Goal: Task Accomplishment & Management: Manage account settings

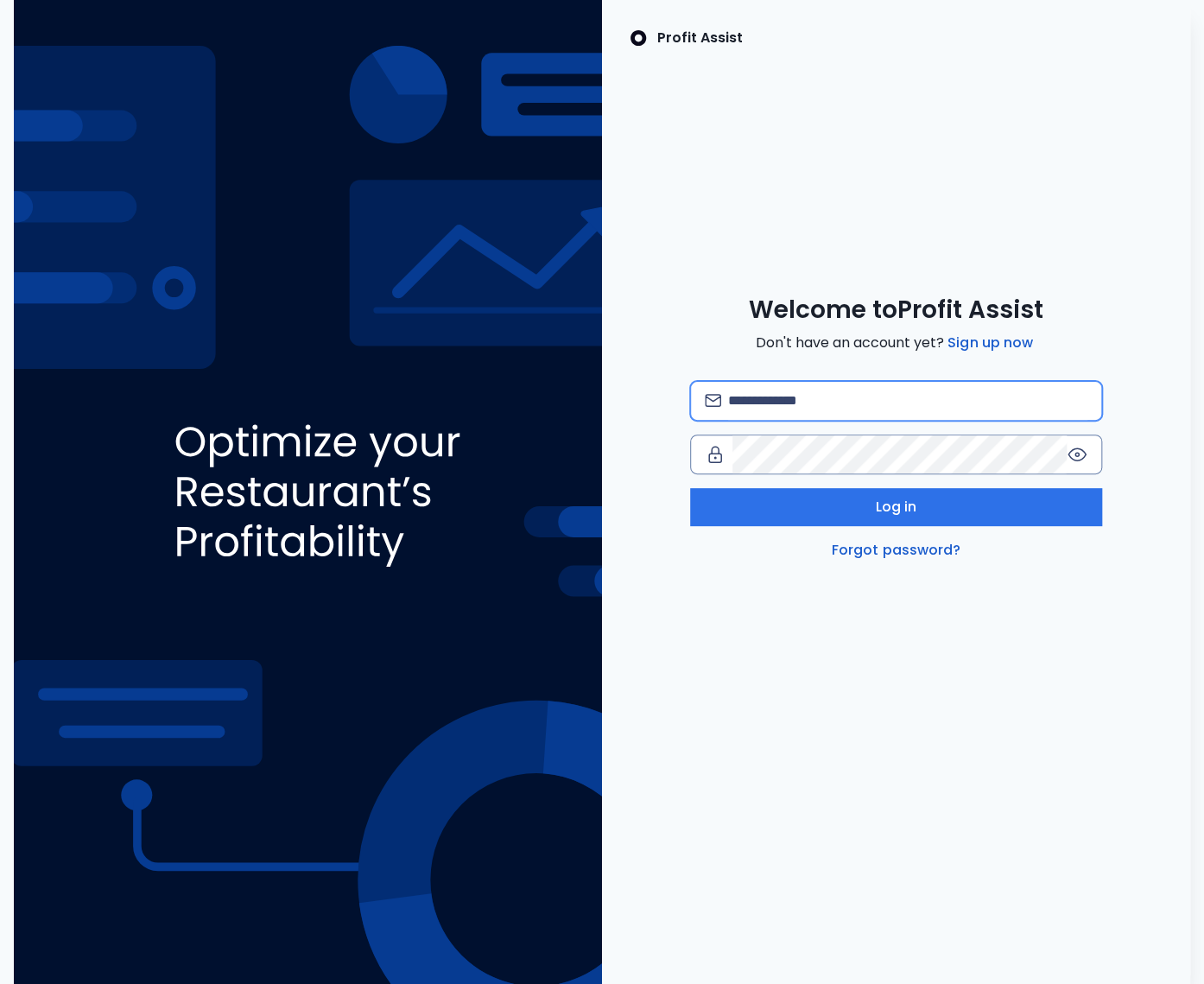
click at [803, 387] on input "email" at bounding box center [907, 401] width 360 height 38
type input "**********"
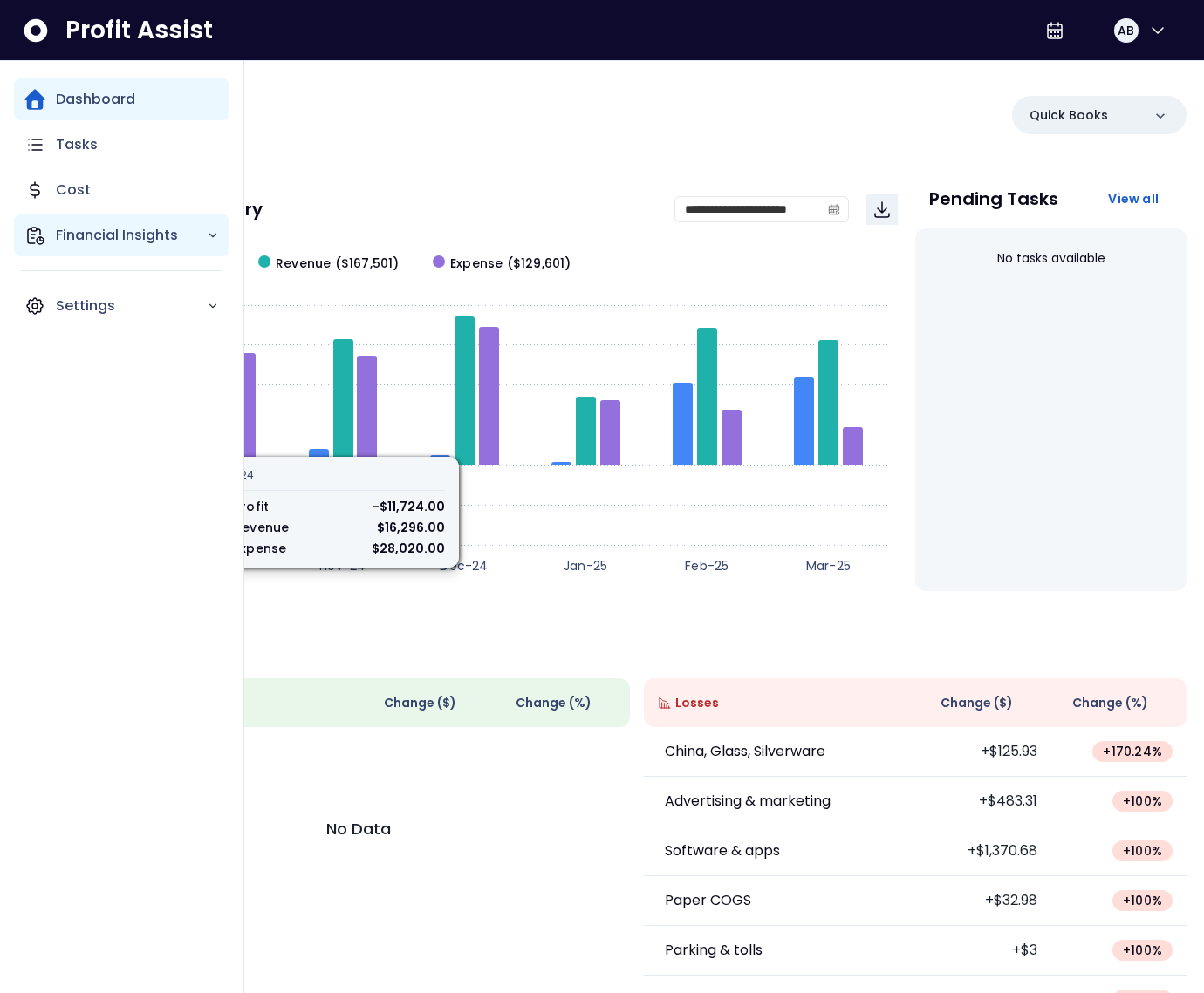
click at [39, 238] on icon "Main navigation" at bounding box center [34, 235] width 21 height 21
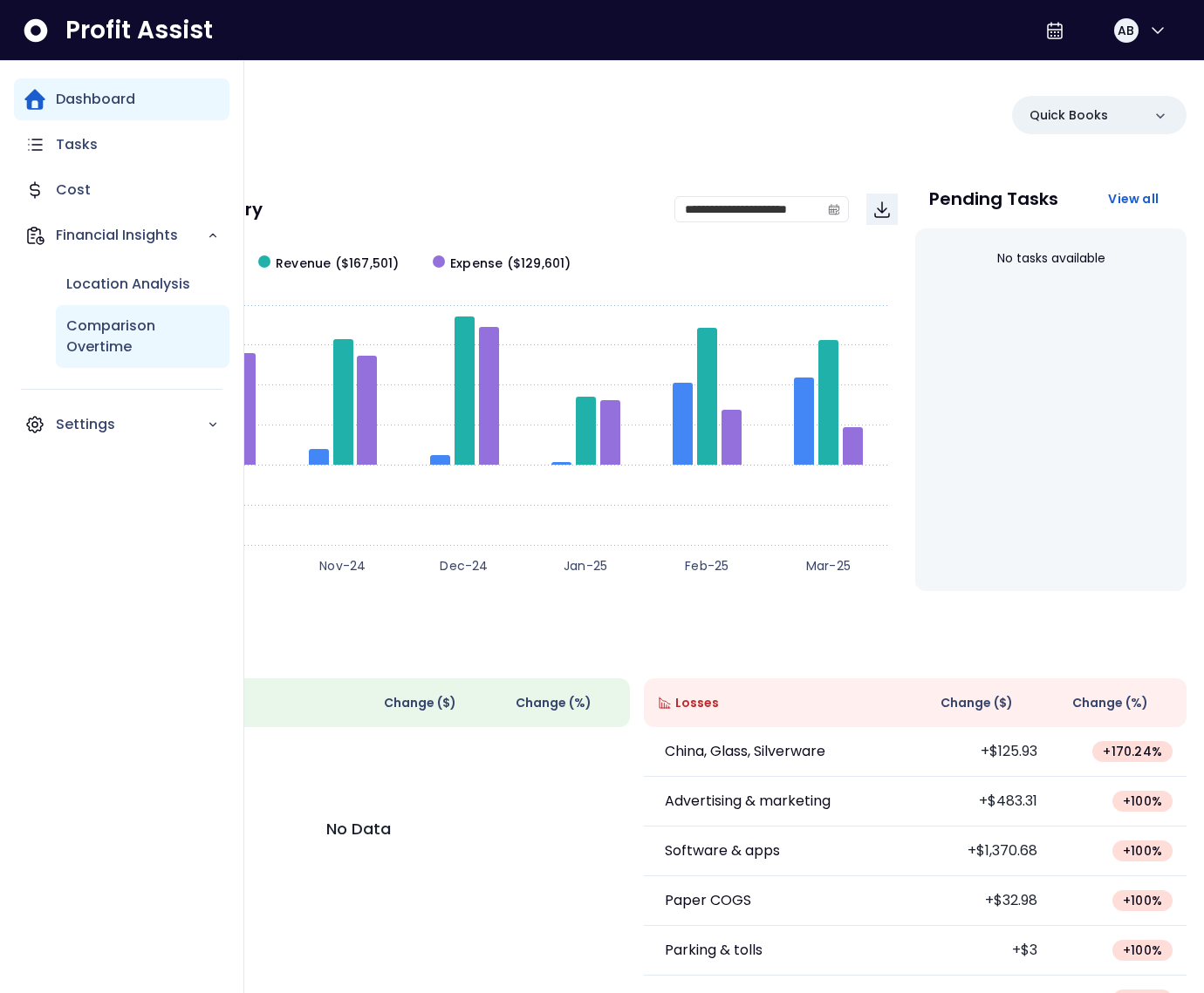
click at [108, 332] on p "Comparison Overtime" at bounding box center [143, 336] width 152 height 42
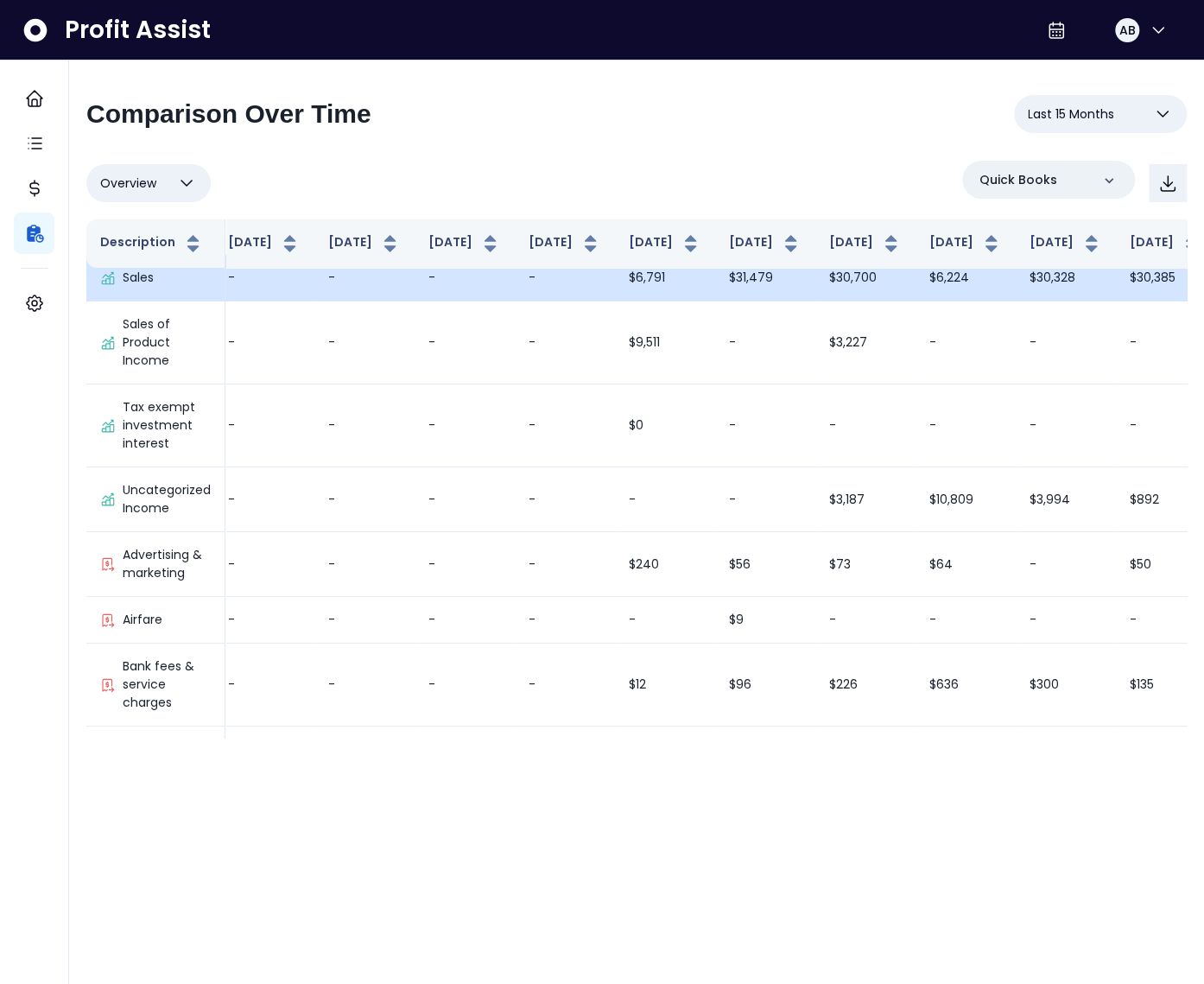
scroll to position [0, 12]
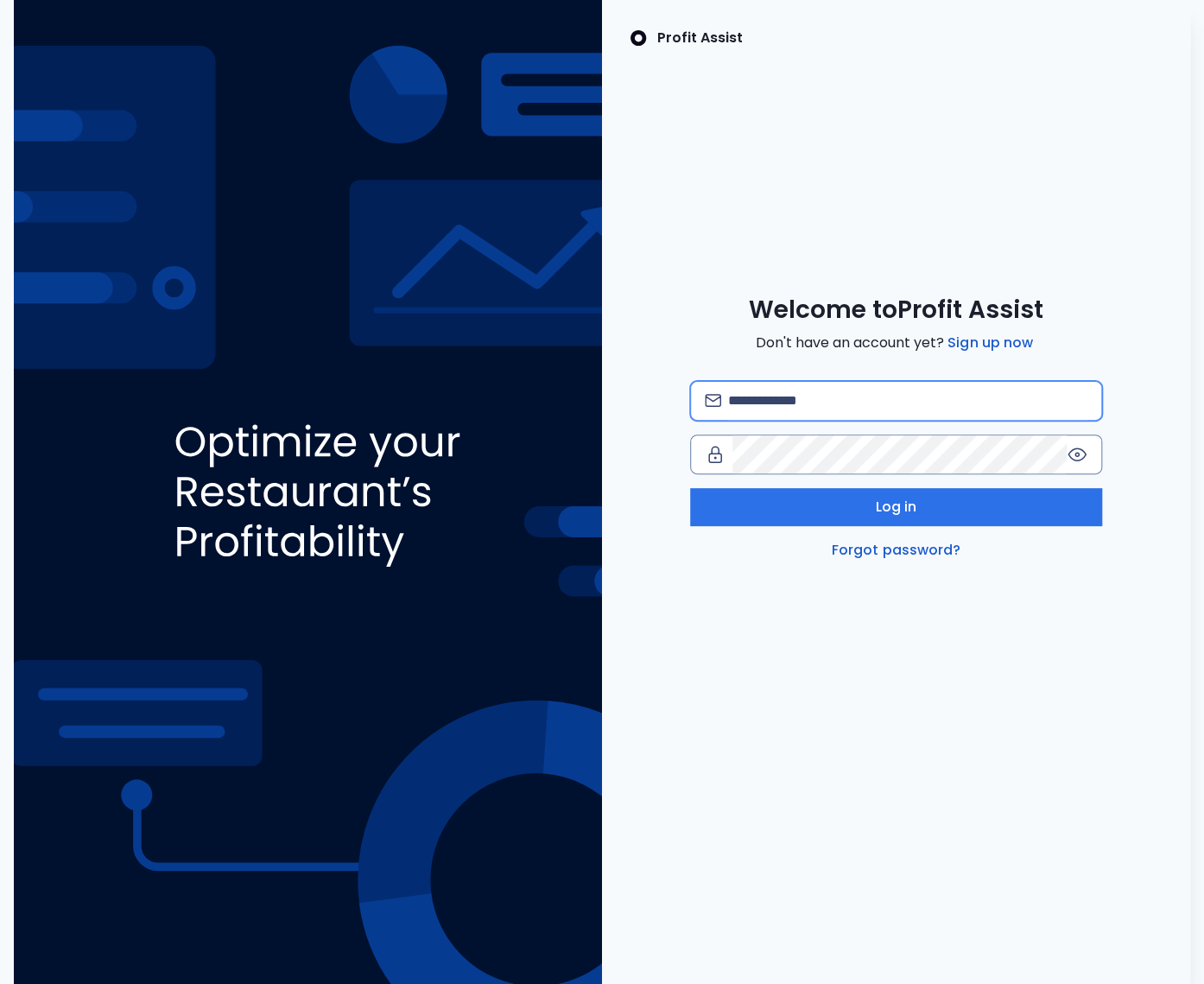
click at [815, 396] on input "email" at bounding box center [907, 401] width 360 height 38
type input "**********"
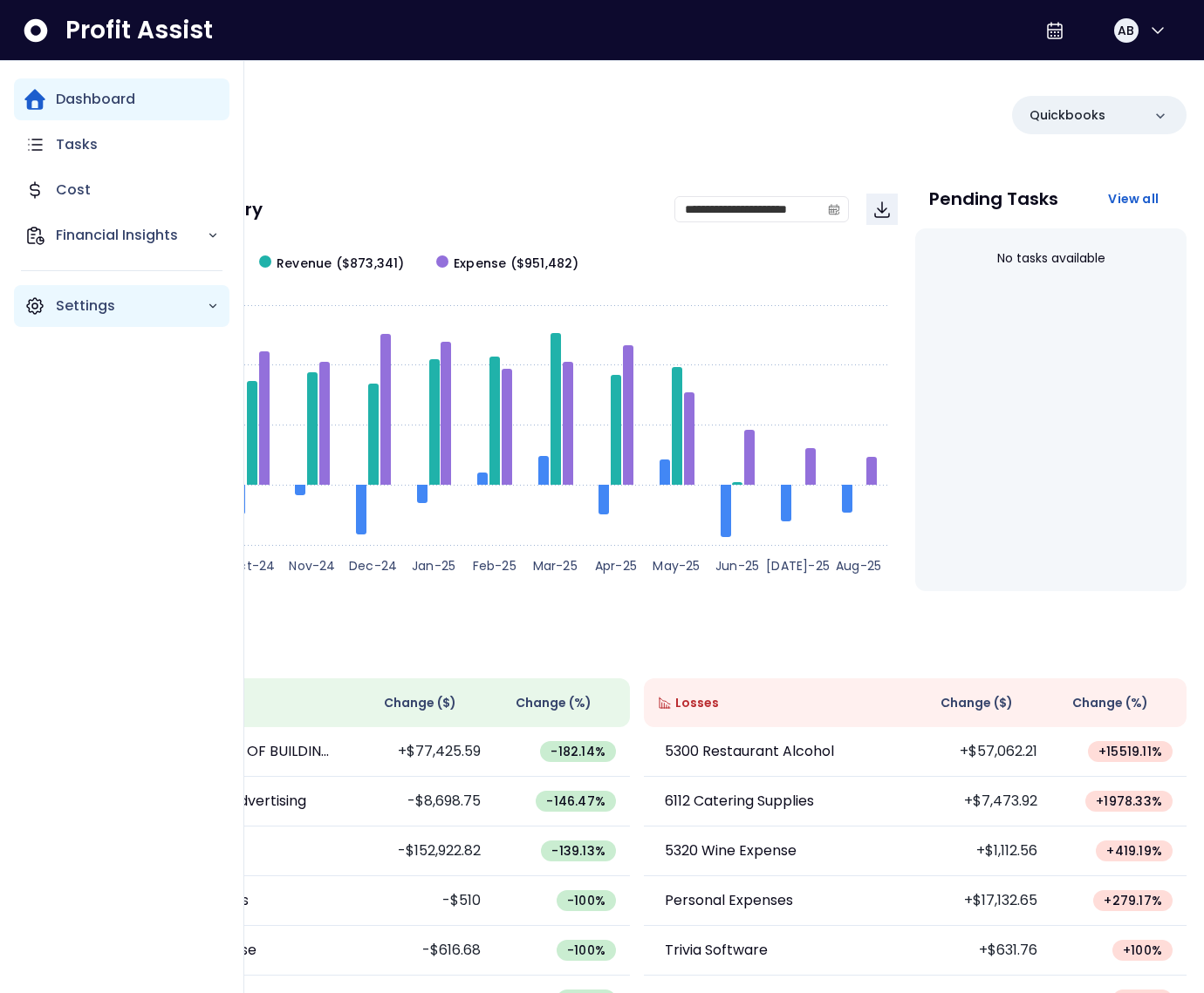
click at [71, 307] on p "Settings" at bounding box center [131, 306] width 151 height 21
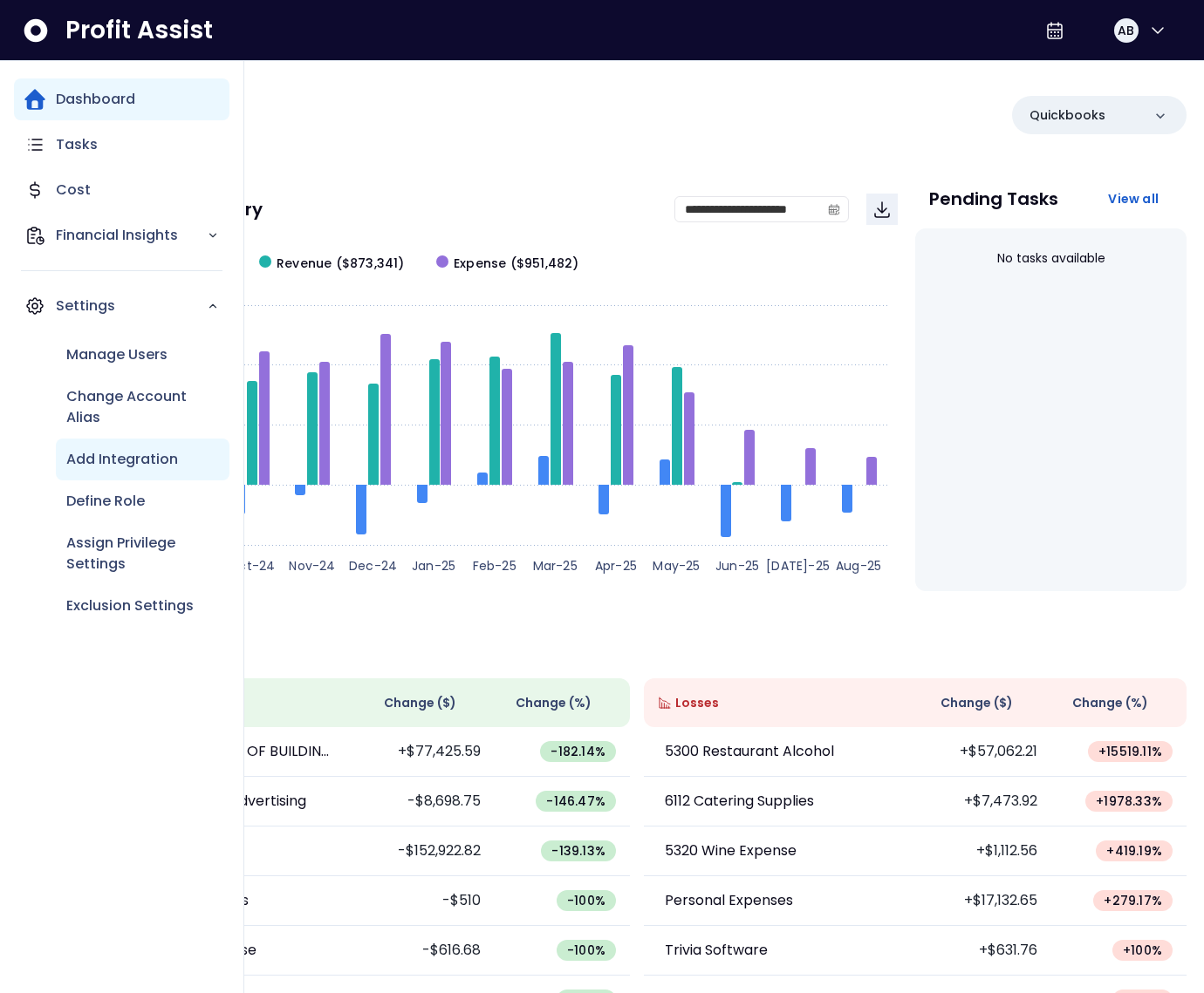
click at [144, 443] on div "Add Integration" at bounding box center [143, 459] width 174 height 42
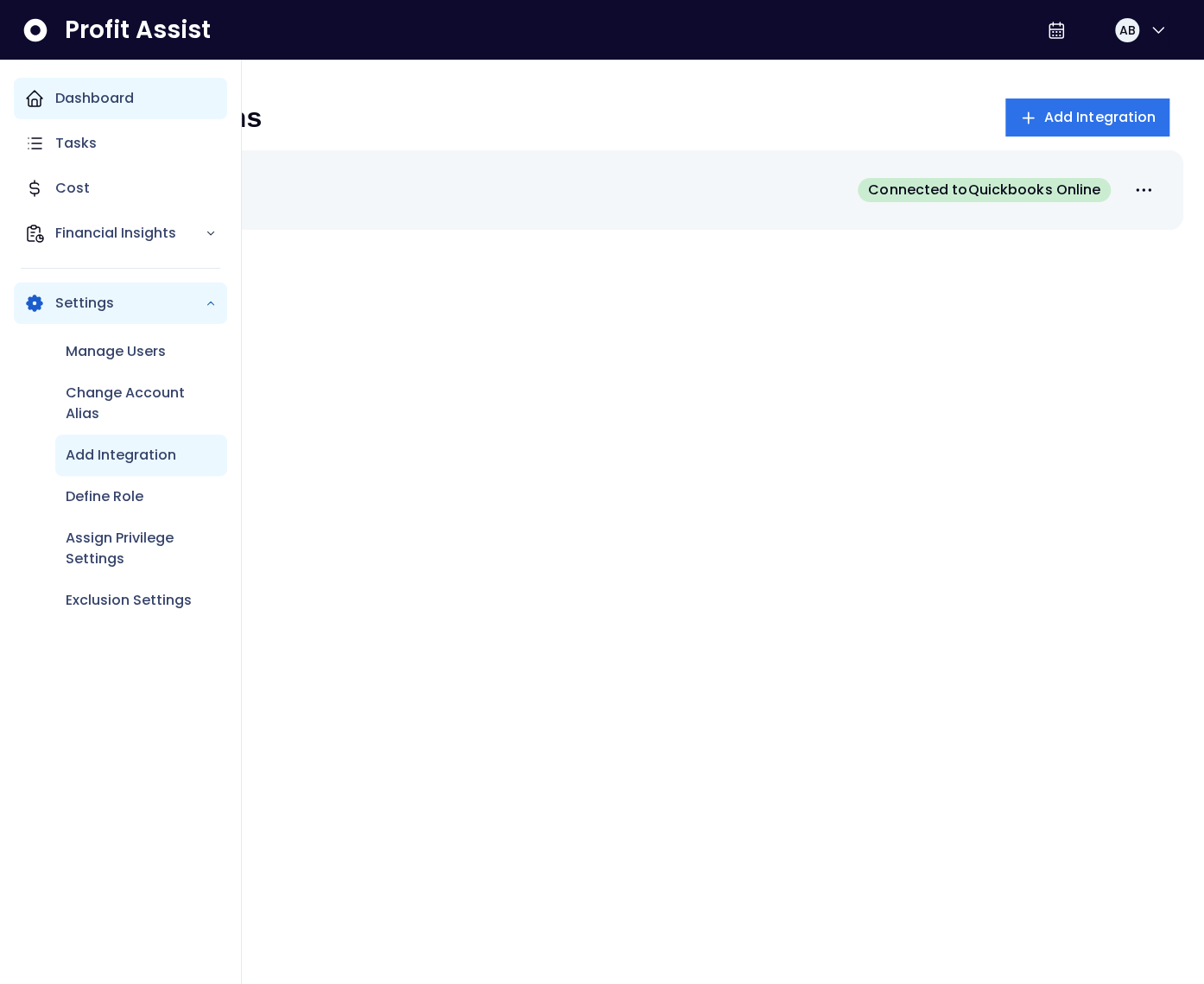
click at [57, 99] on p "Dashboard" at bounding box center [94, 98] width 79 height 20
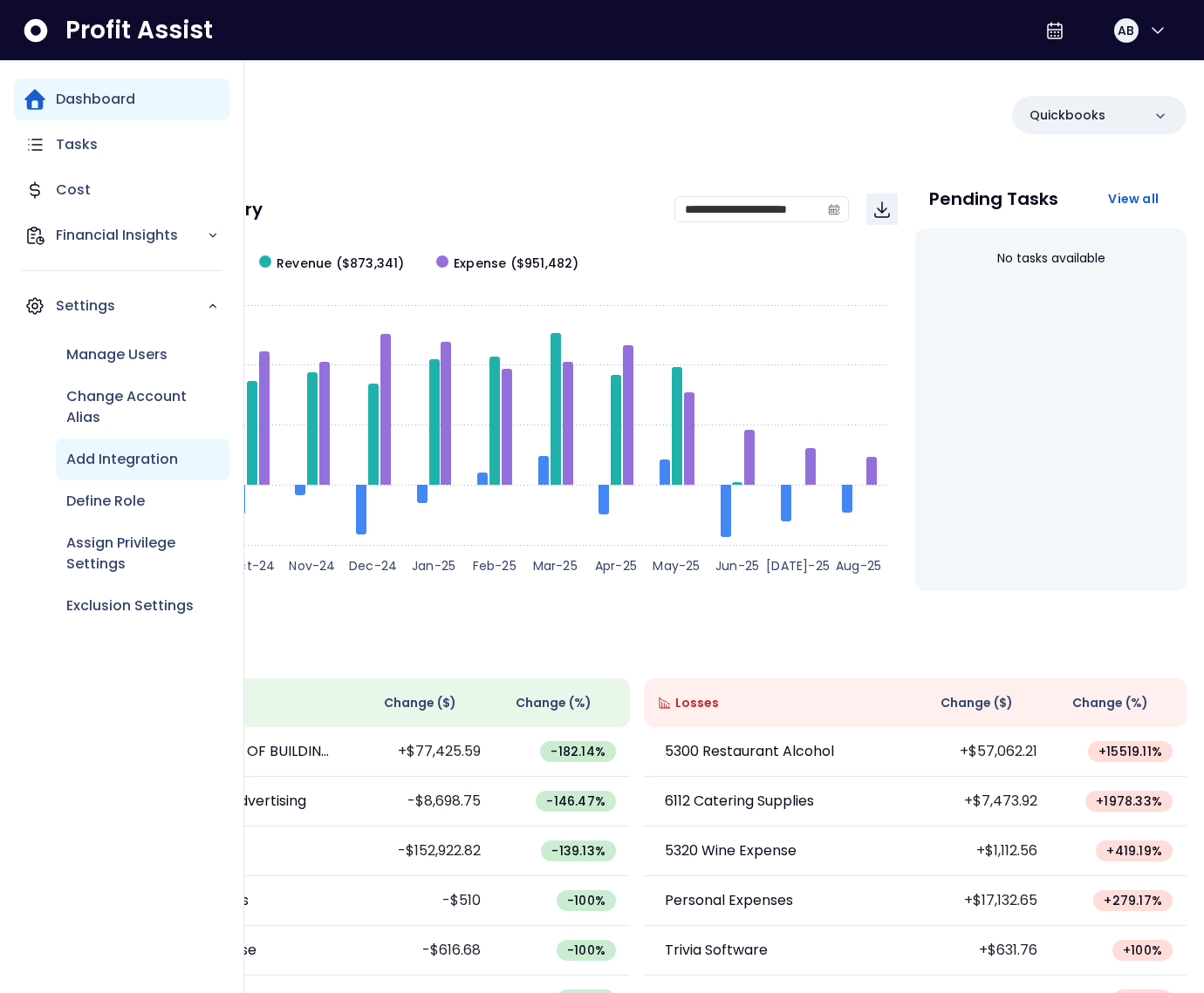
click at [120, 450] on p "Add Integration" at bounding box center [122, 459] width 112 height 21
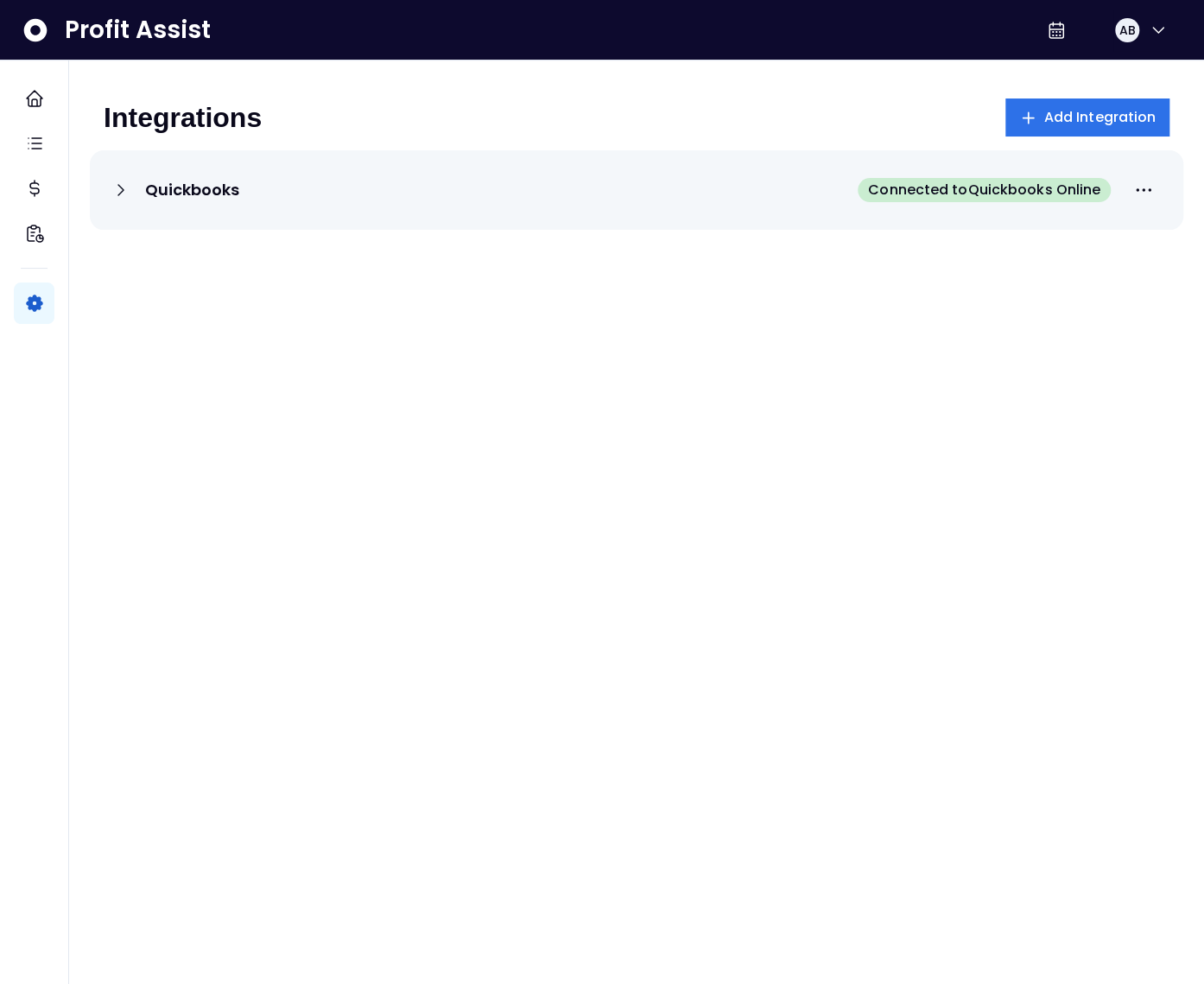
click at [118, 194] on icon at bounding box center [121, 190] width 5 height 11
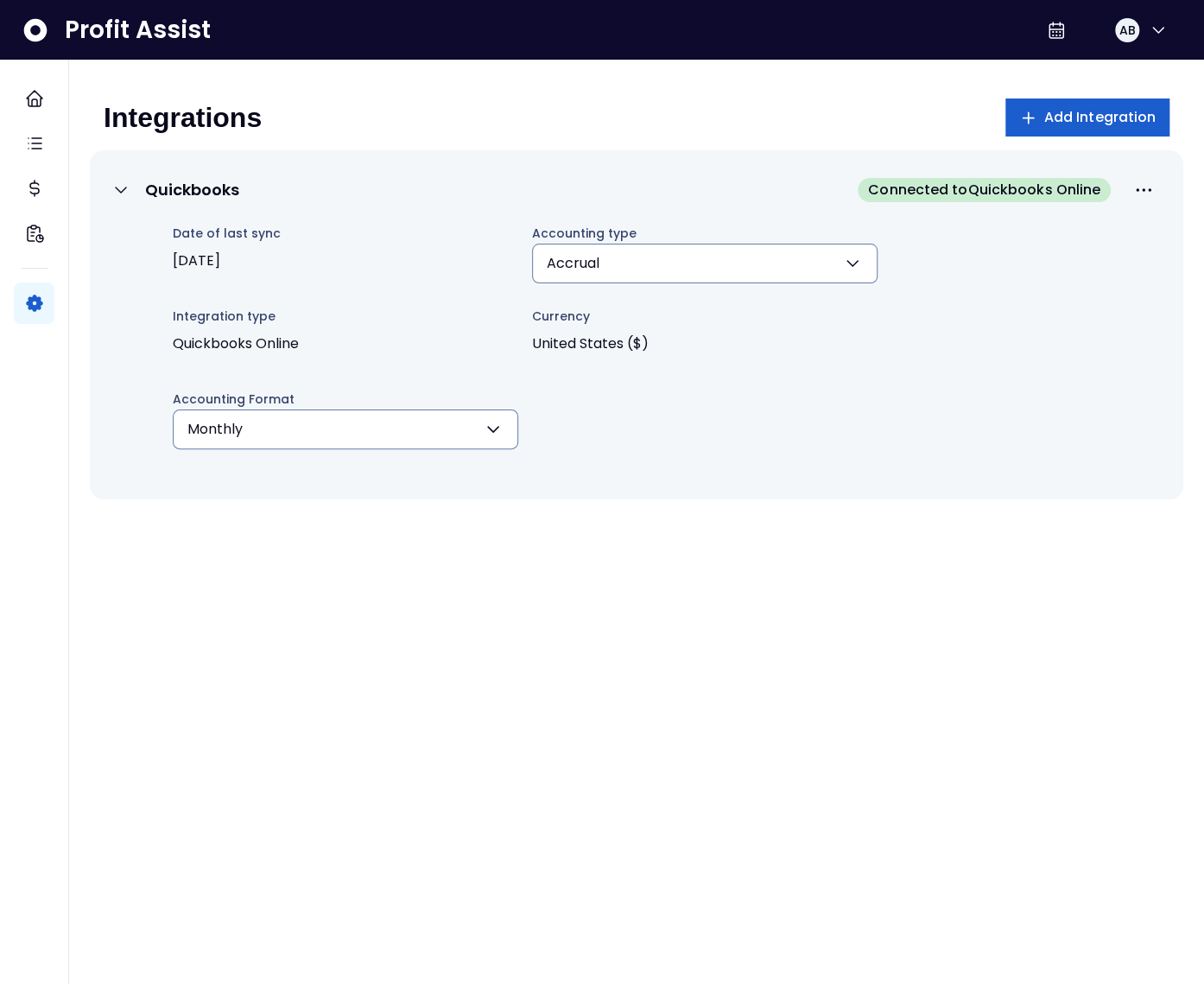
click at [1065, 134] on button "Add Integration" at bounding box center [1089, 117] width 165 height 38
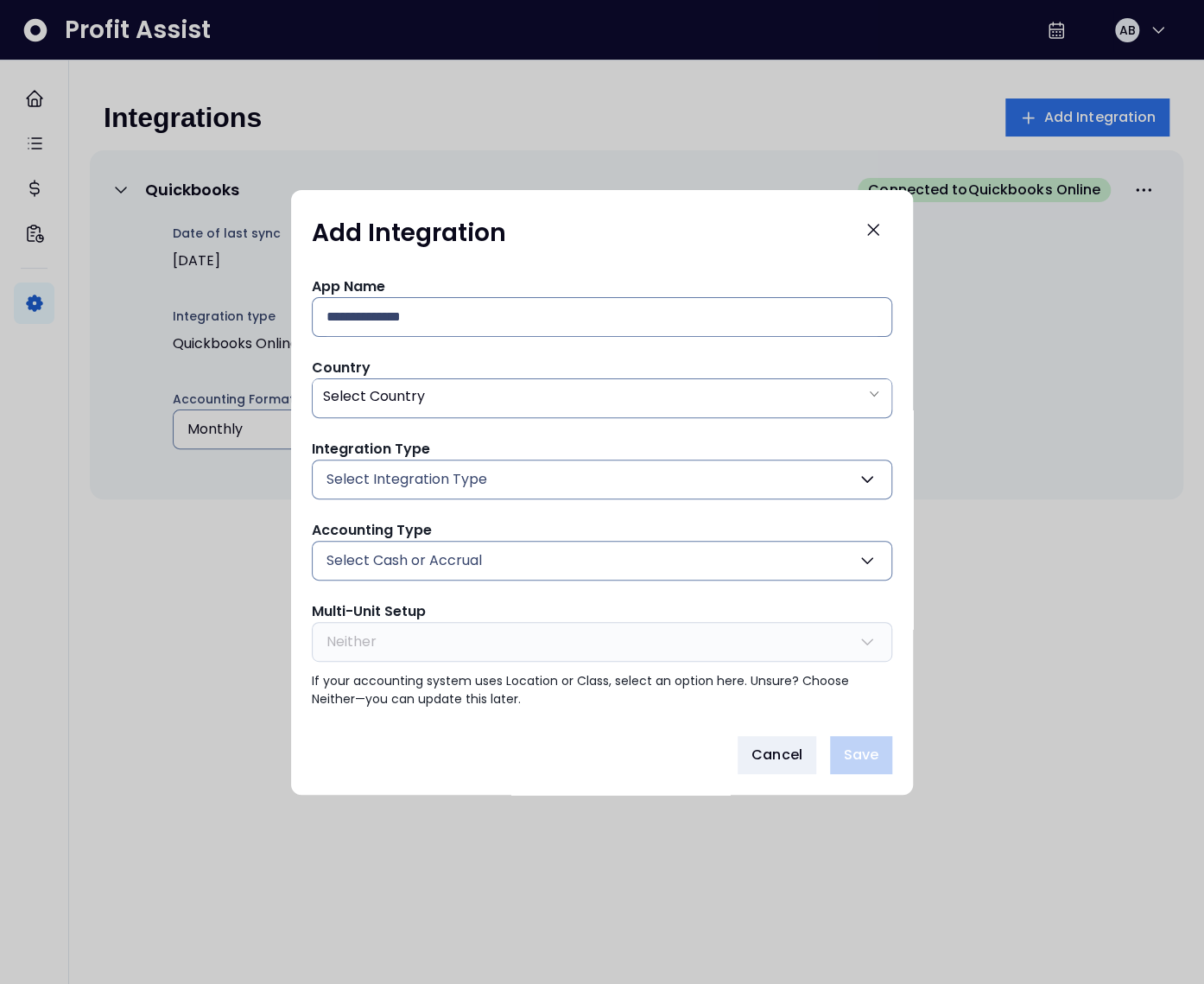
click at [403, 485] on span "Select Integration Type" at bounding box center [407, 479] width 161 height 20
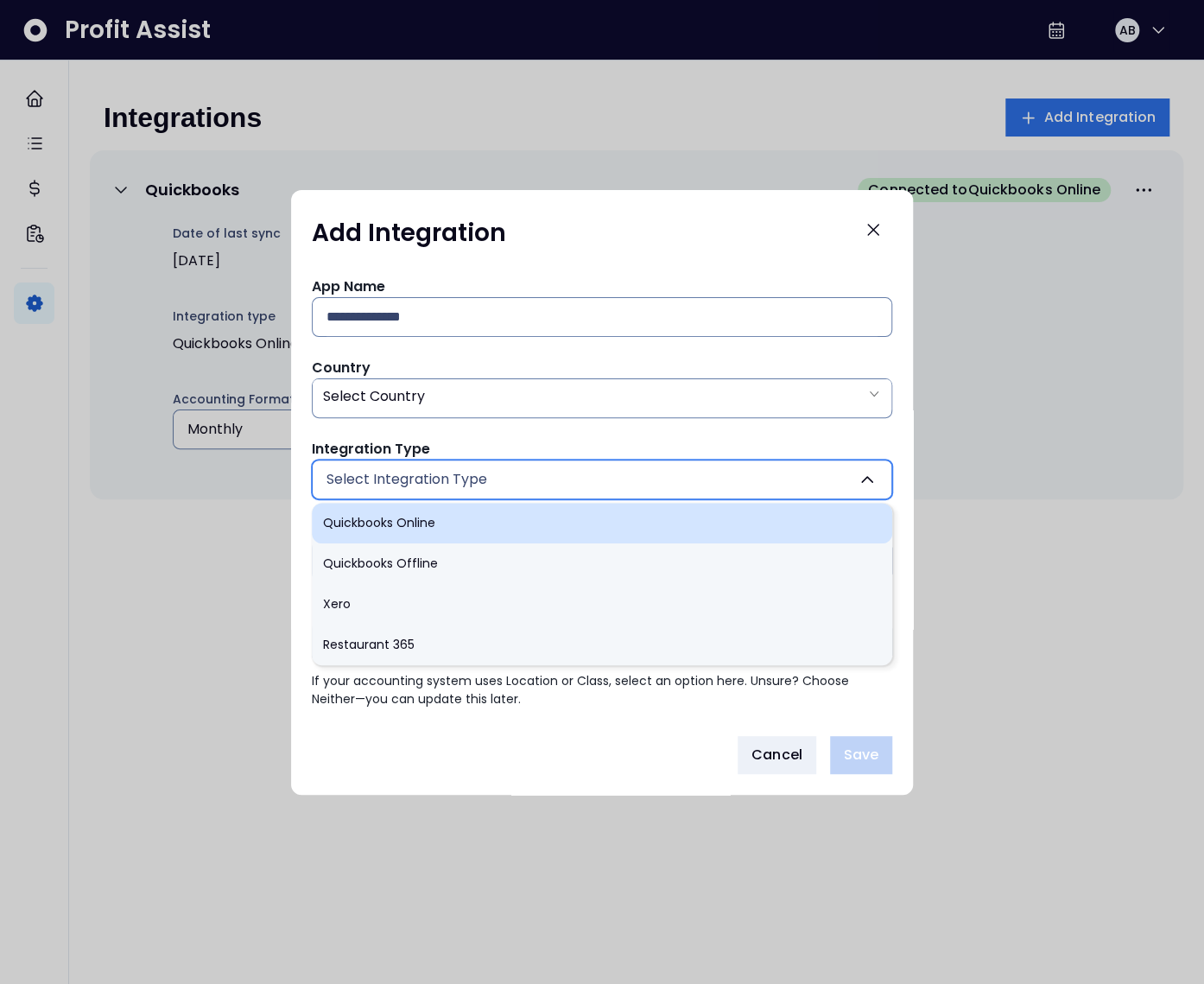
click at [395, 526] on li "Quickbooks Online" at bounding box center [602, 523] width 581 height 41
type input "******"
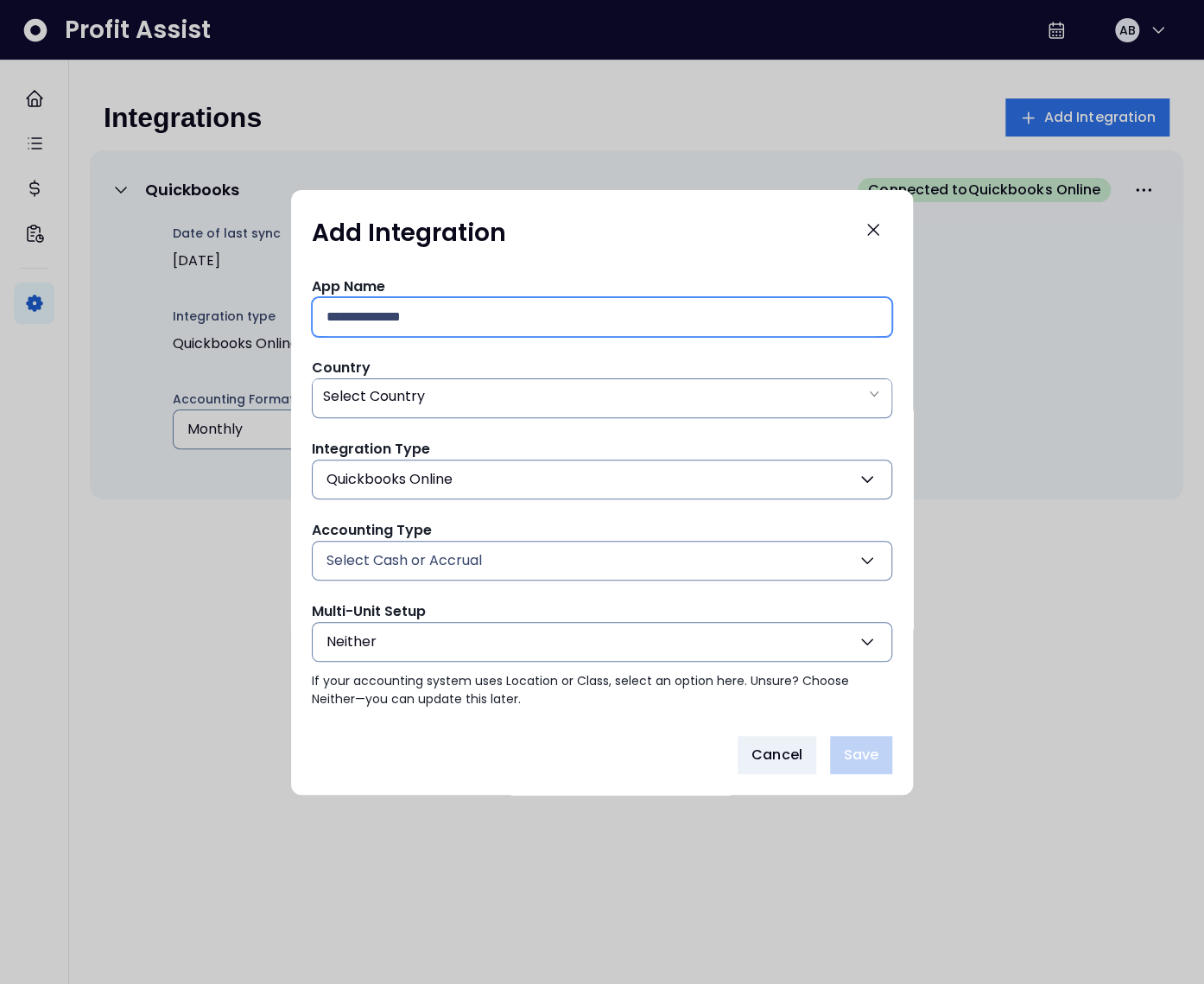
click at [404, 305] on input "text" at bounding box center [602, 317] width 551 height 38
type input "********"
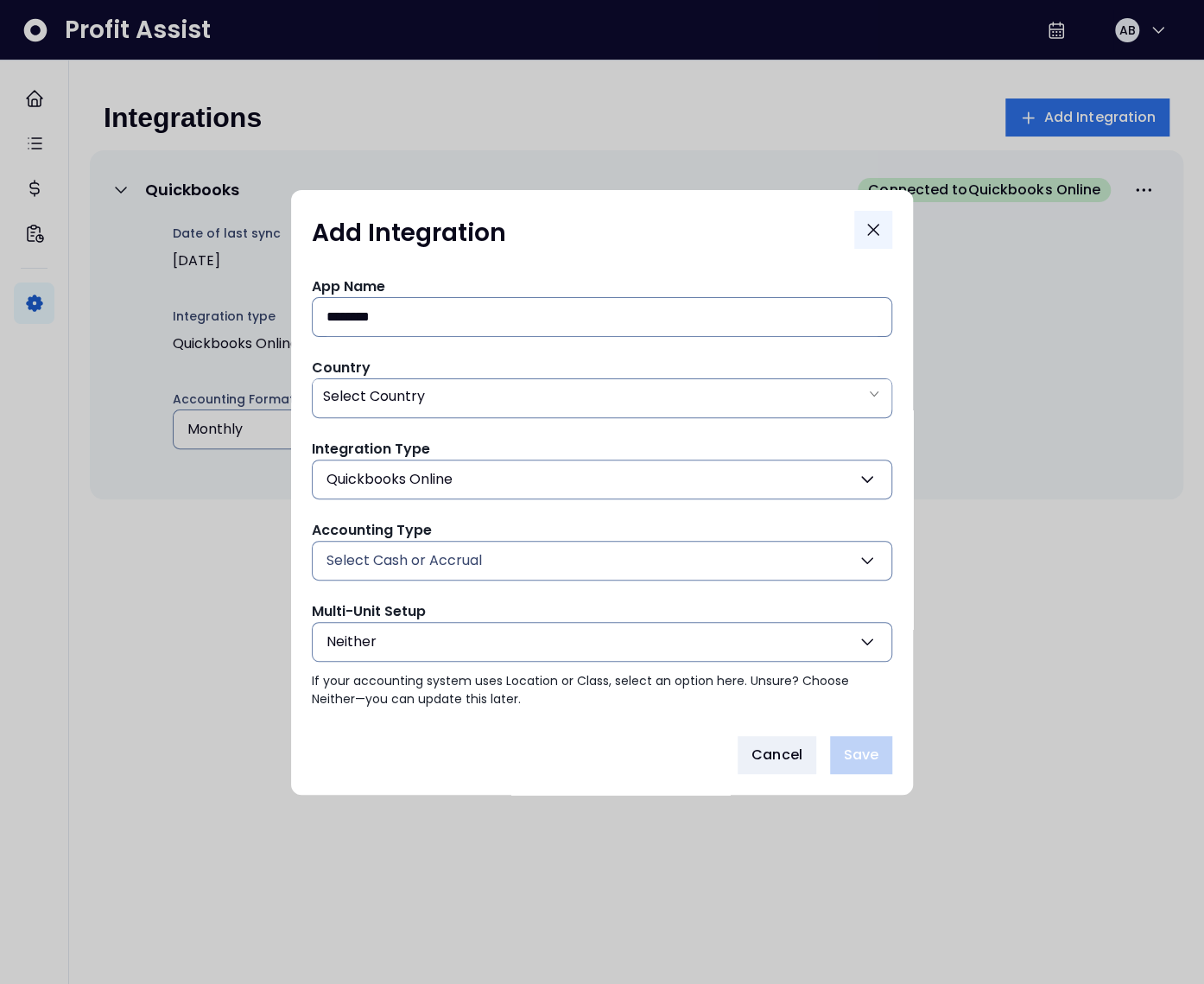
click at [866, 216] on button "Close" at bounding box center [873, 229] width 38 height 38
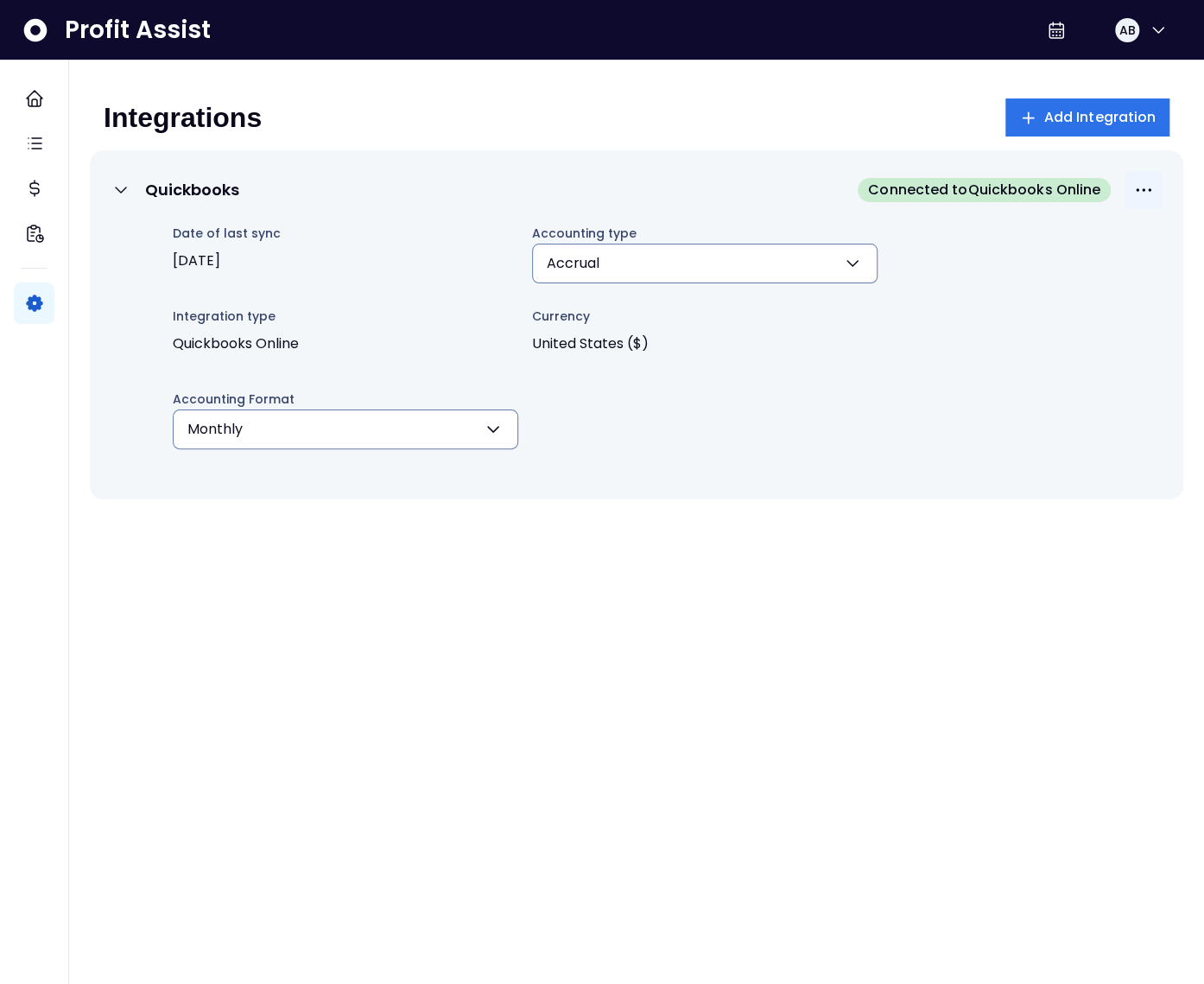
click at [1143, 189] on icon "More options" at bounding box center [1145, 190] width 16 height 4
click at [746, 141] on div "Integrations Add Integration" at bounding box center [637, 124] width 1094 height 52
click at [1061, 110] on span "Add Integration" at bounding box center [1100, 117] width 112 height 20
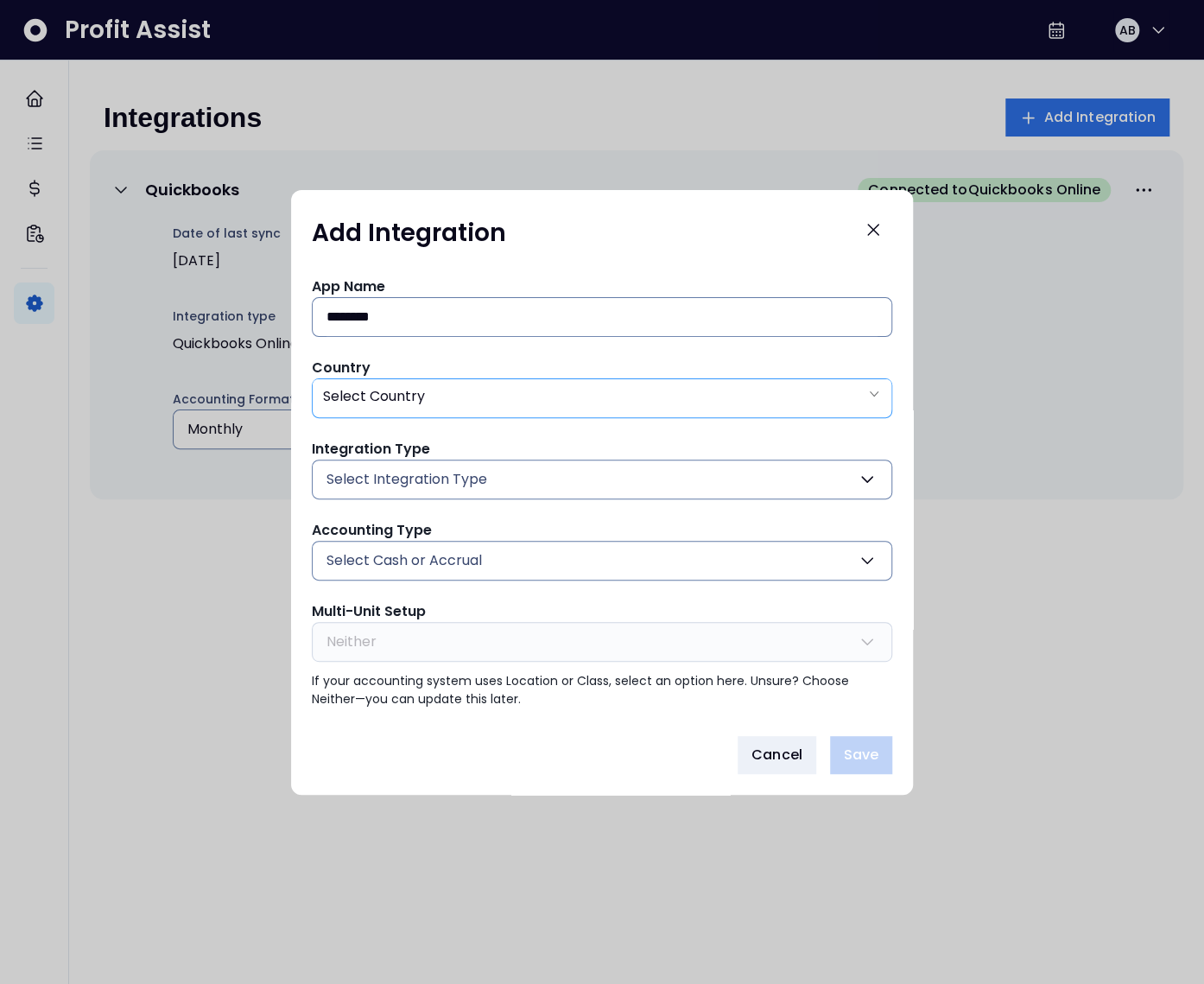
click at [408, 393] on span "Select Country" at bounding box center [374, 396] width 102 height 20
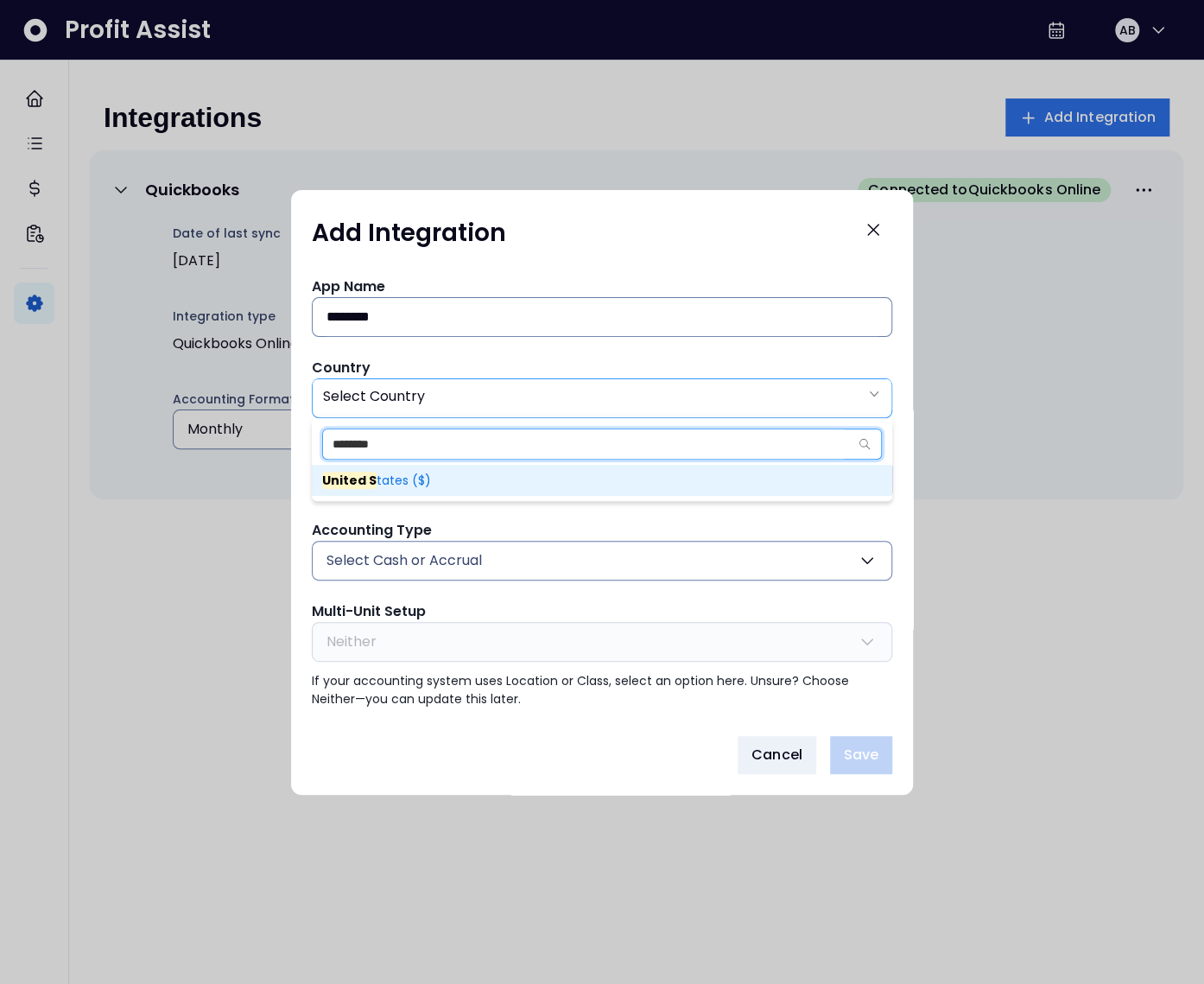
type input "********"
type input "**"
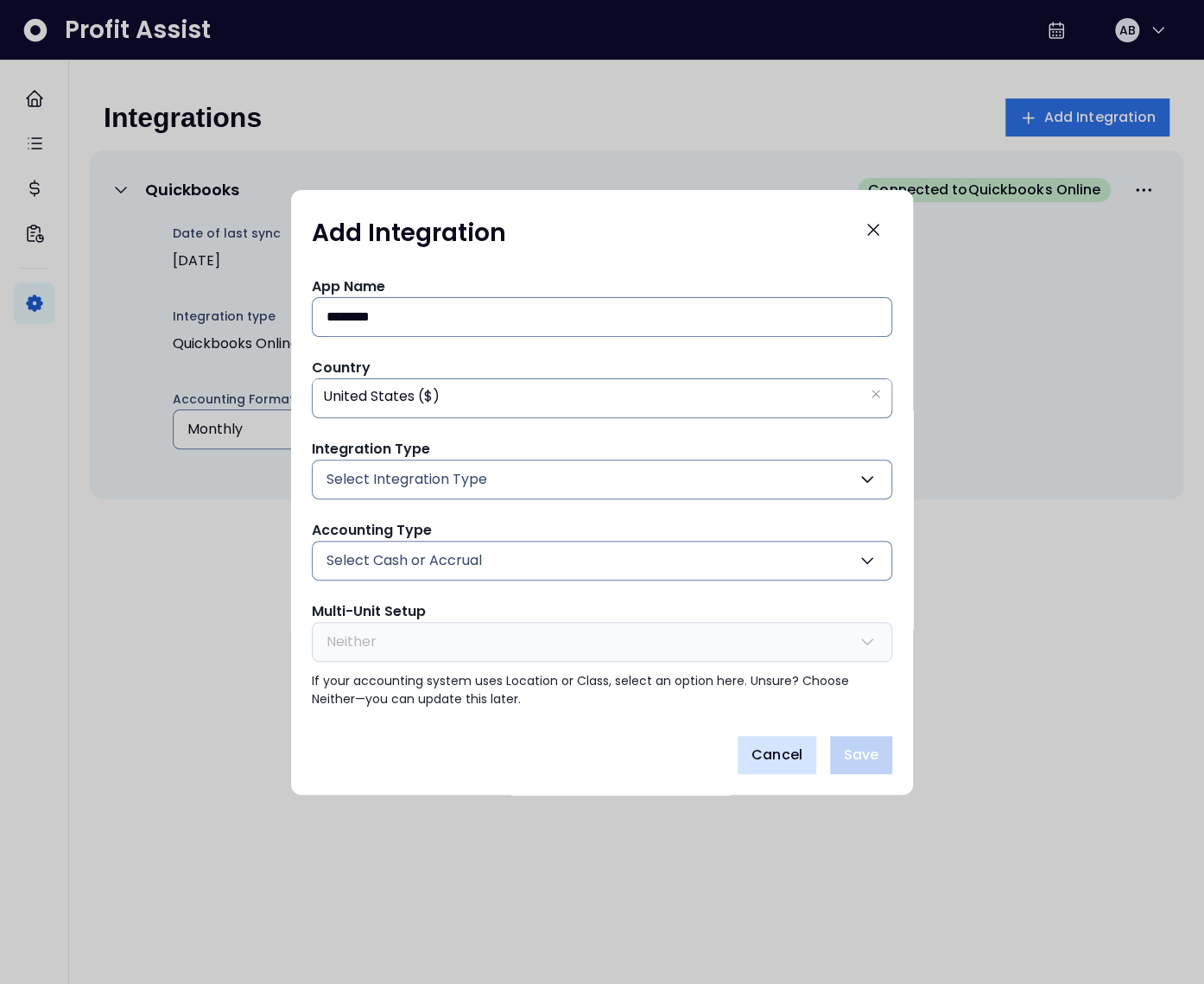
click at [769, 748] on span "Cancel" at bounding box center [777, 755] width 51 height 20
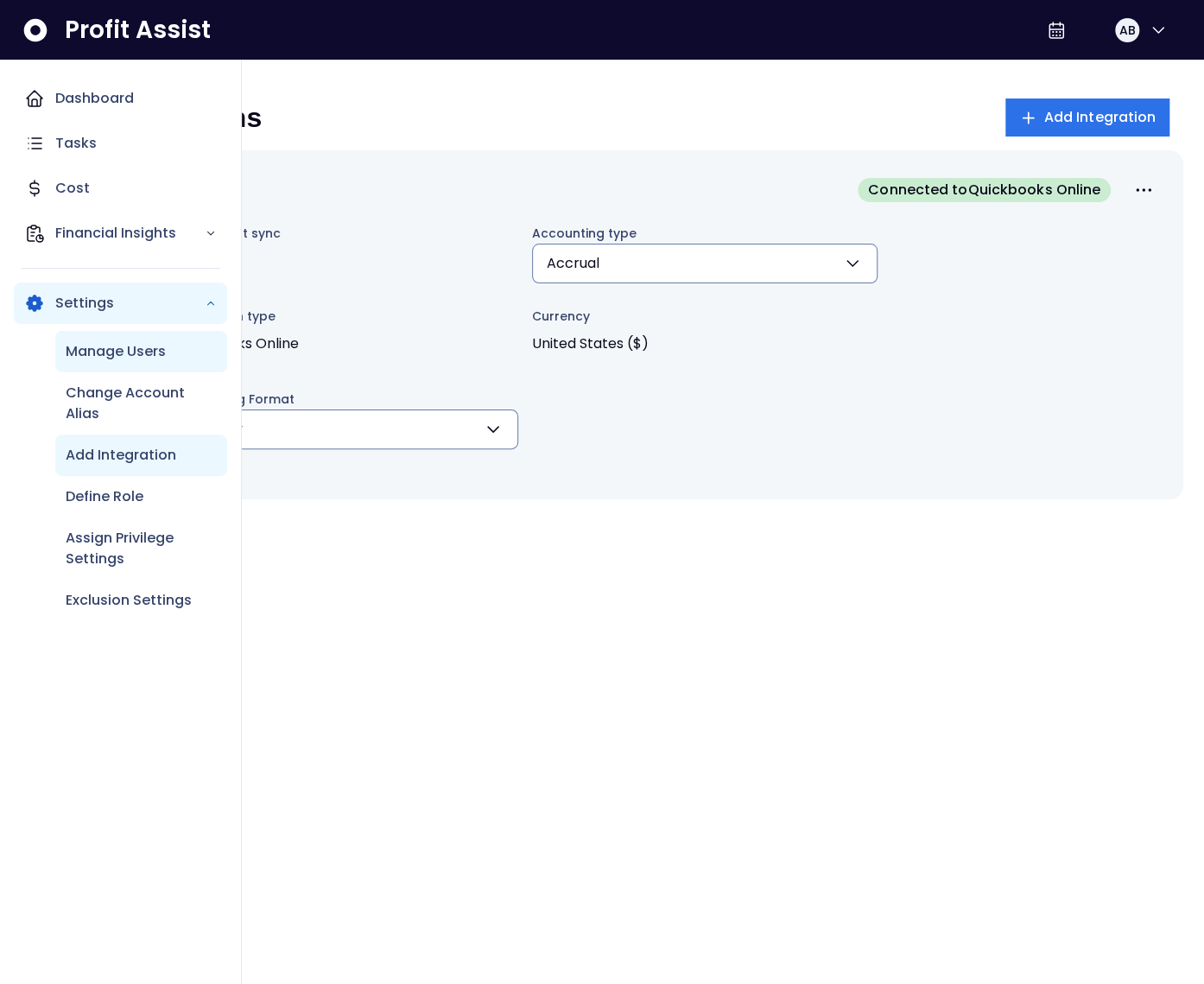
click at [108, 361] on p "Manage Users" at bounding box center [115, 351] width 100 height 20
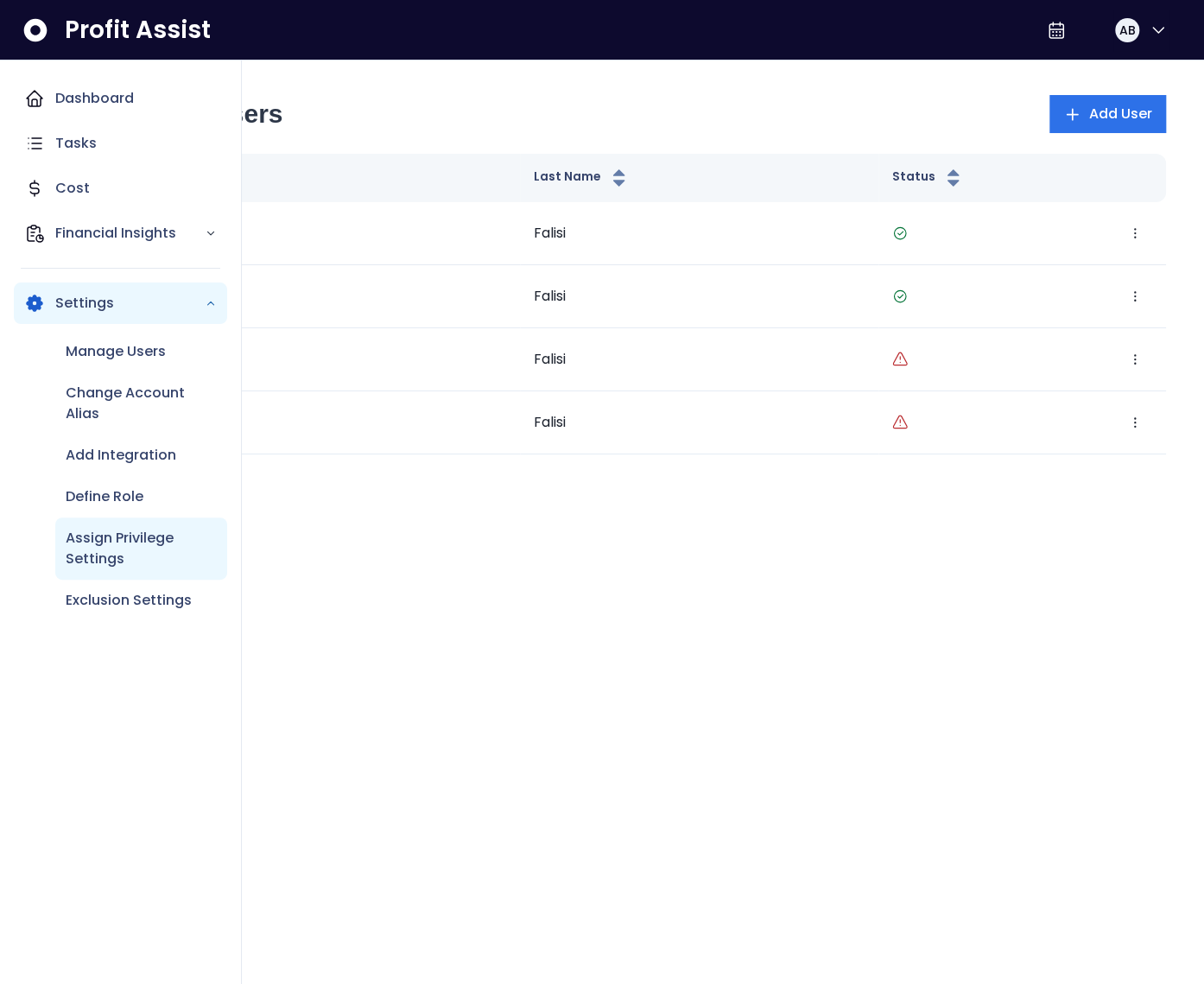
click at [107, 541] on p "Assign Privilege Settings" at bounding box center [141, 549] width 151 height 42
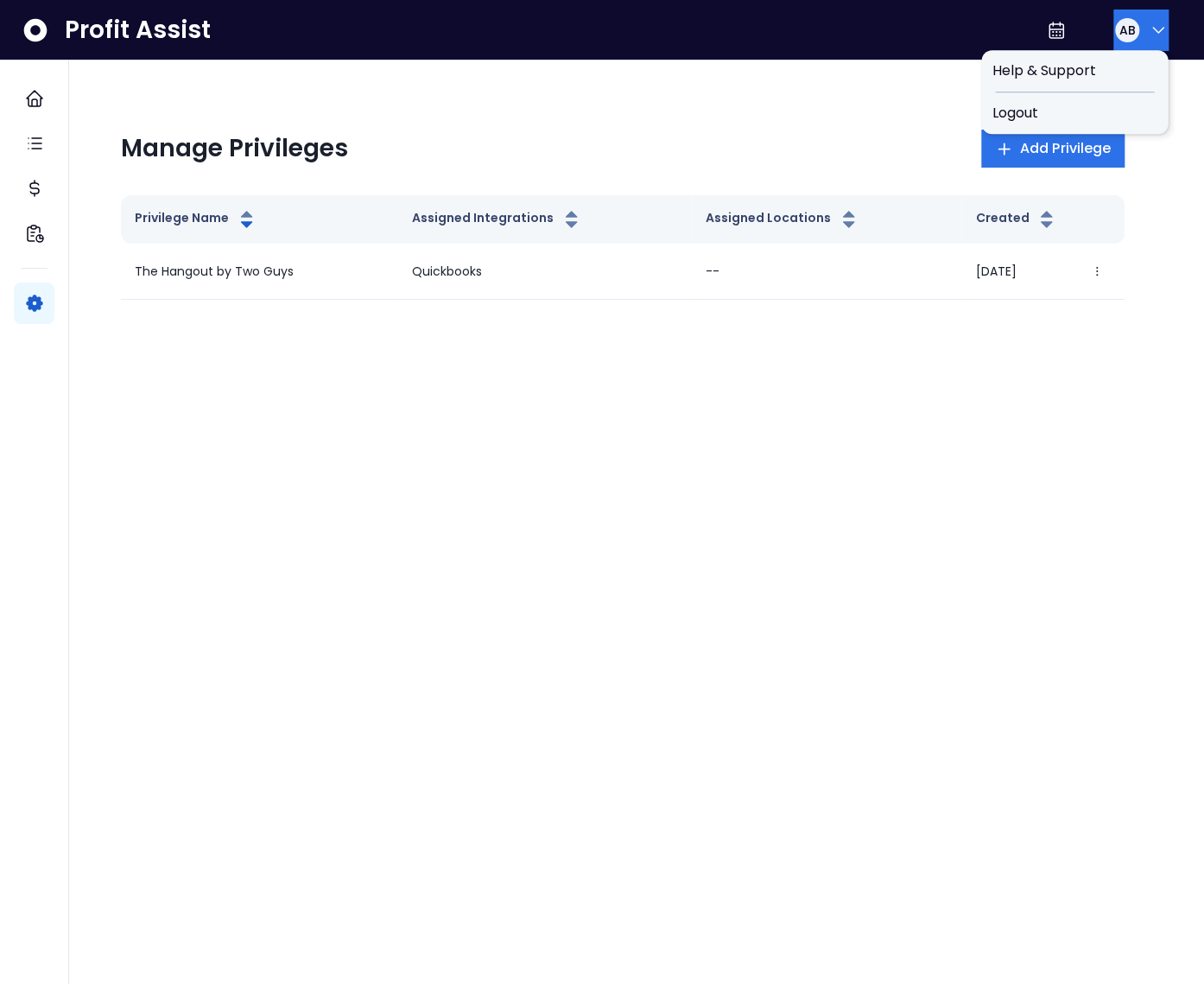
click at [1148, 31] on icon "button" at bounding box center [1158, 29] width 20 height 20
click at [1115, 115] on span "Logout" at bounding box center [1074, 113] width 166 height 20
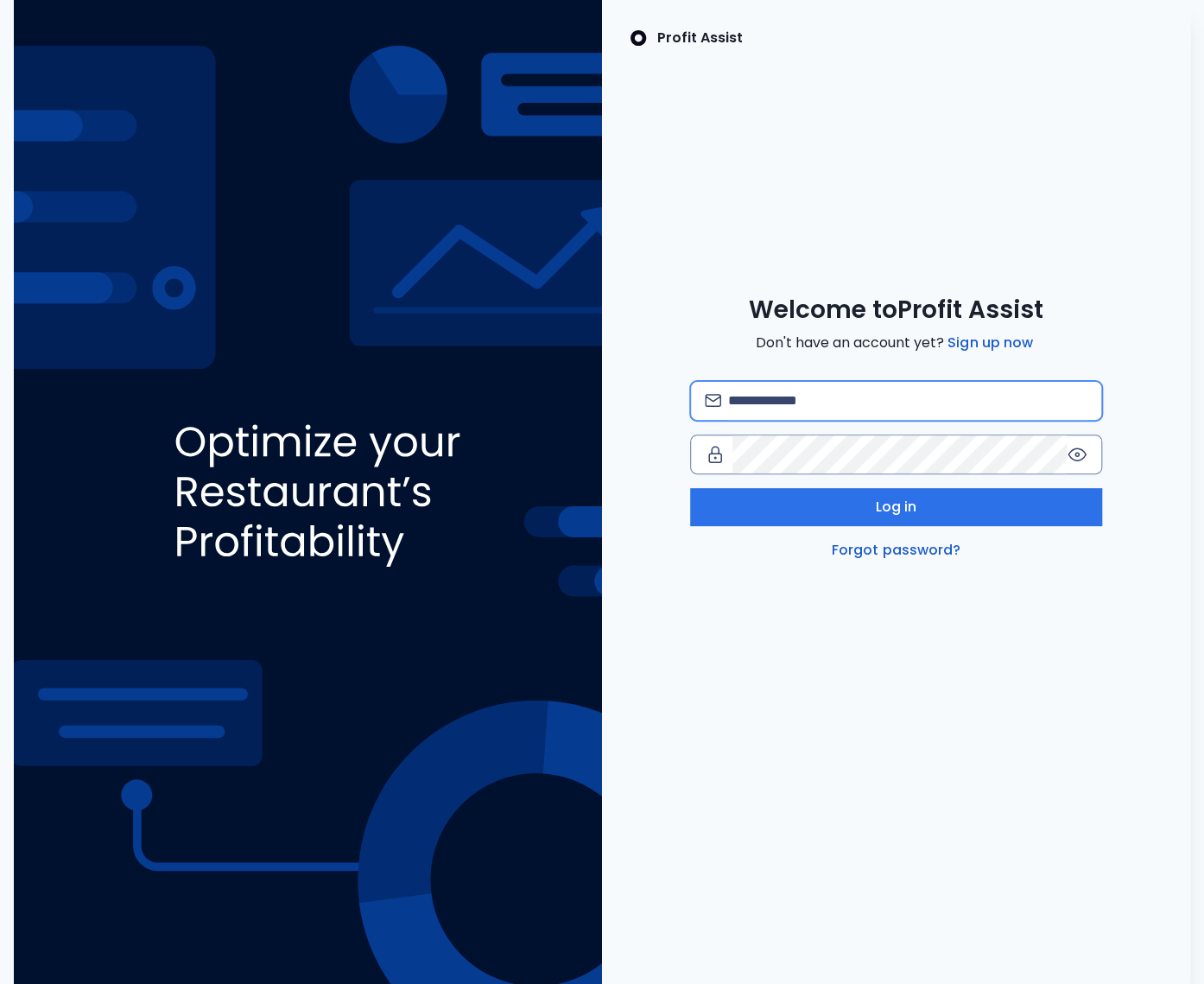
click at [784, 408] on input "email" at bounding box center [907, 401] width 360 height 38
type input "**********"
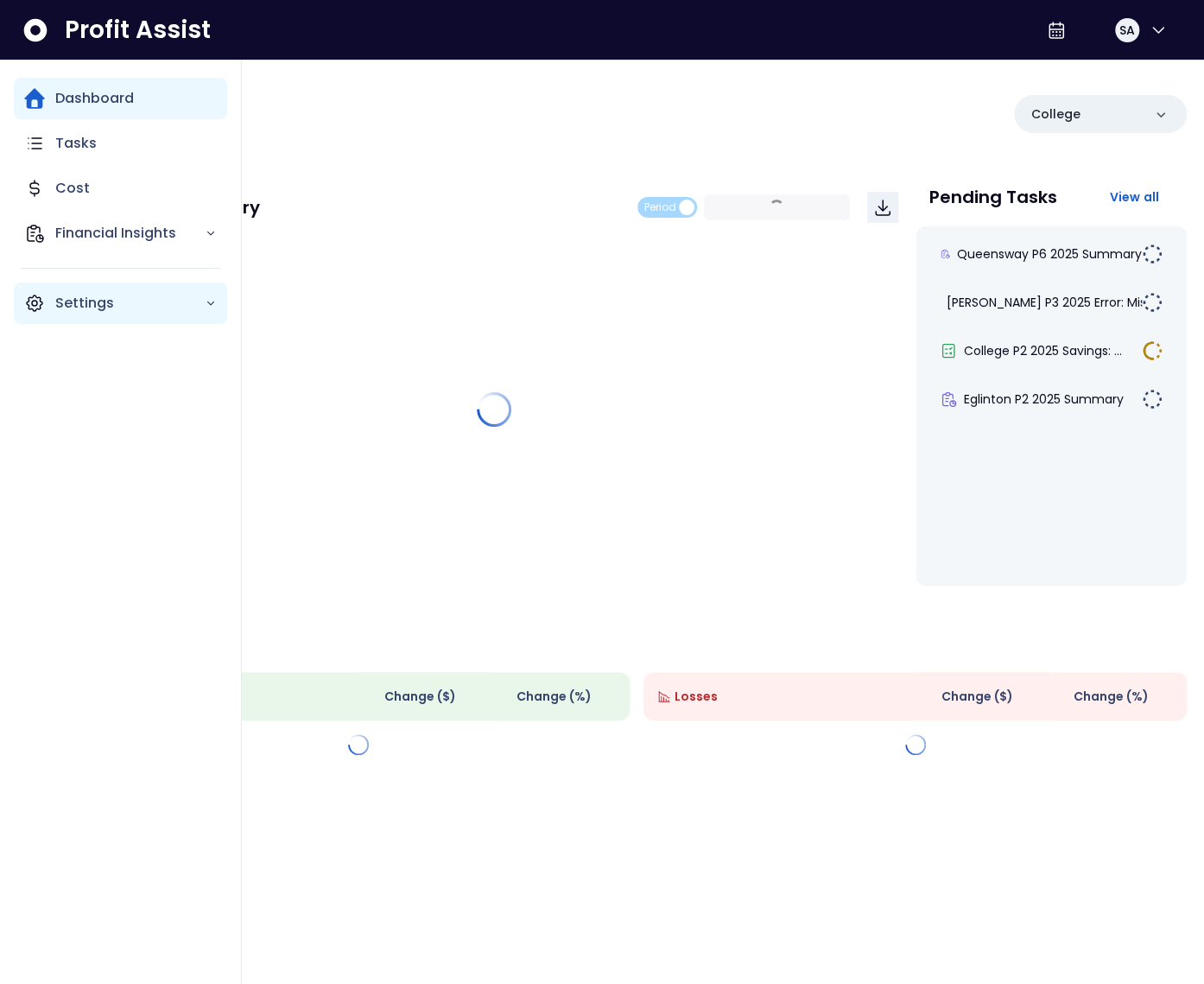
click at [31, 310] on icon "Main navigation" at bounding box center [34, 303] width 20 height 20
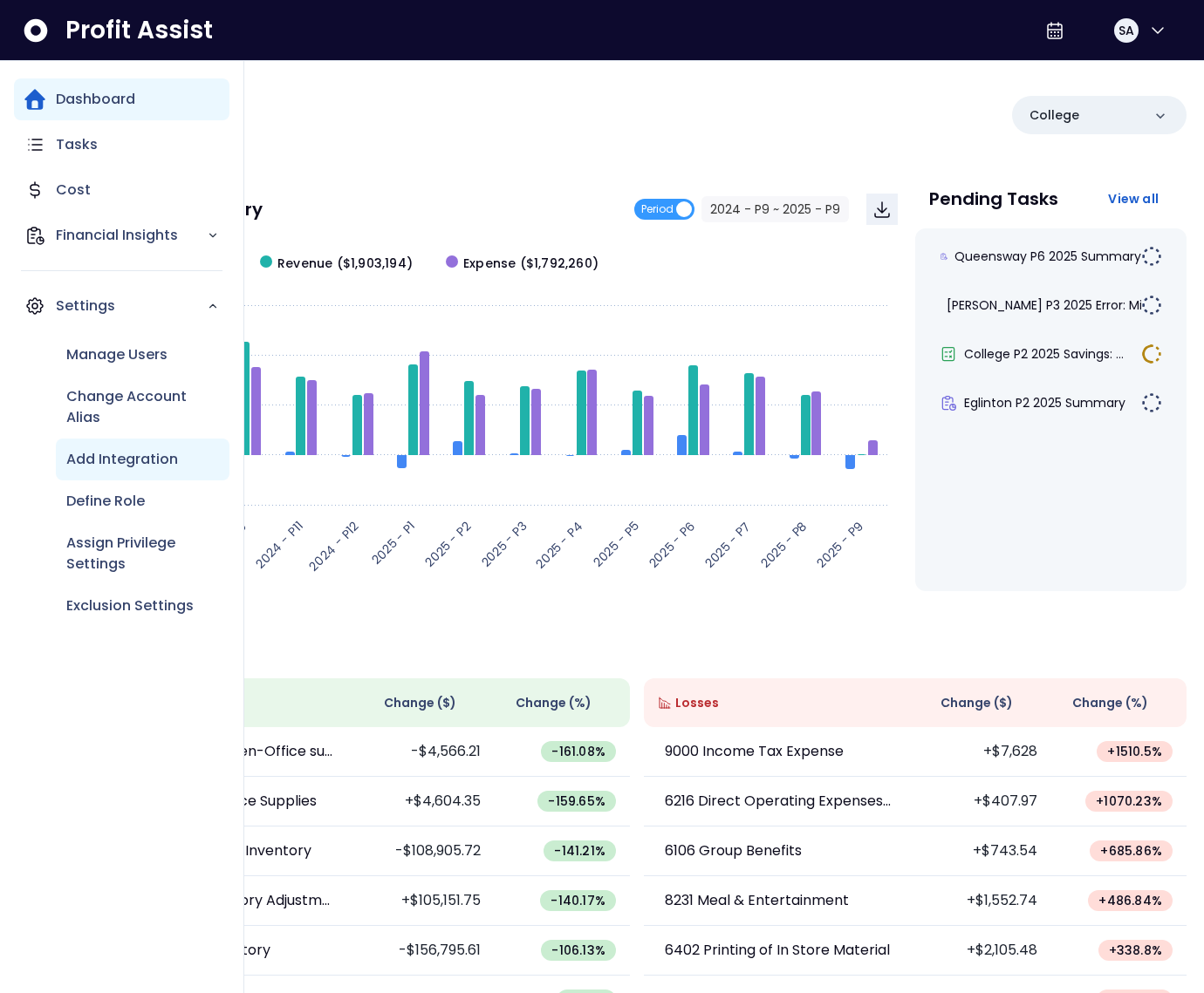
click at [133, 450] on p "Add Integration" at bounding box center [122, 459] width 112 height 21
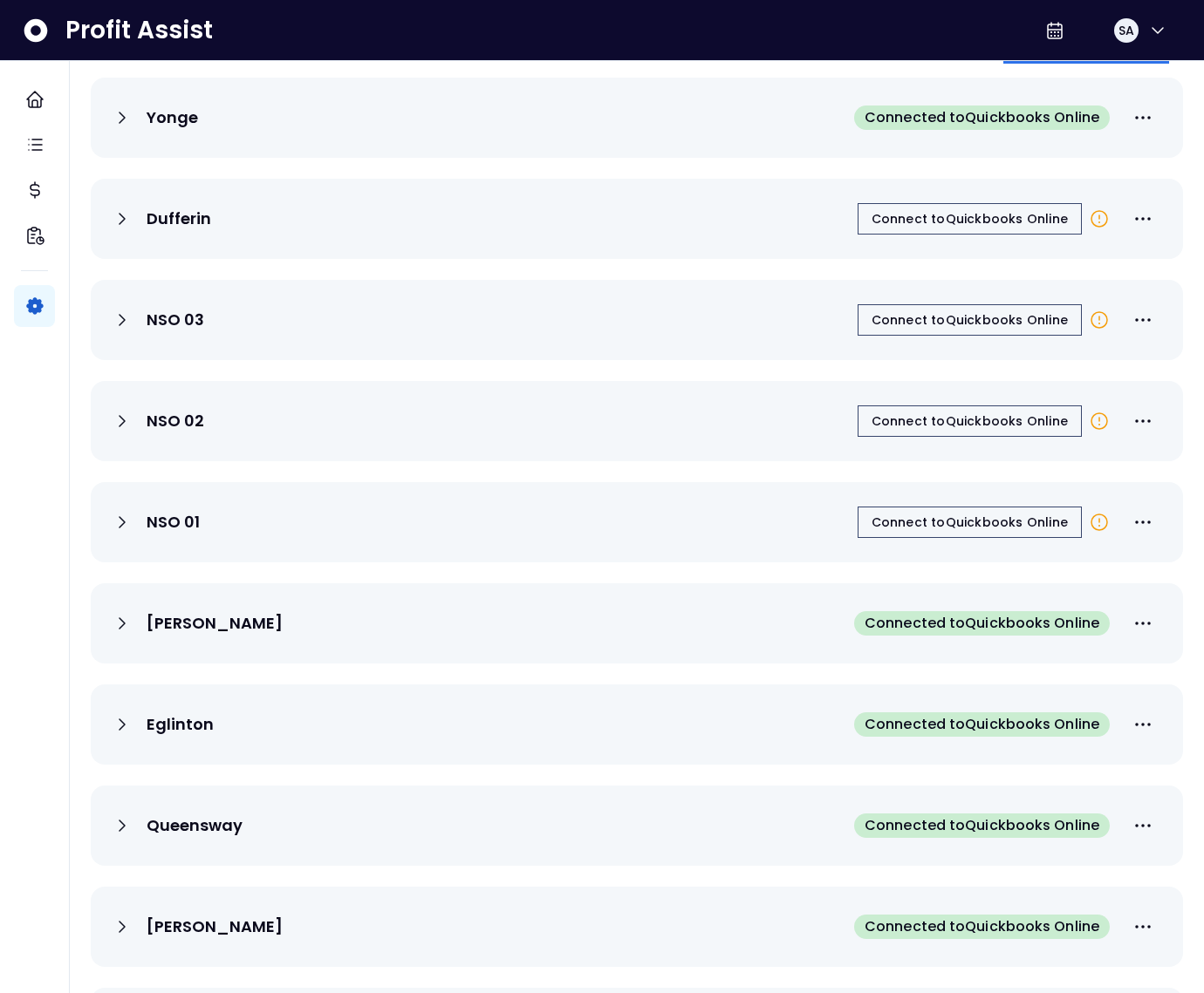
scroll to position [169, 0]
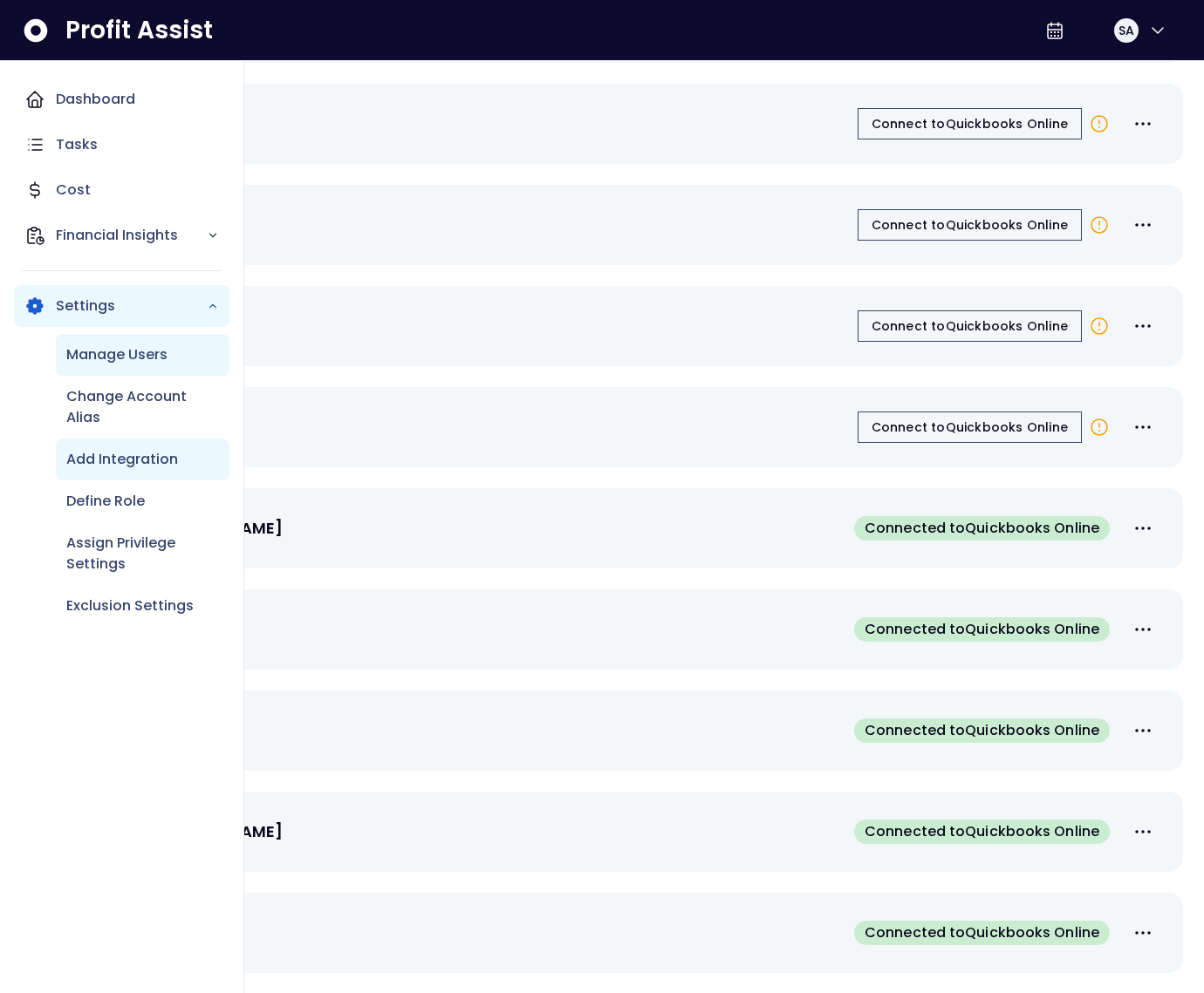
click at [134, 362] on p "Manage Users" at bounding box center [117, 354] width 101 height 21
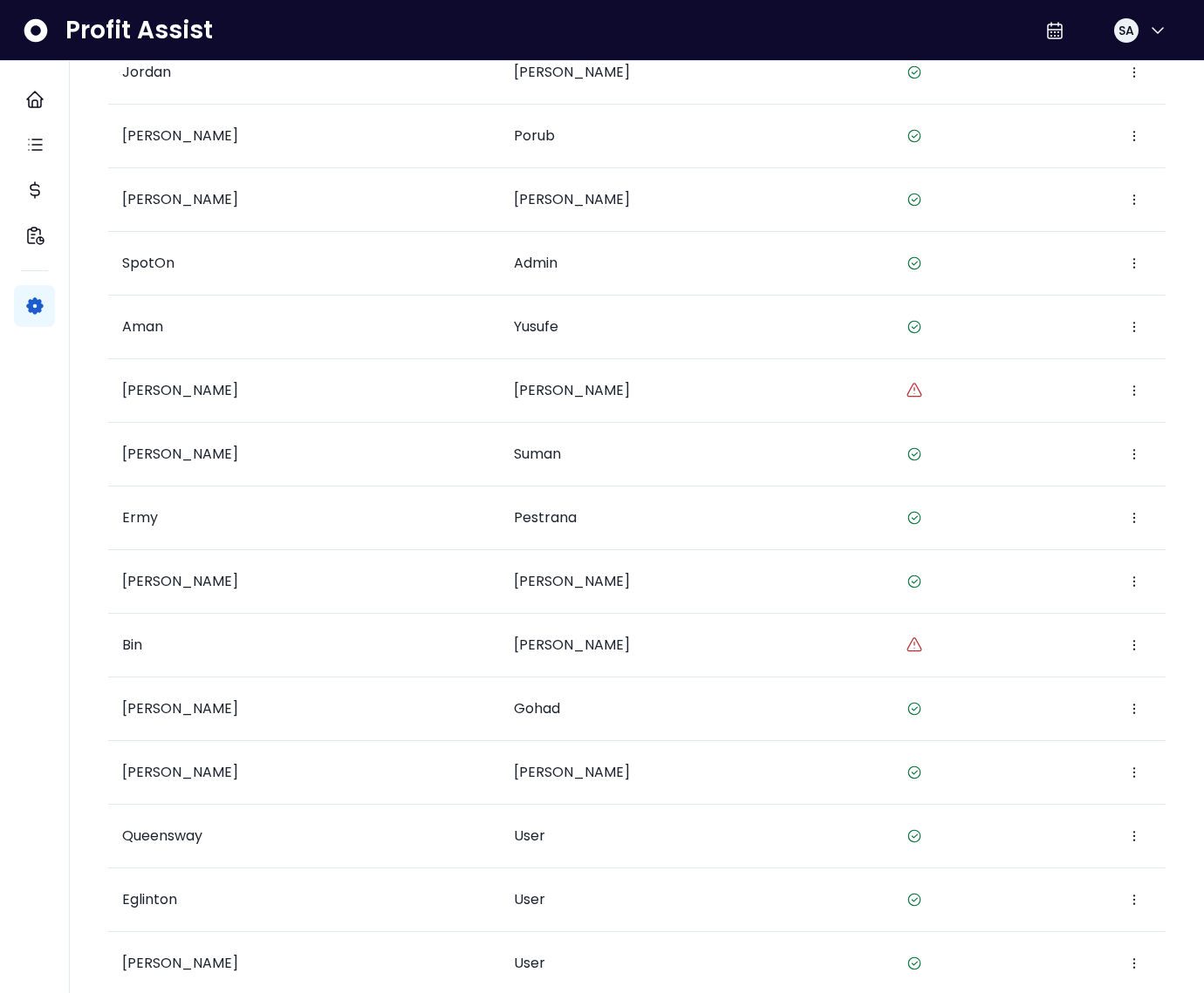
scroll to position [291, 0]
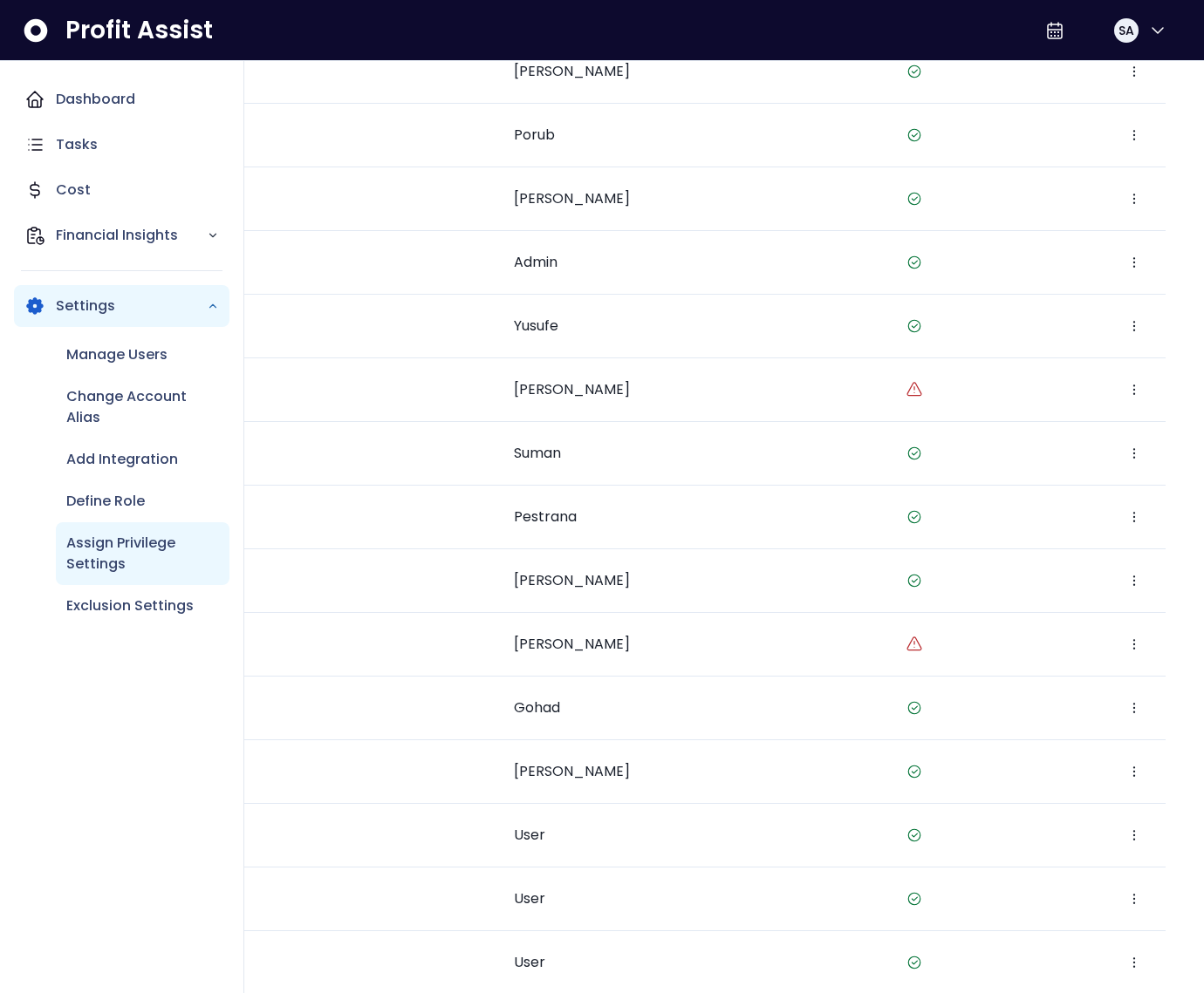
click at [121, 540] on p "Assign Privilege Settings" at bounding box center [143, 554] width 152 height 42
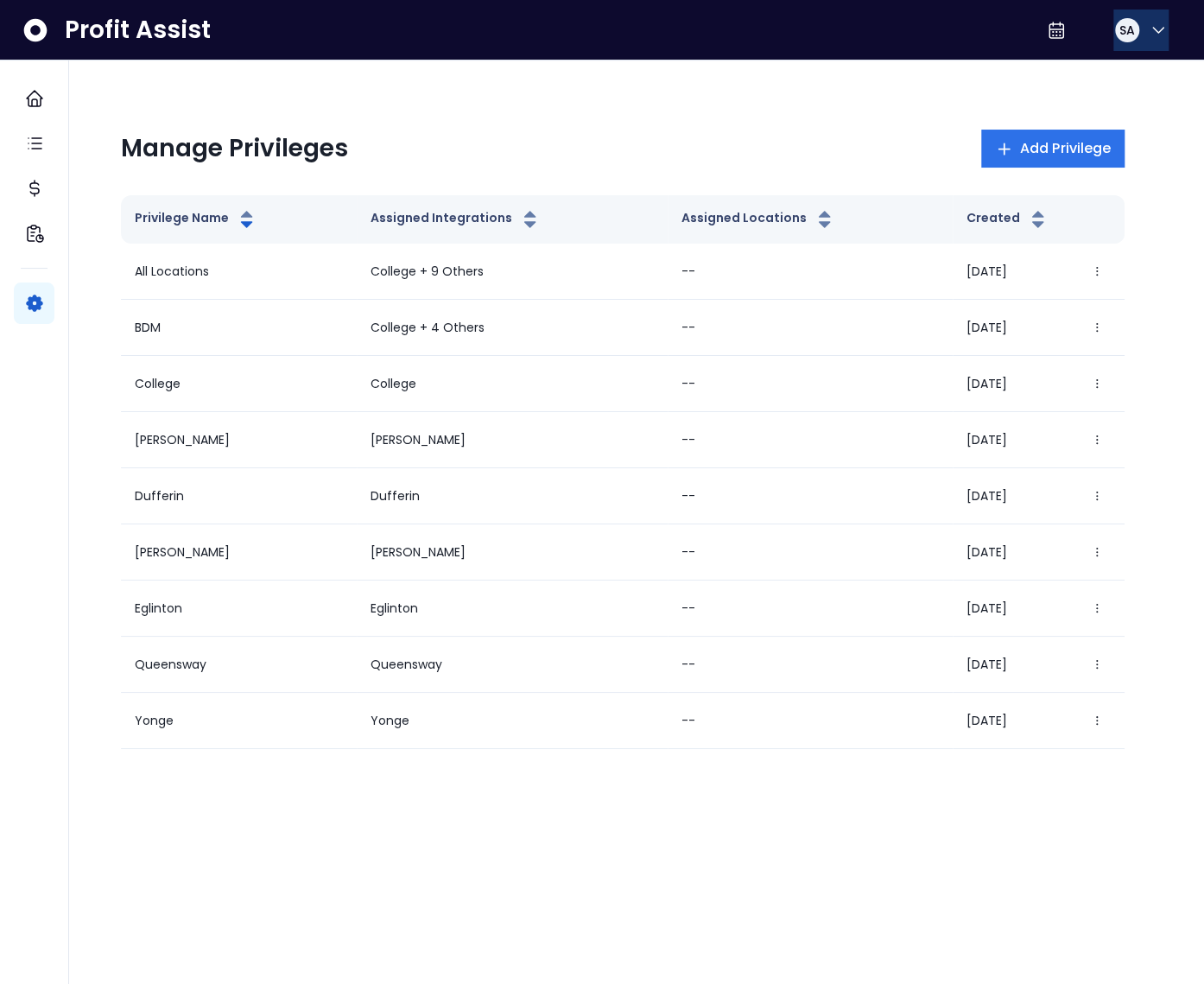
click at [1137, 36] on button "SA" at bounding box center [1141, 30] width 55 height 42
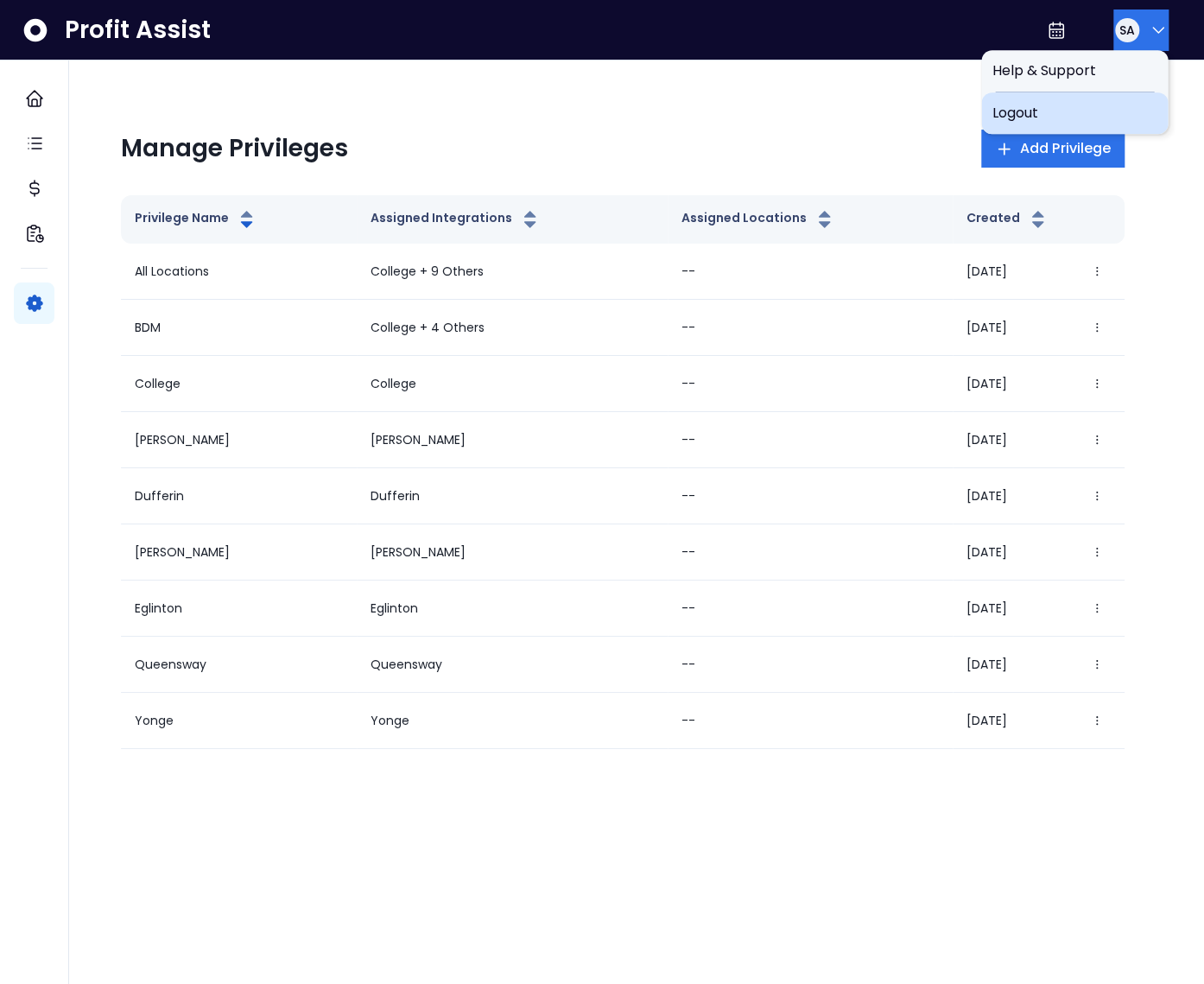
click at [1085, 116] on span "Logout" at bounding box center [1074, 113] width 166 height 20
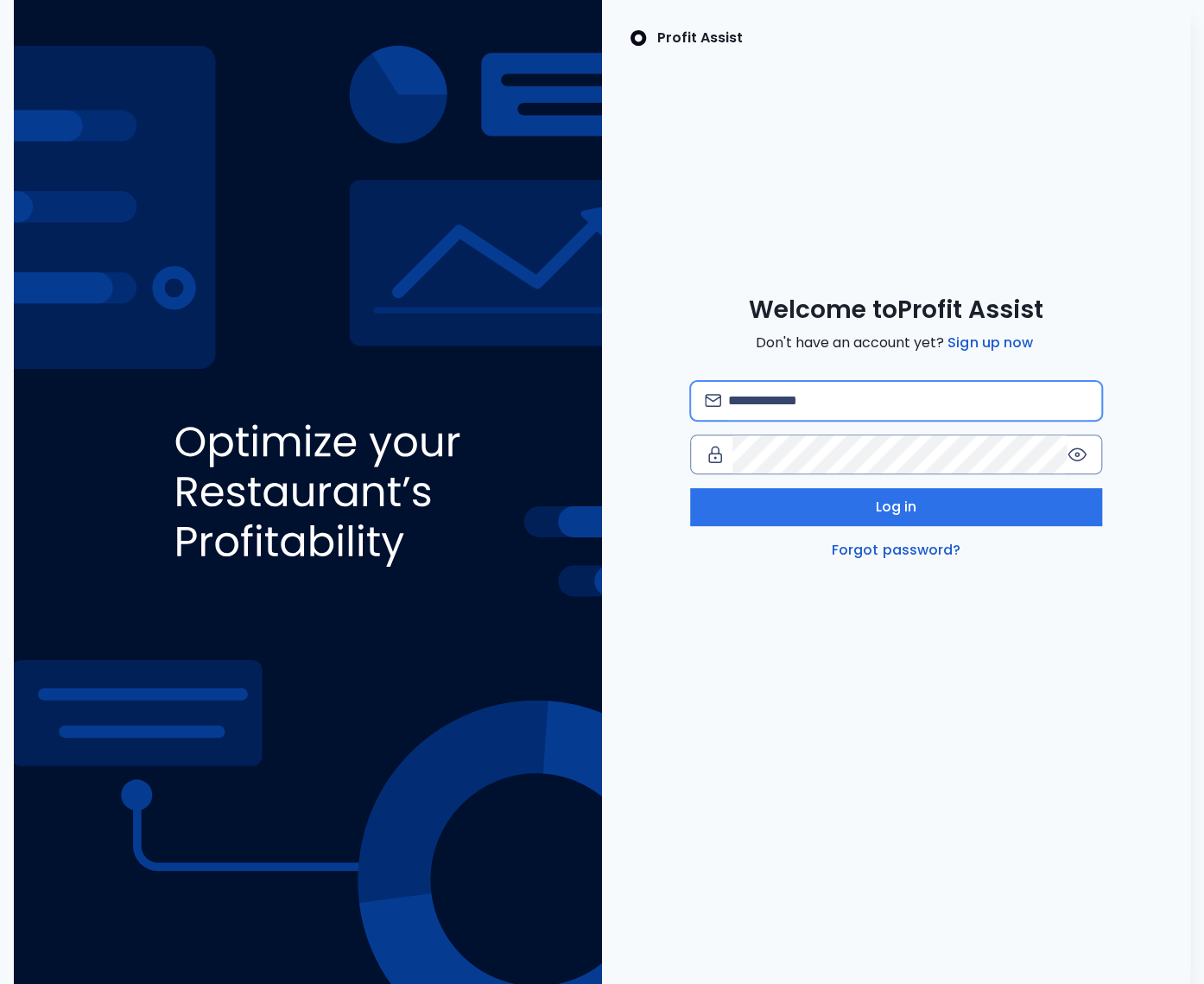
click at [815, 398] on input "email" at bounding box center [907, 401] width 360 height 38
type input "**********"
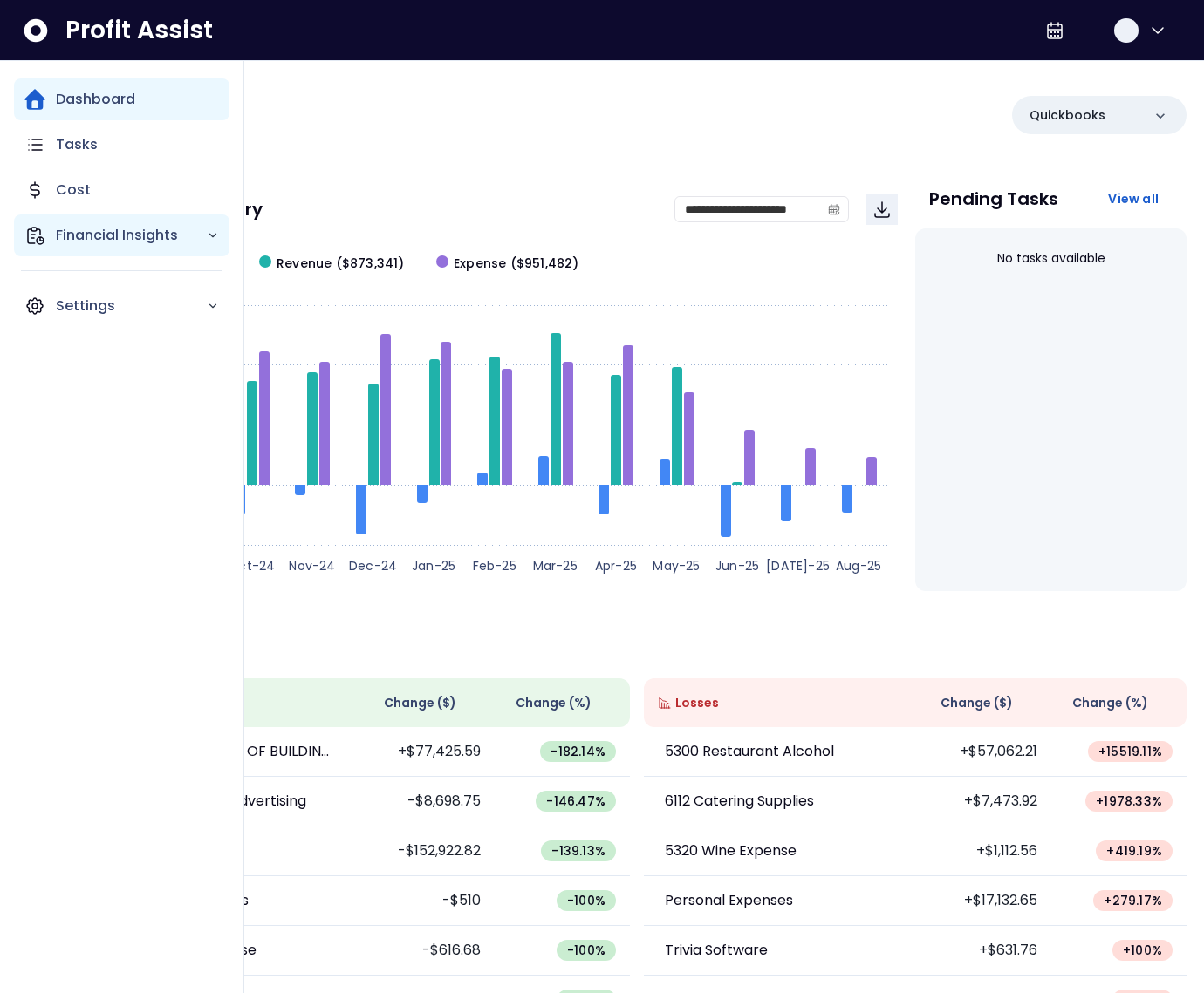
click at [40, 235] on icon "Main navigation" at bounding box center [36, 236] width 16 height 16
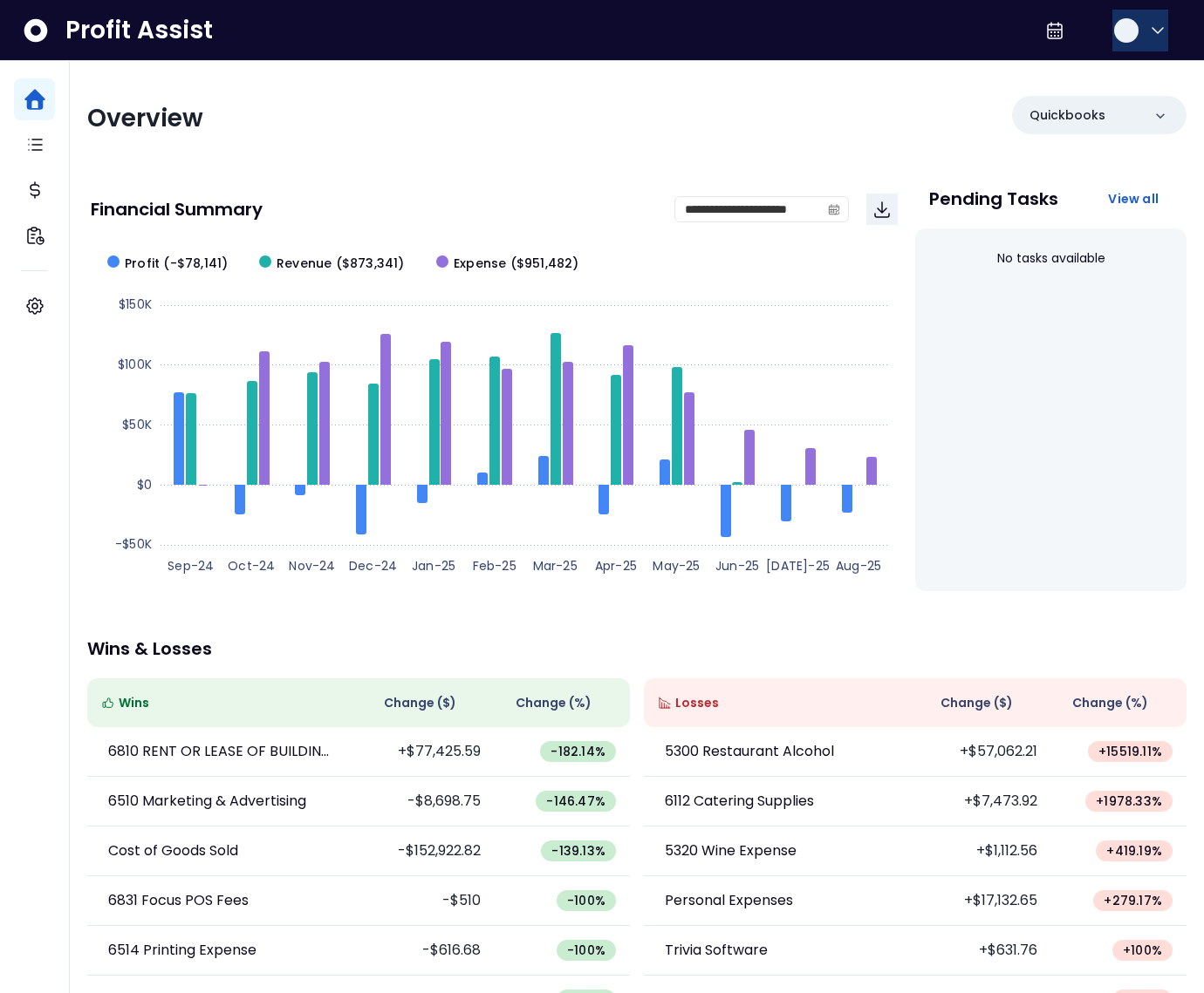
click at [1150, 39] on icon "button" at bounding box center [1157, 30] width 21 height 21
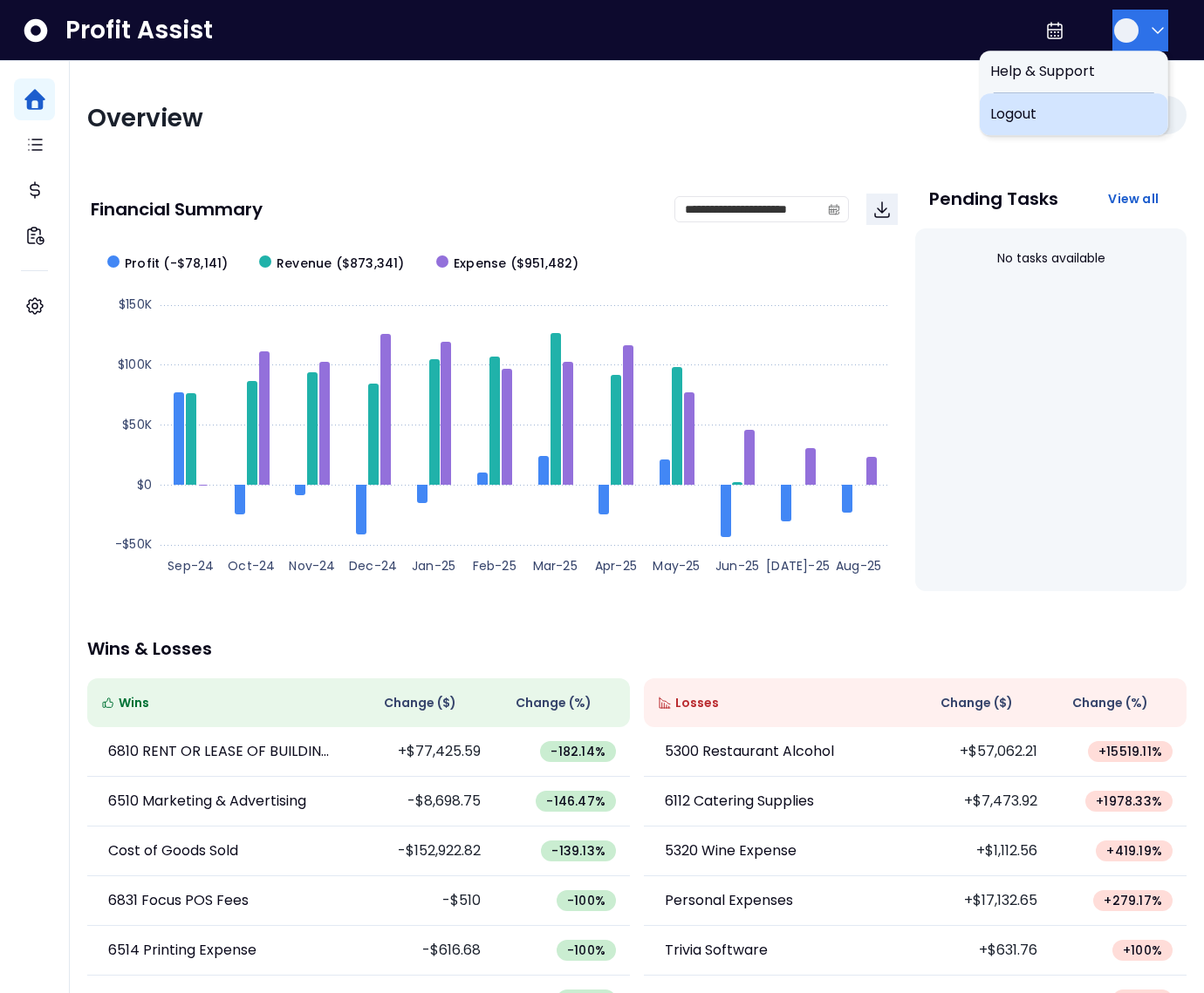
click at [1090, 119] on span "Logout" at bounding box center [1073, 114] width 168 height 21
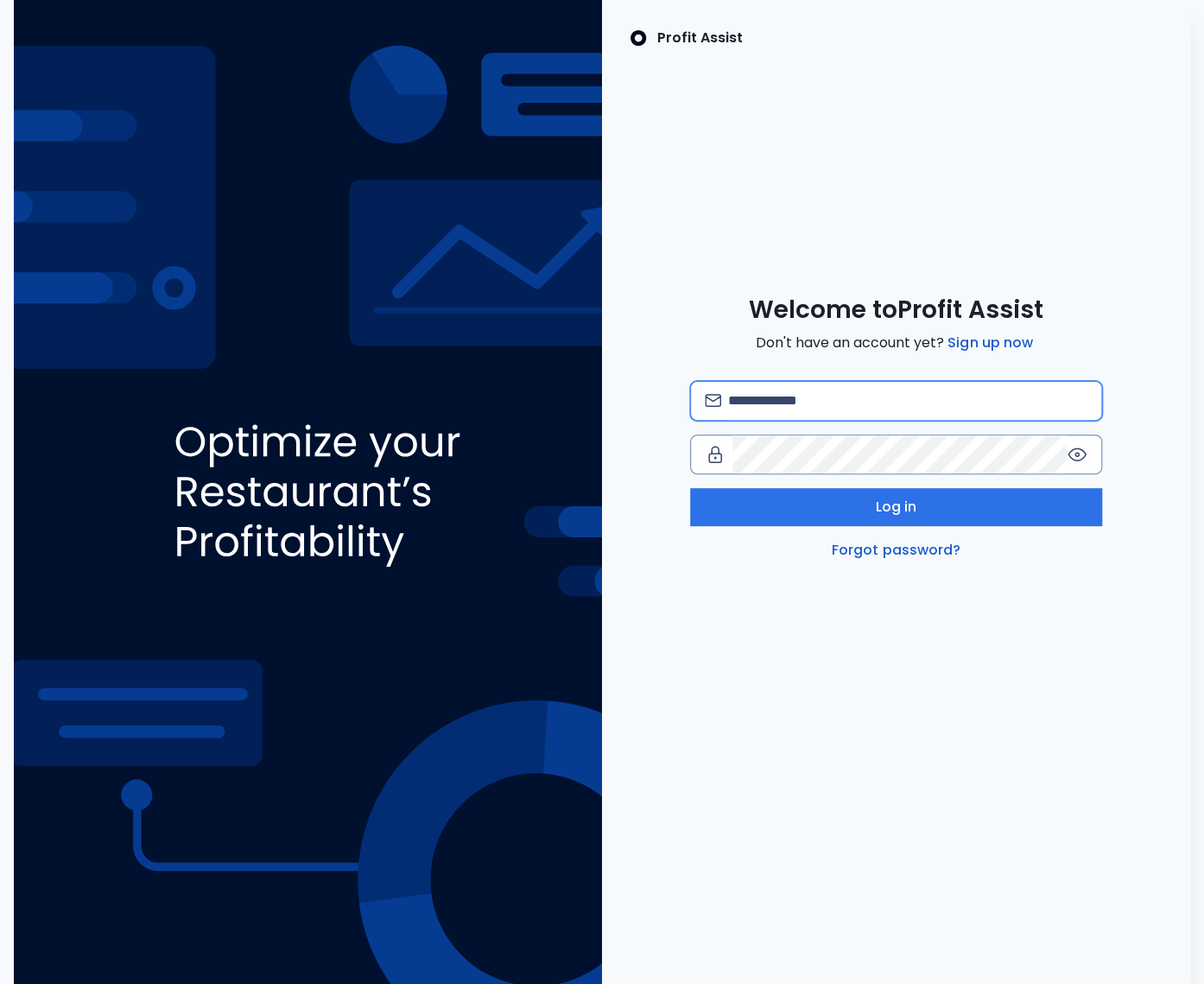
click at [792, 401] on input "email" at bounding box center [907, 401] width 360 height 38
type input "**********"
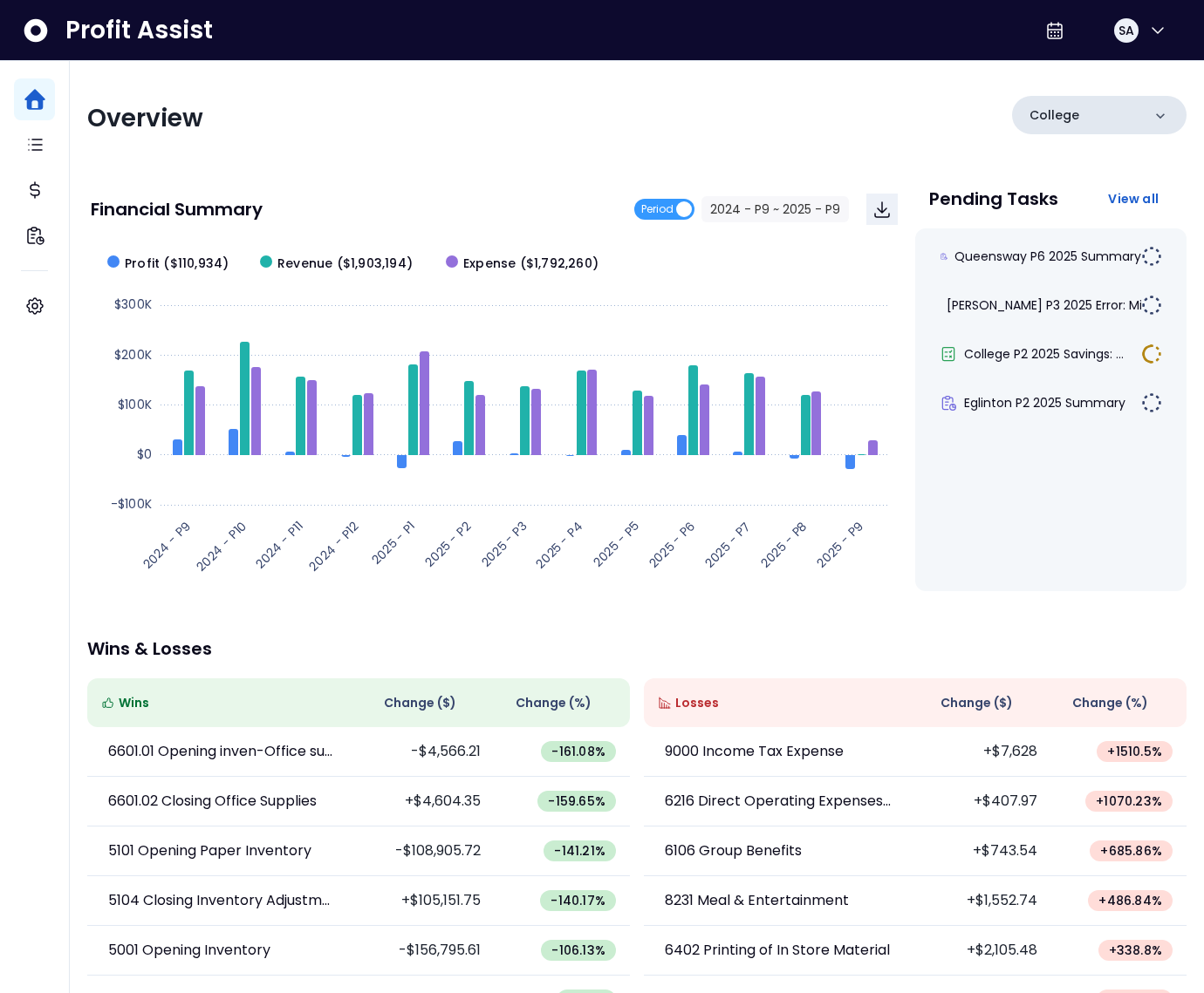
click at [1075, 118] on p "College" at bounding box center [1053, 116] width 49 height 18
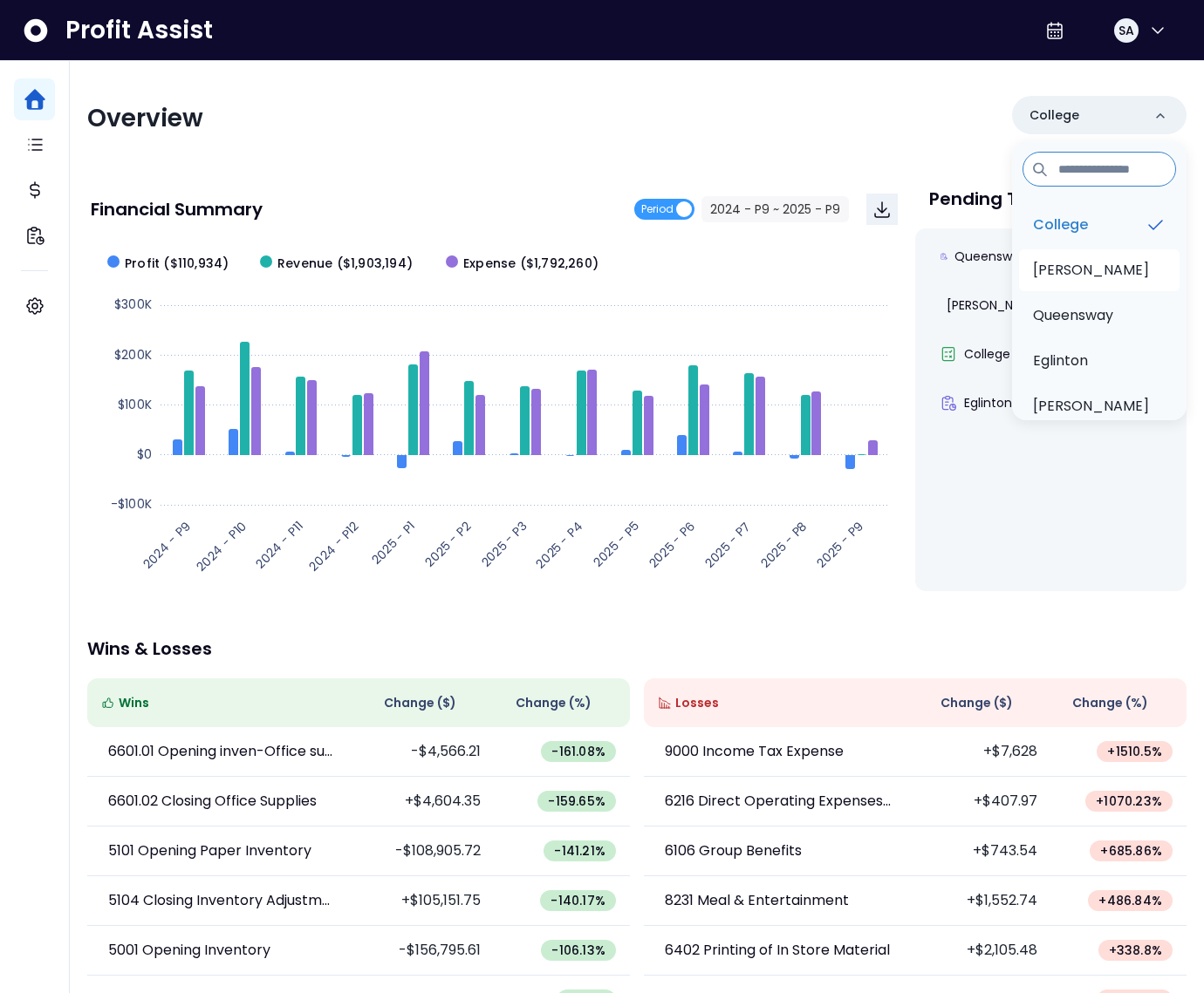
click at [1069, 254] on li "[PERSON_NAME]" at bounding box center [1098, 270] width 160 height 42
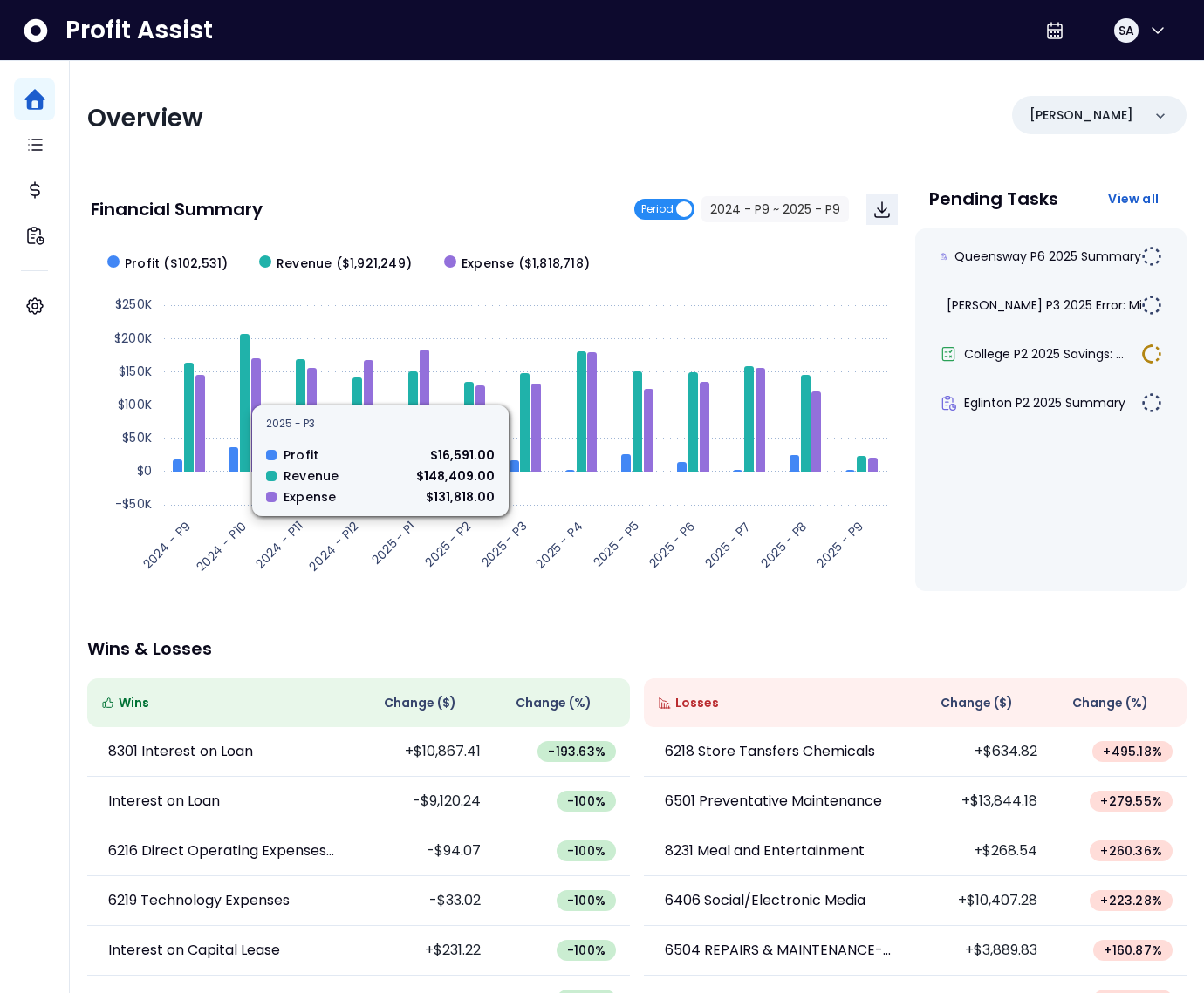
click at [669, 203] on span "Period" at bounding box center [657, 209] width 32 height 21
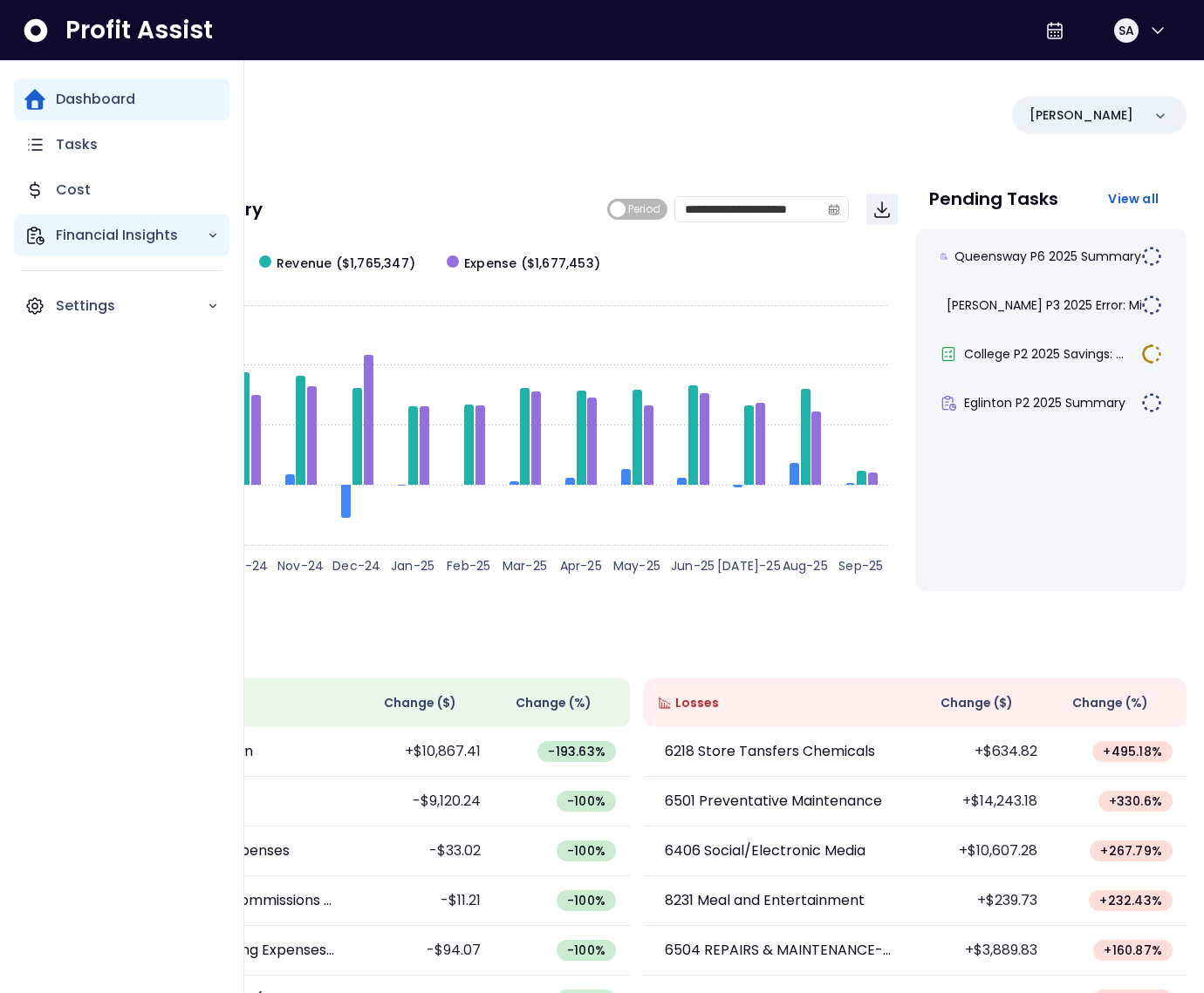
click at [61, 235] on p "Financial Insights" at bounding box center [131, 235] width 151 height 21
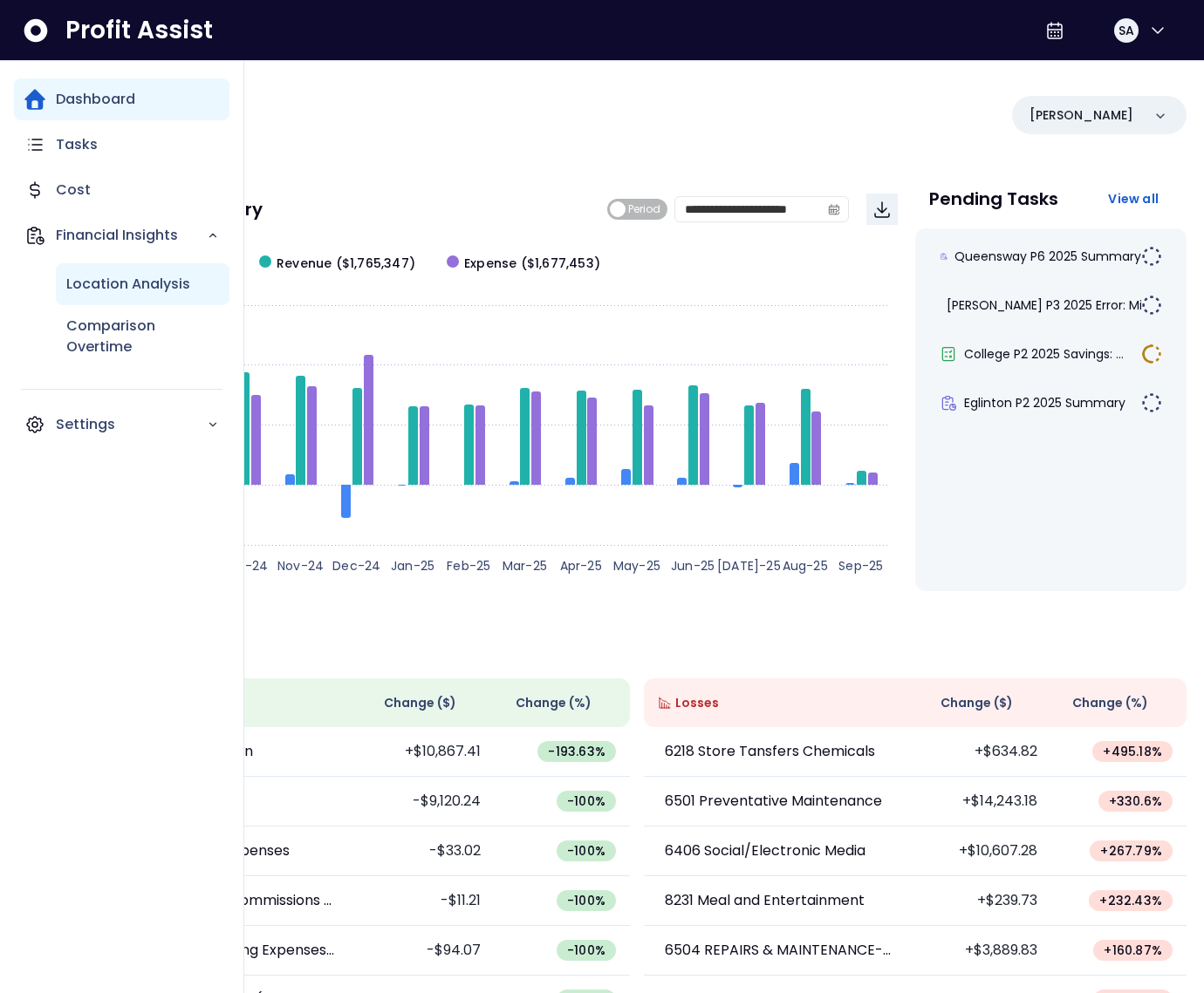
click at [99, 282] on p "Location Analysis" at bounding box center [128, 284] width 124 height 21
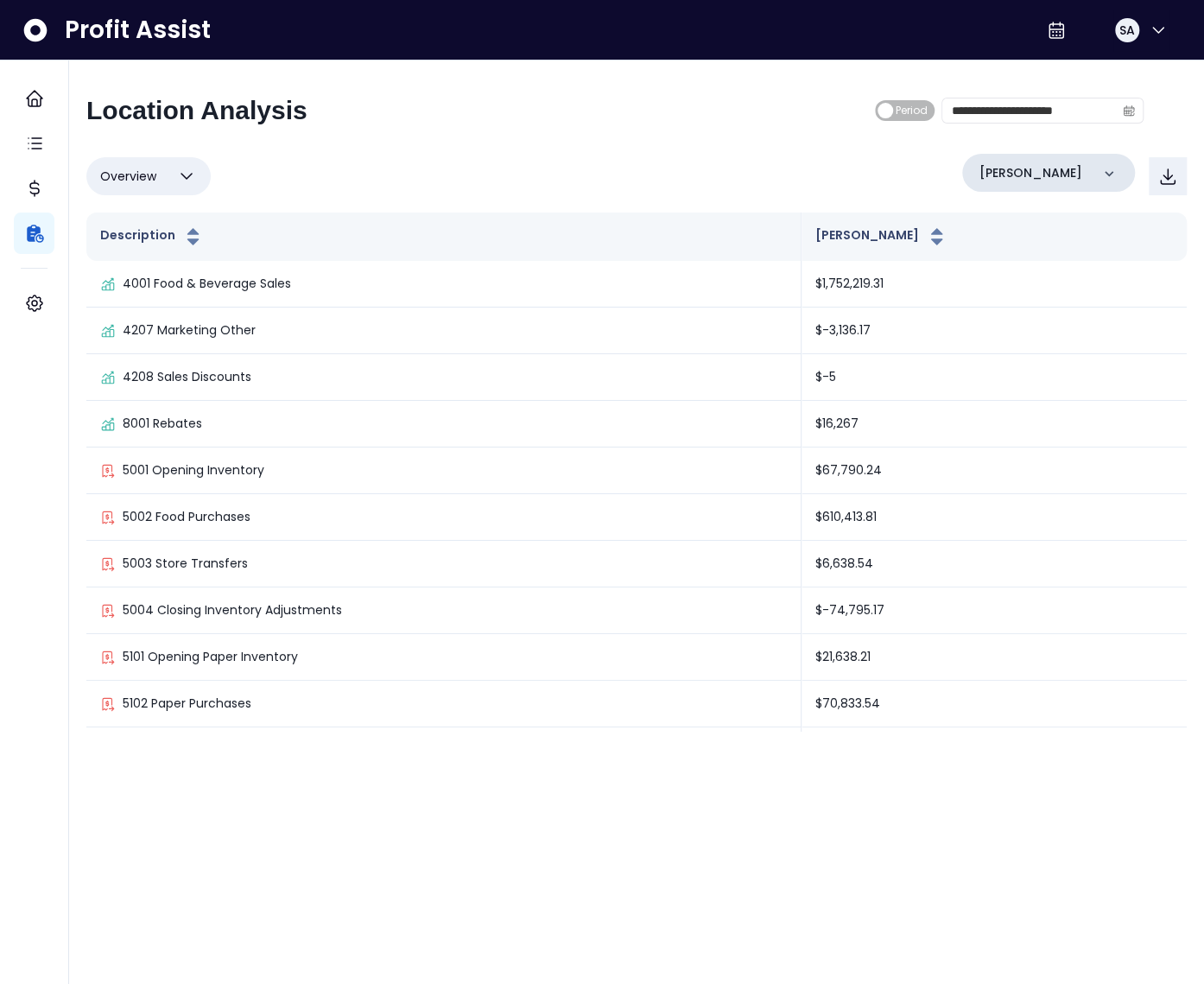
click at [986, 175] on p "Duncan" at bounding box center [1031, 173] width 103 height 18
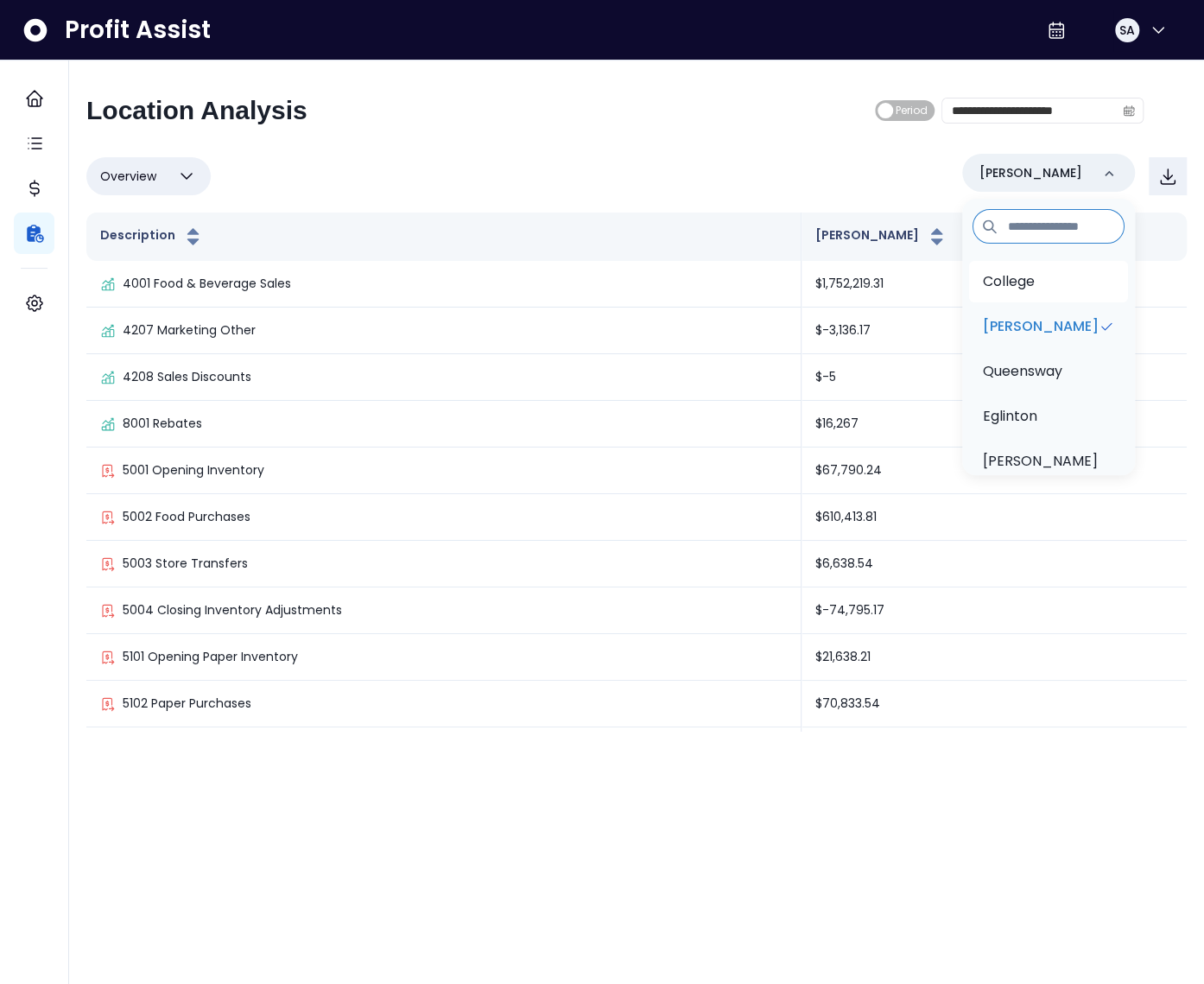
click at [1009, 283] on p "College" at bounding box center [1009, 282] width 51 height 20
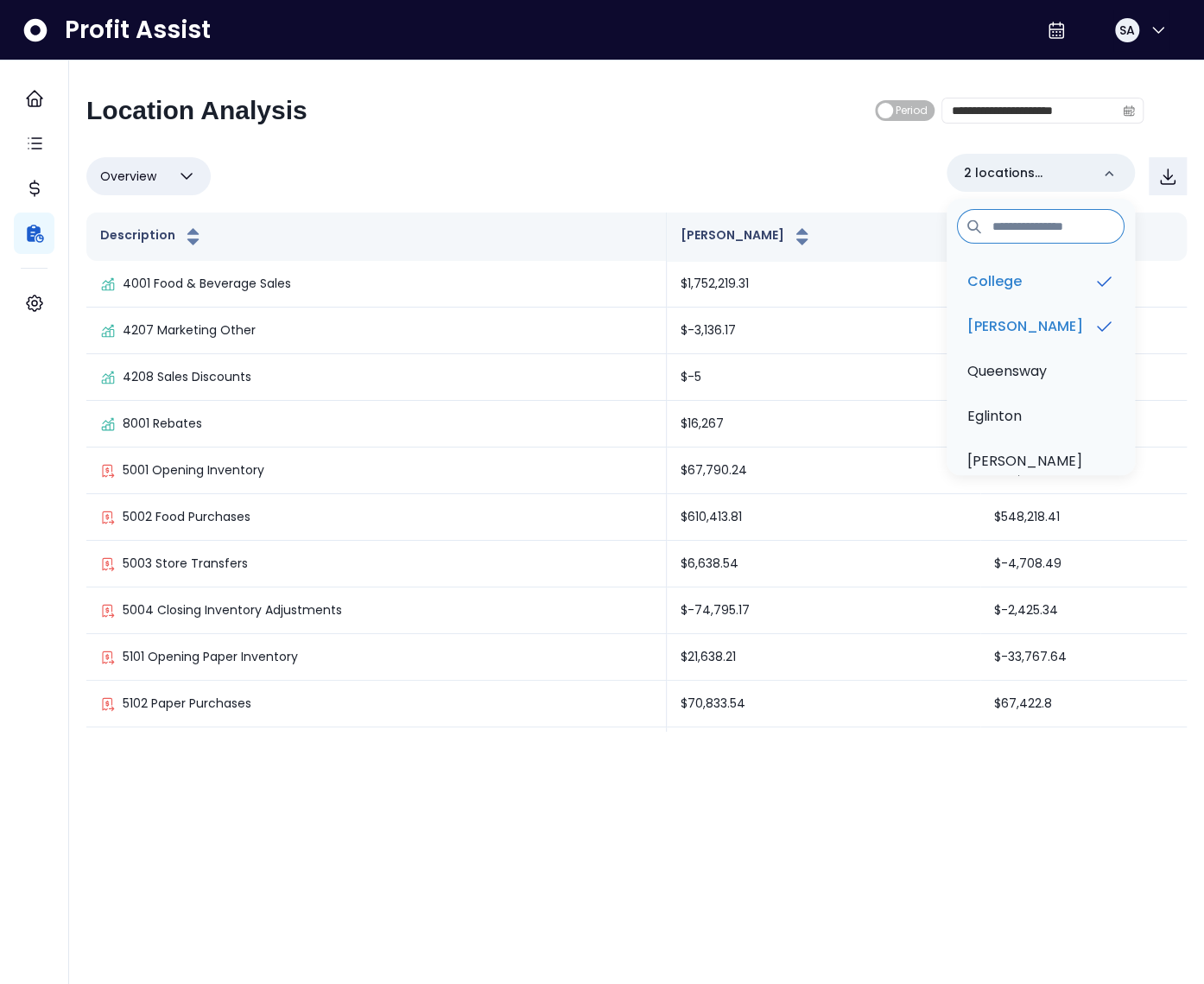
click at [733, 167] on div "Overview Overview % of cost % of sales % of budget ******** 2 locations selecte…" at bounding box center [637, 176] width 1101 height 45
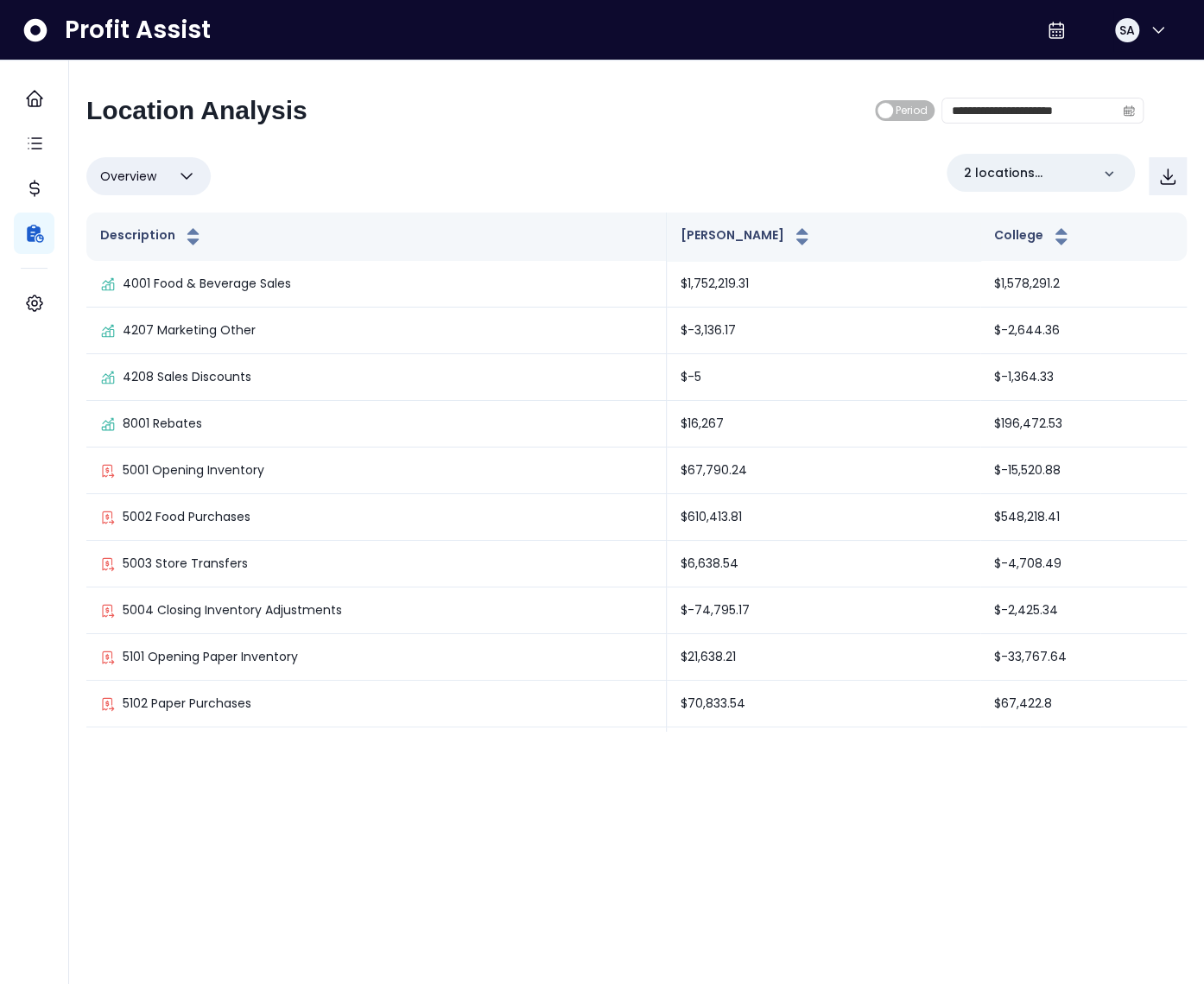
click at [154, 178] on span "Overview" at bounding box center [128, 176] width 56 height 20
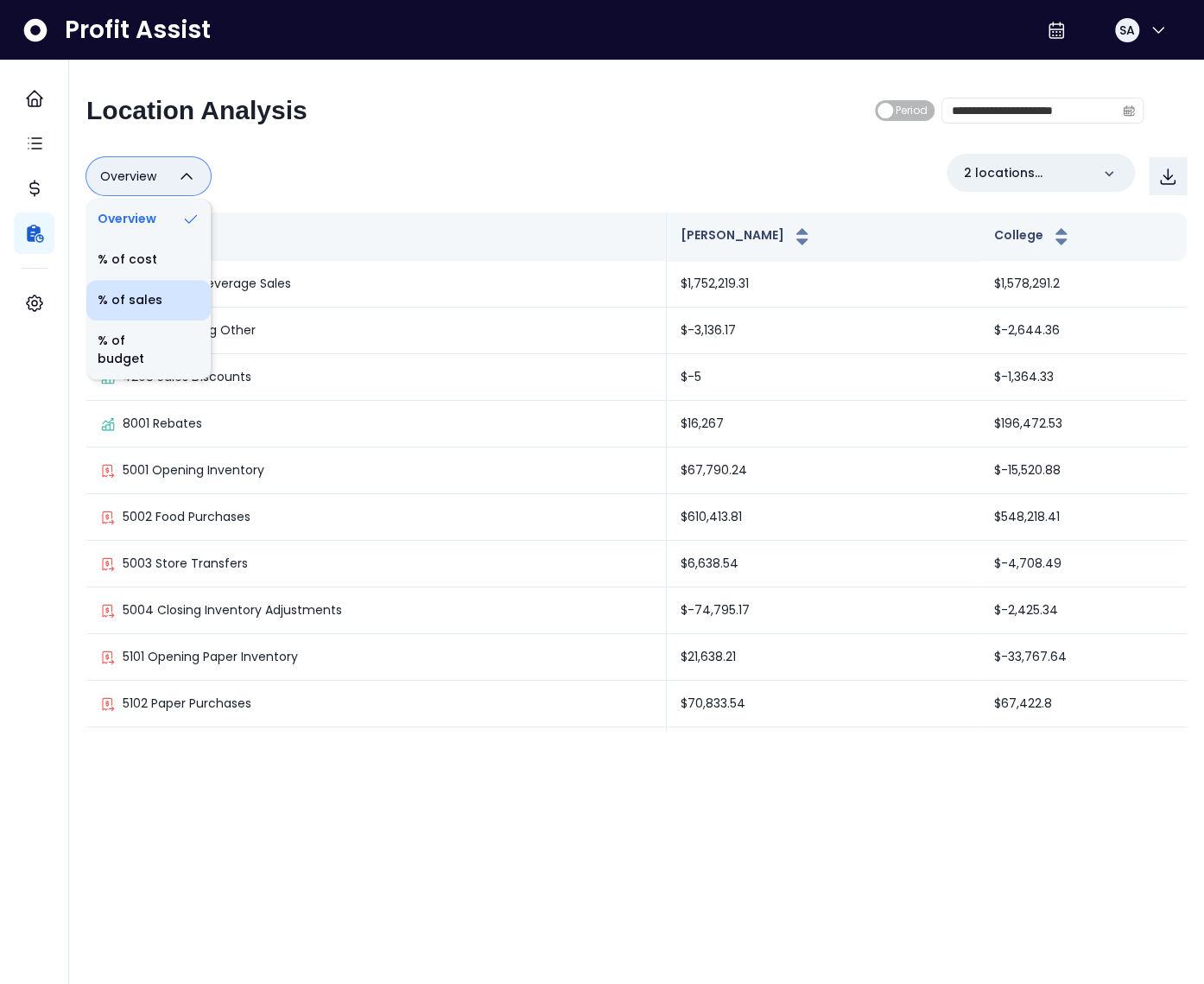
click at [151, 294] on li "% of sales" at bounding box center [148, 300] width 124 height 41
type input "*********"
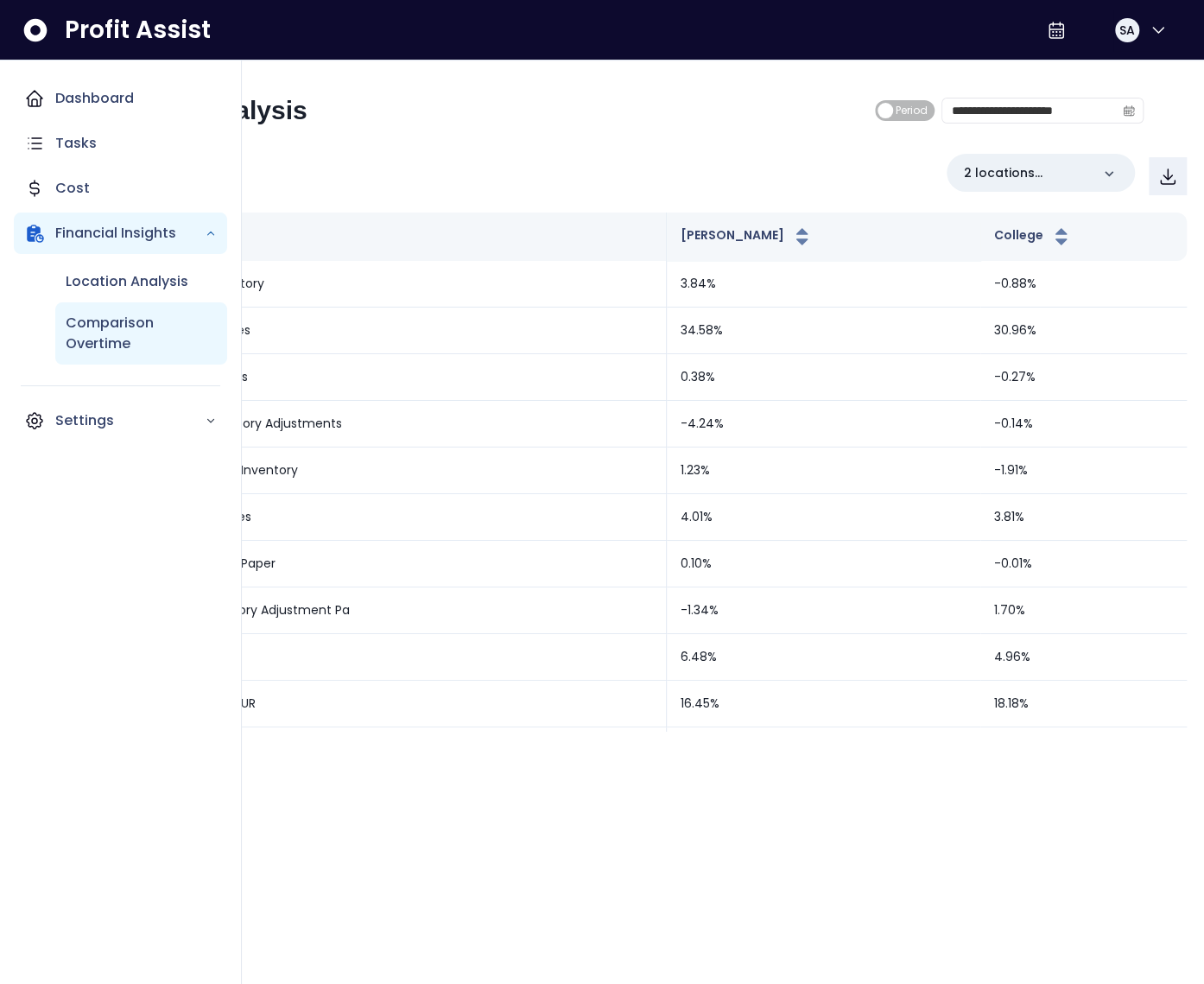
click at [111, 335] on p "Comparison Overtime" at bounding box center [141, 333] width 151 height 42
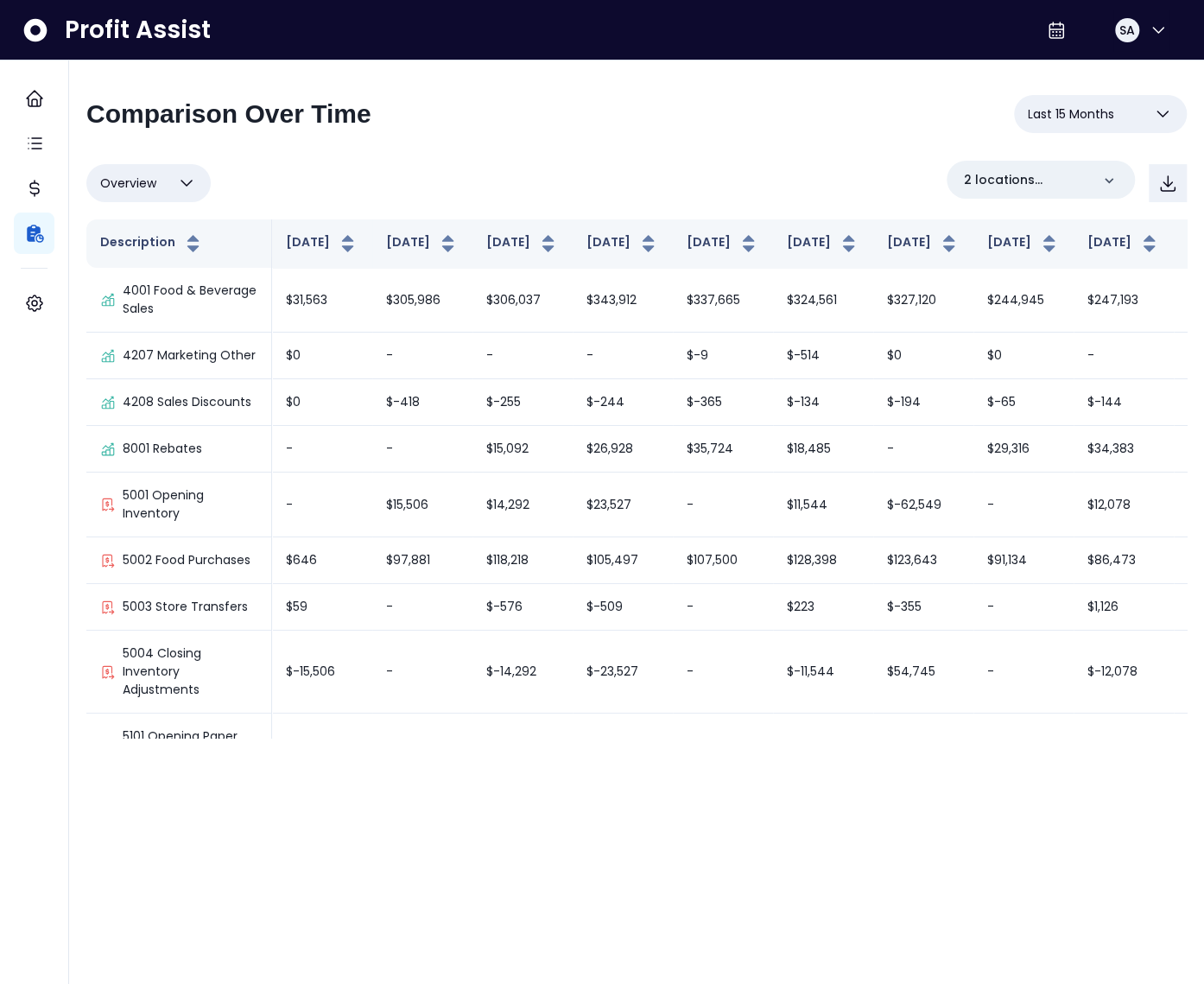
click at [471, 214] on div "Overview Overview % of cost % of sales % of budget ******** 2 locations selecte…" at bounding box center [637, 449] width 1101 height 577
click at [988, 194] on div "2 locations selected" at bounding box center [1041, 179] width 188 height 38
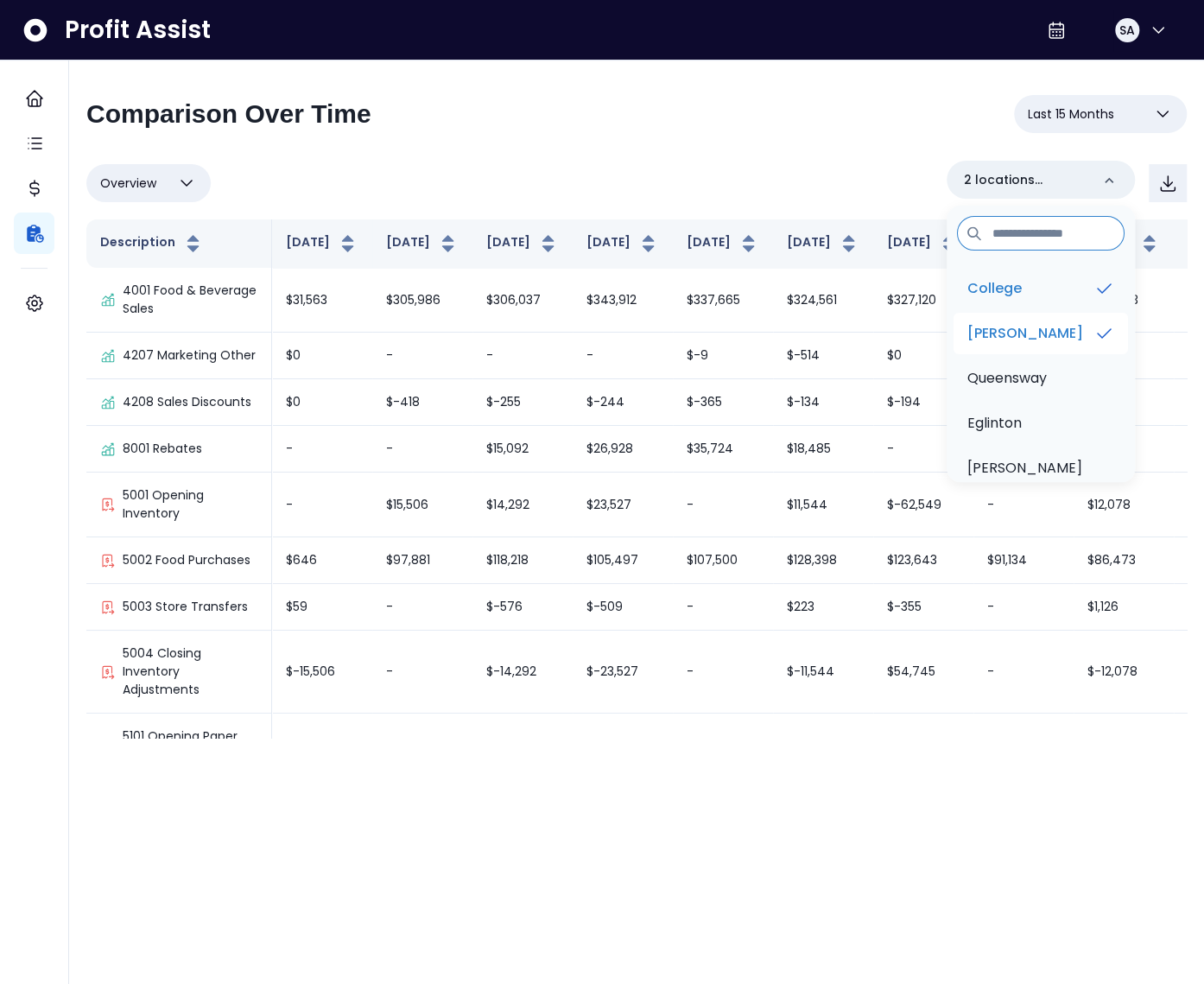
click at [1012, 339] on p "Duncan" at bounding box center [1026, 333] width 115 height 20
click at [1020, 337] on p "Duncan" at bounding box center [1040, 333] width 115 height 20
click at [1079, 107] on span "Last 15 Months" at bounding box center [1071, 114] width 86 height 20
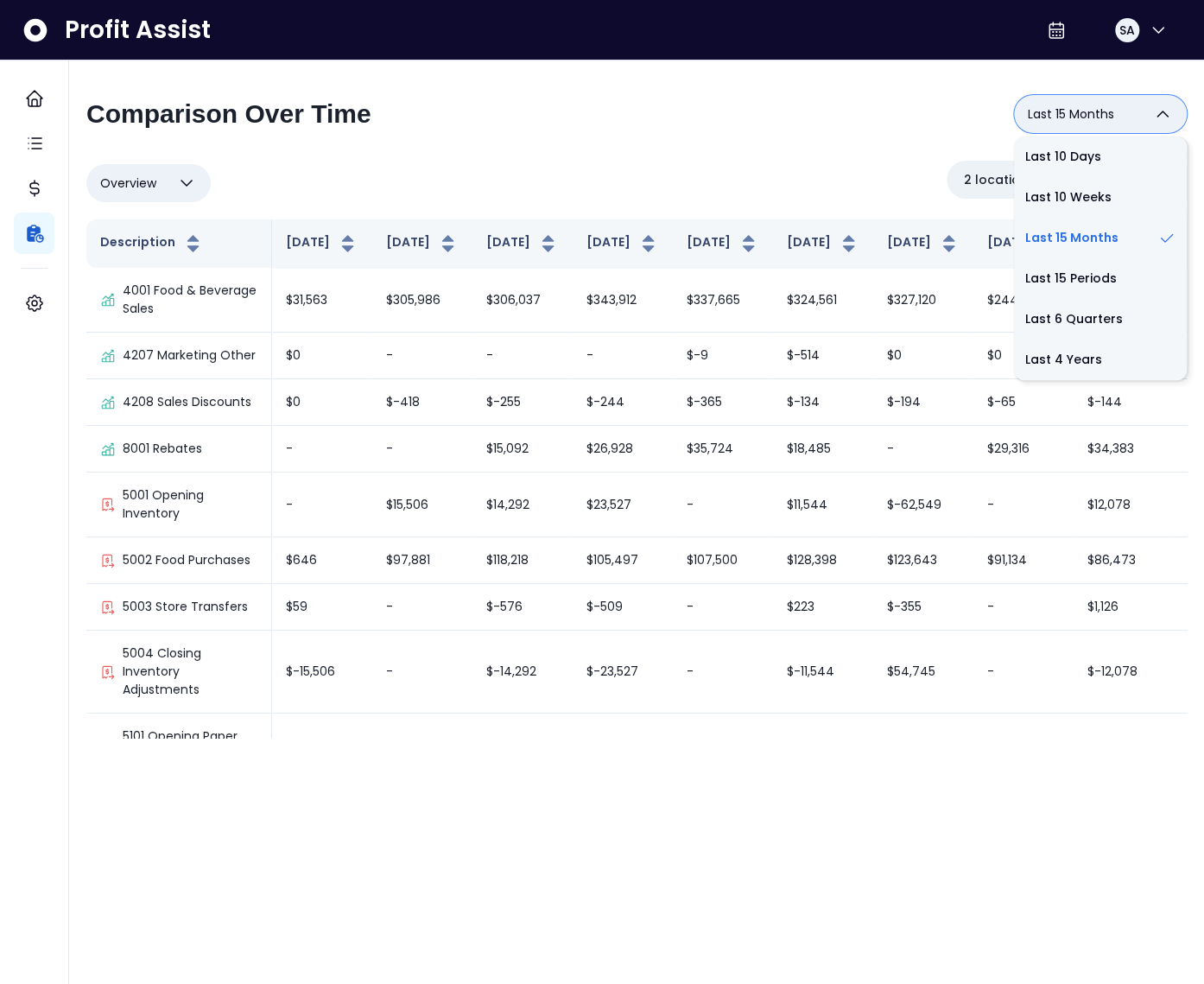
click at [701, 99] on div "**********" at bounding box center [637, 121] width 1101 height 52
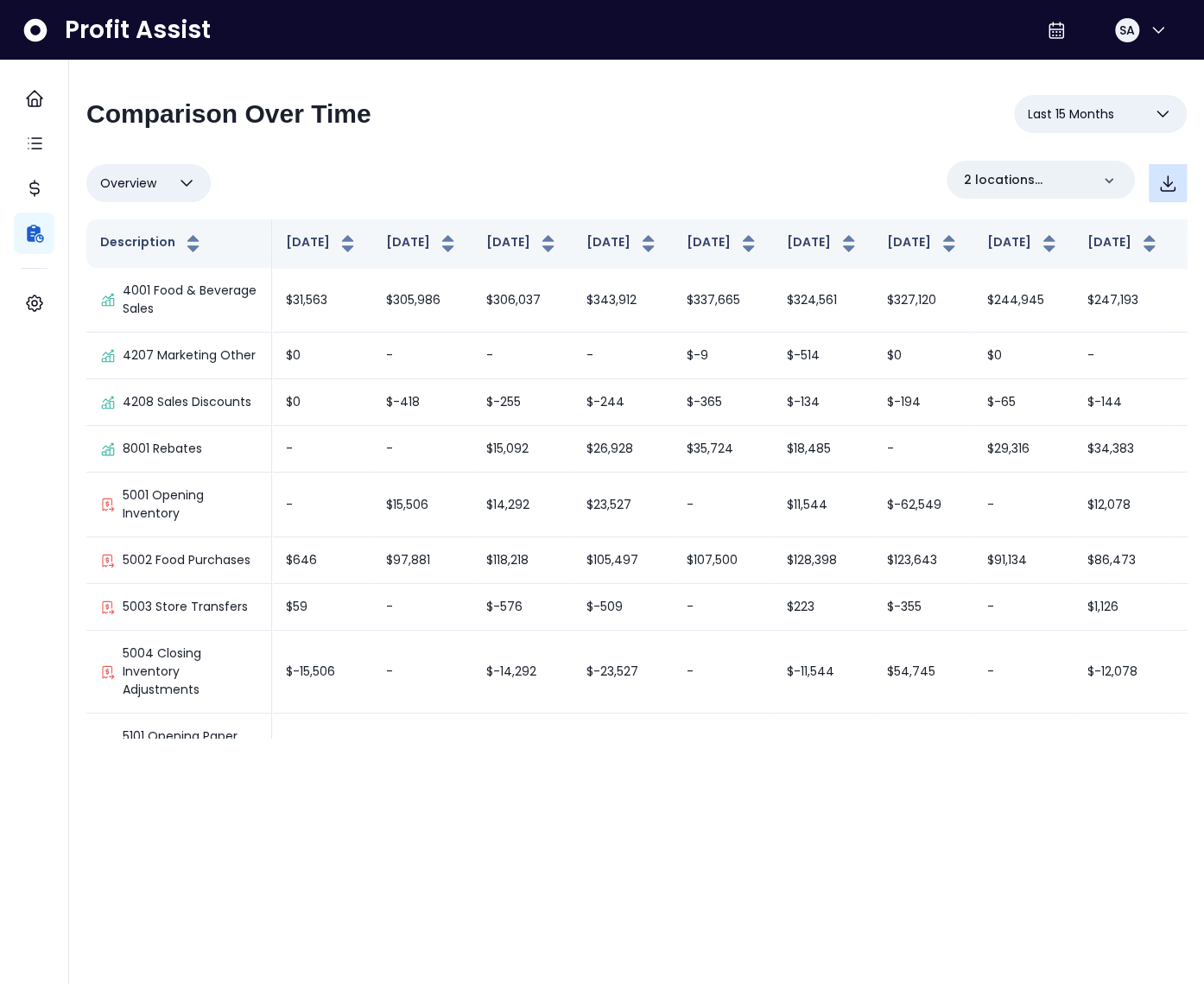
click at [1158, 185] on icon "button" at bounding box center [1168, 183] width 20 height 20
click at [420, 120] on div "**********" at bounding box center [637, 121] width 1101 height 52
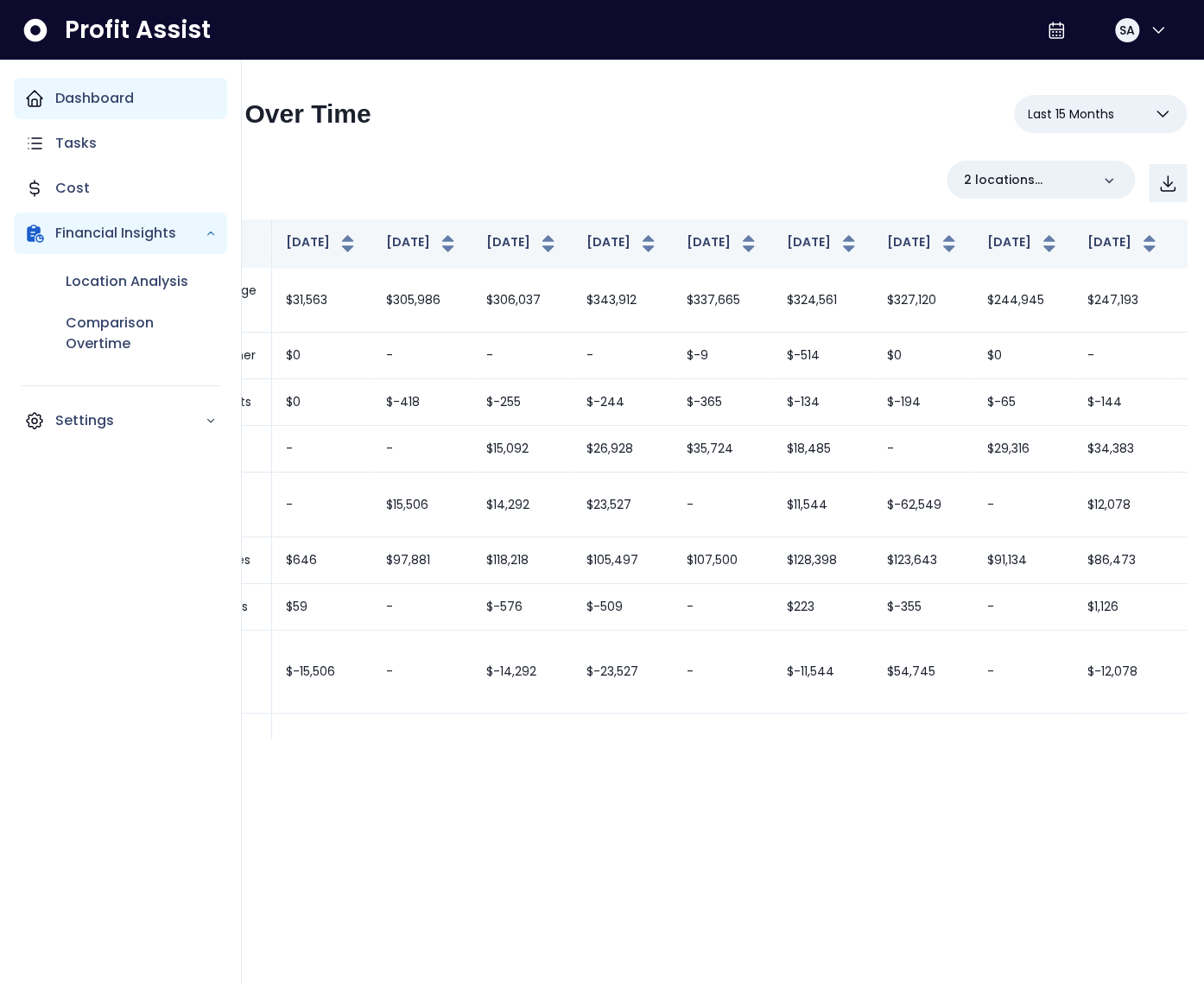
click at [28, 95] on icon "Main navigation" at bounding box center [35, 99] width 16 height 16
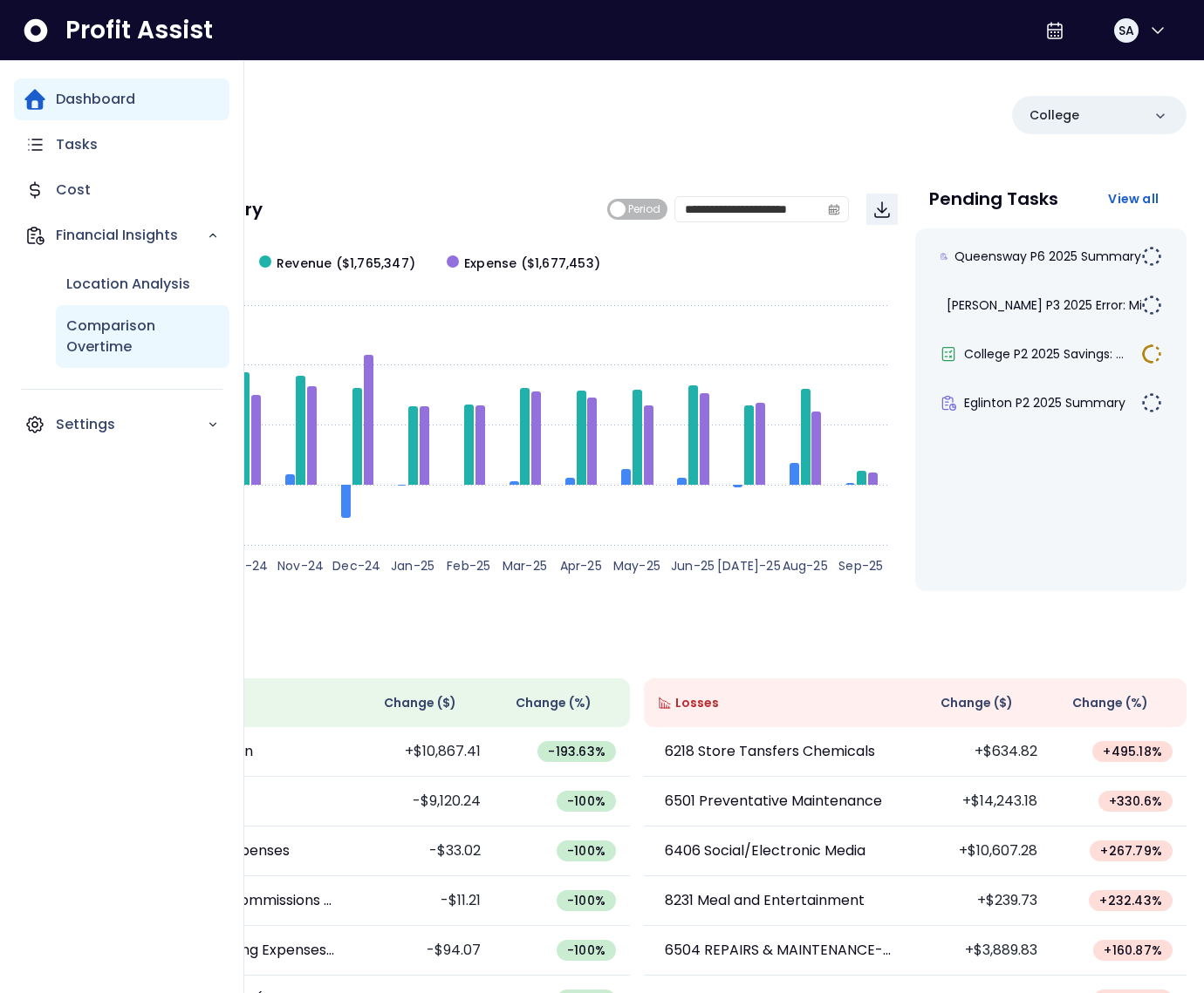
click at [81, 332] on p "Comparison Overtime" at bounding box center [143, 336] width 152 height 42
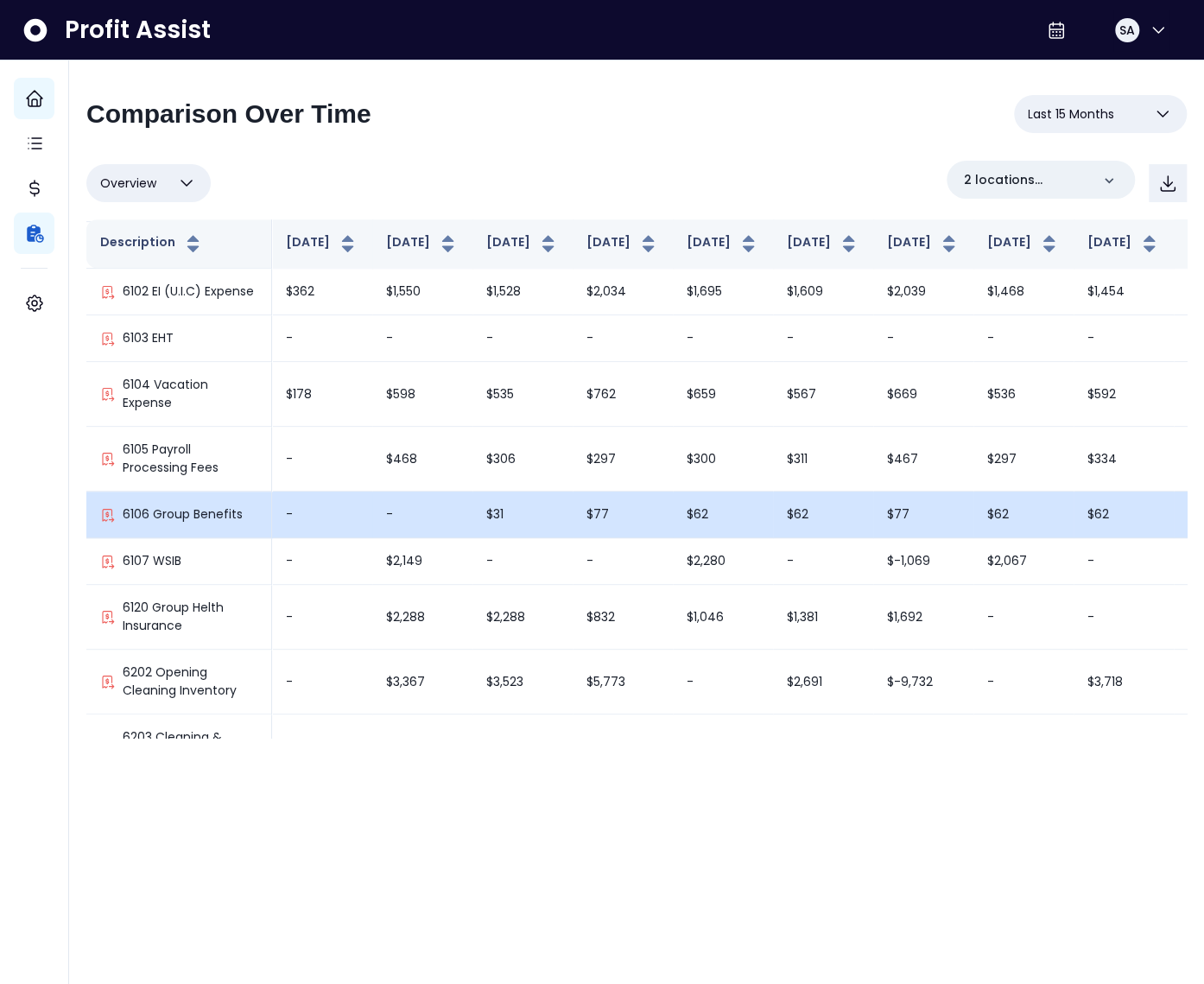
scroll to position [940, 0]
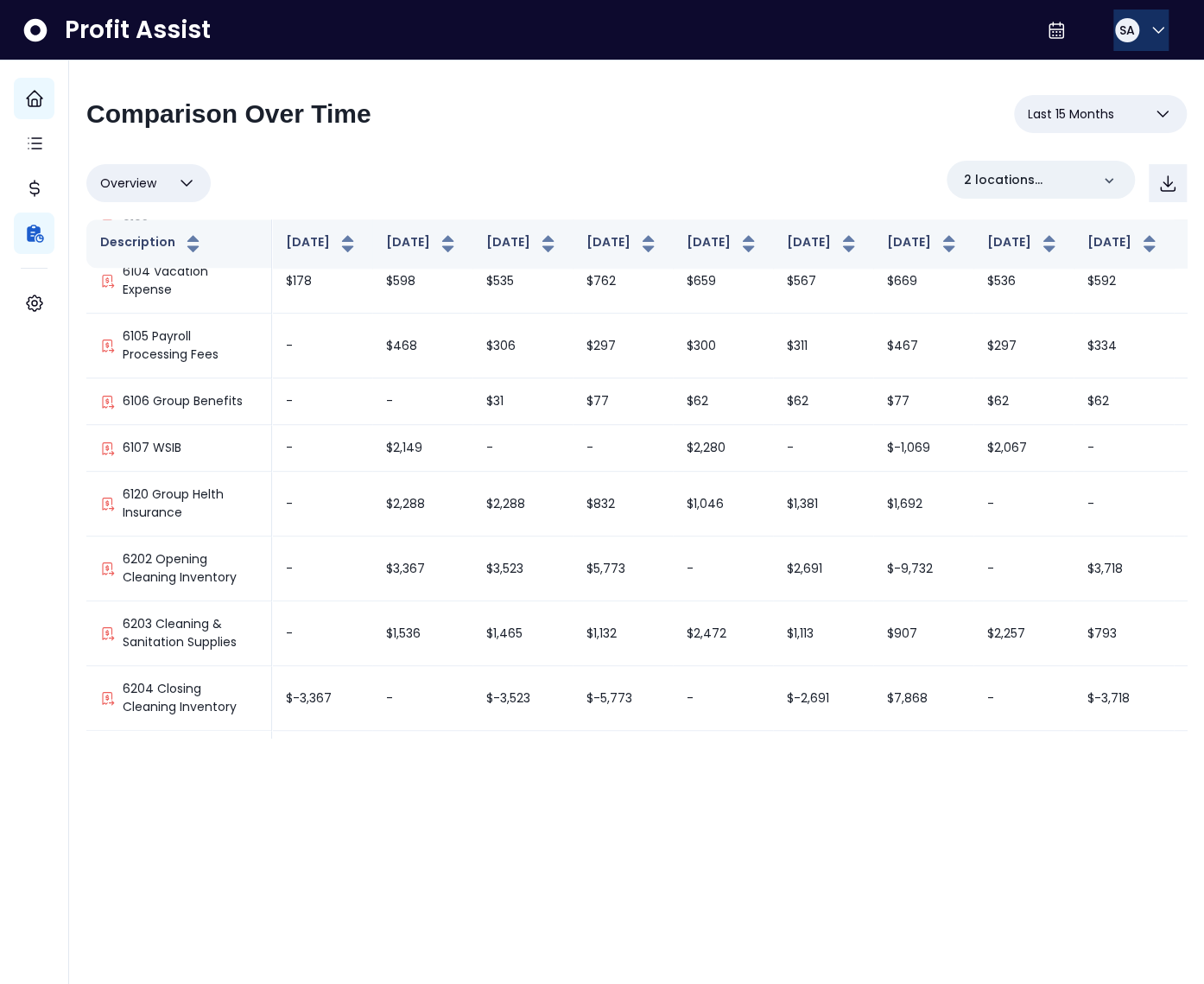
click at [1137, 32] on button "SA" at bounding box center [1141, 30] width 55 height 42
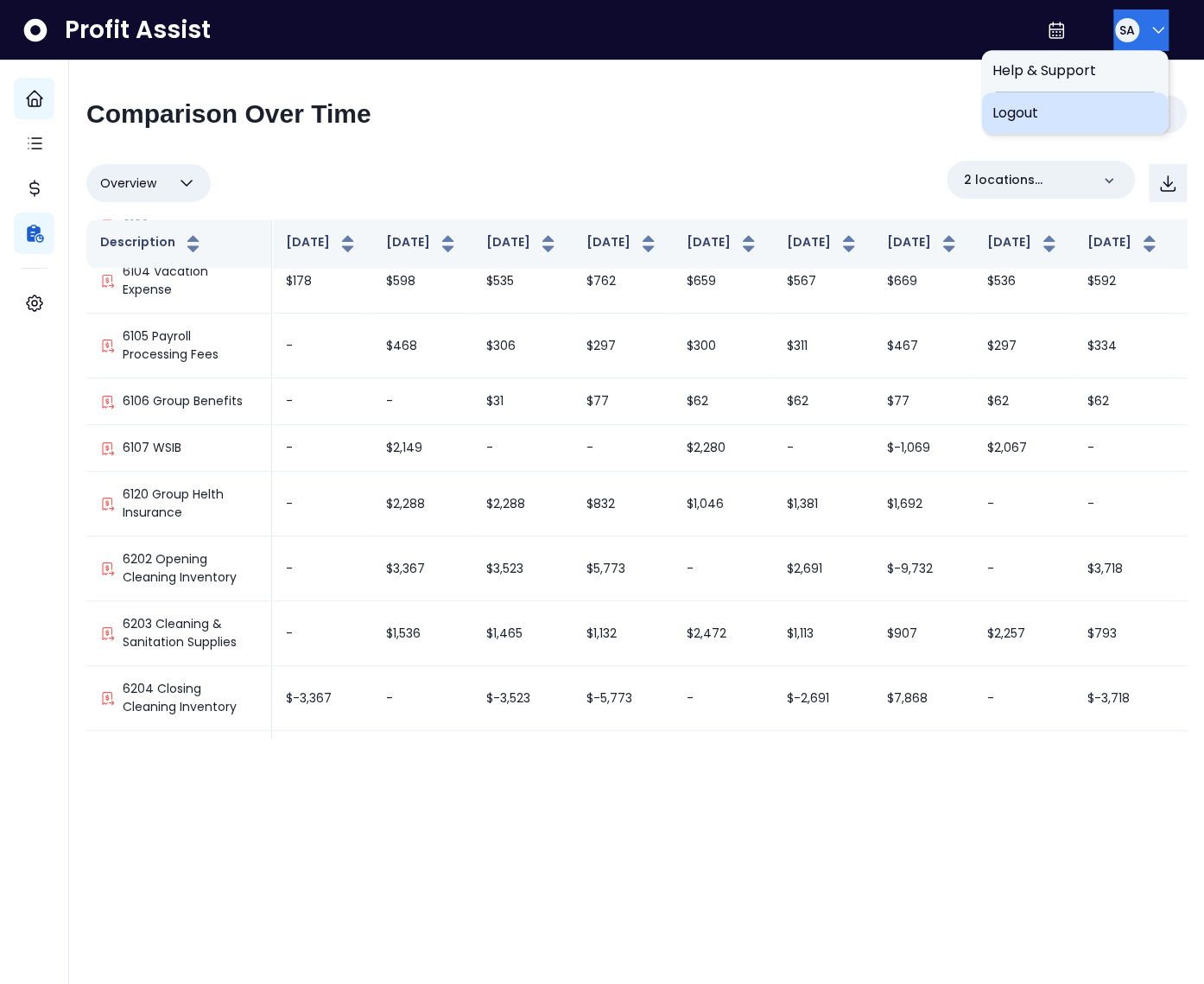
click at [1097, 113] on span "Logout" at bounding box center [1074, 113] width 166 height 20
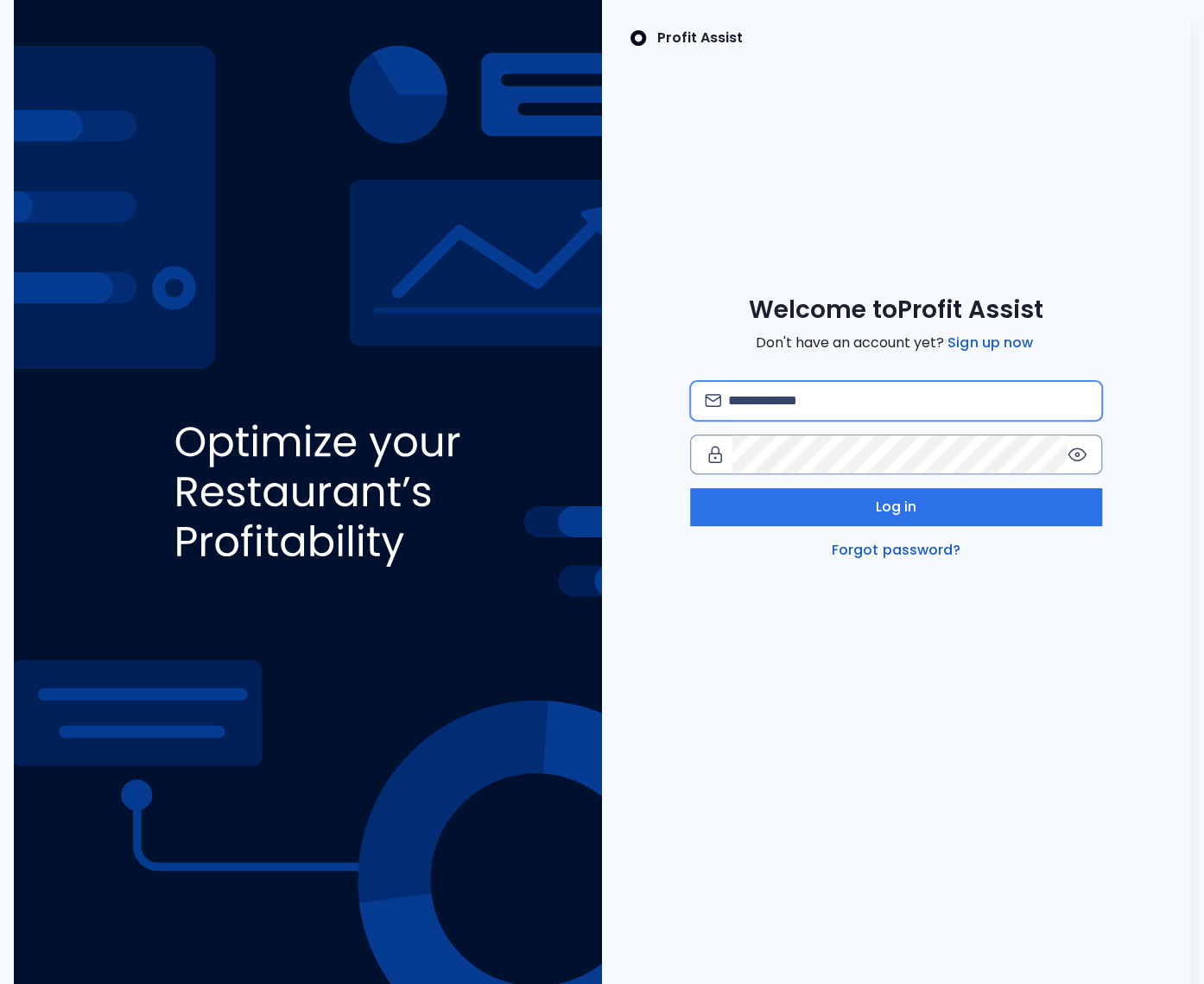
click at [798, 412] on input "email" at bounding box center [907, 401] width 360 height 38
type input "**********"
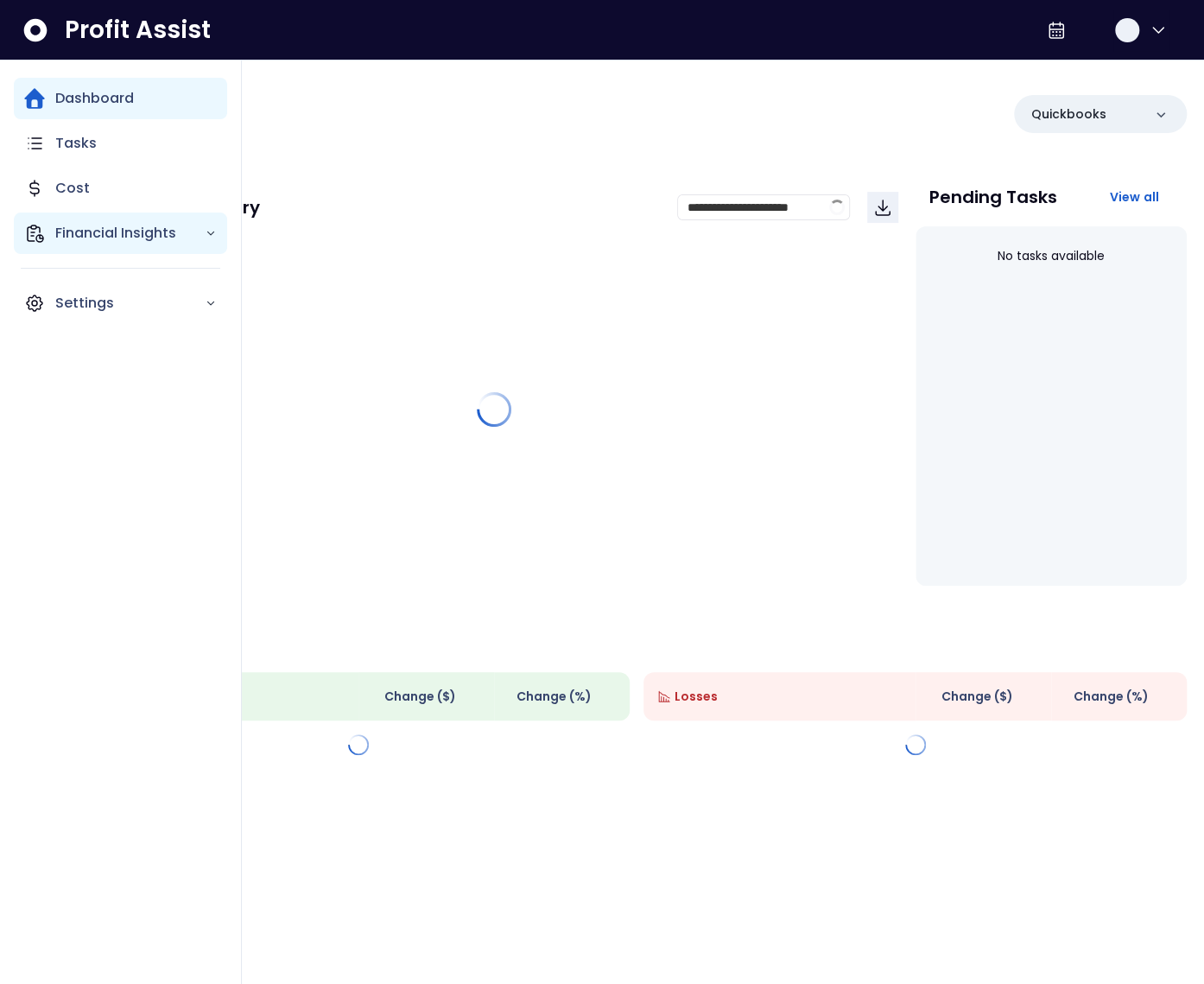
click at [62, 239] on p "Financial Insights" at bounding box center [130, 233] width 149 height 20
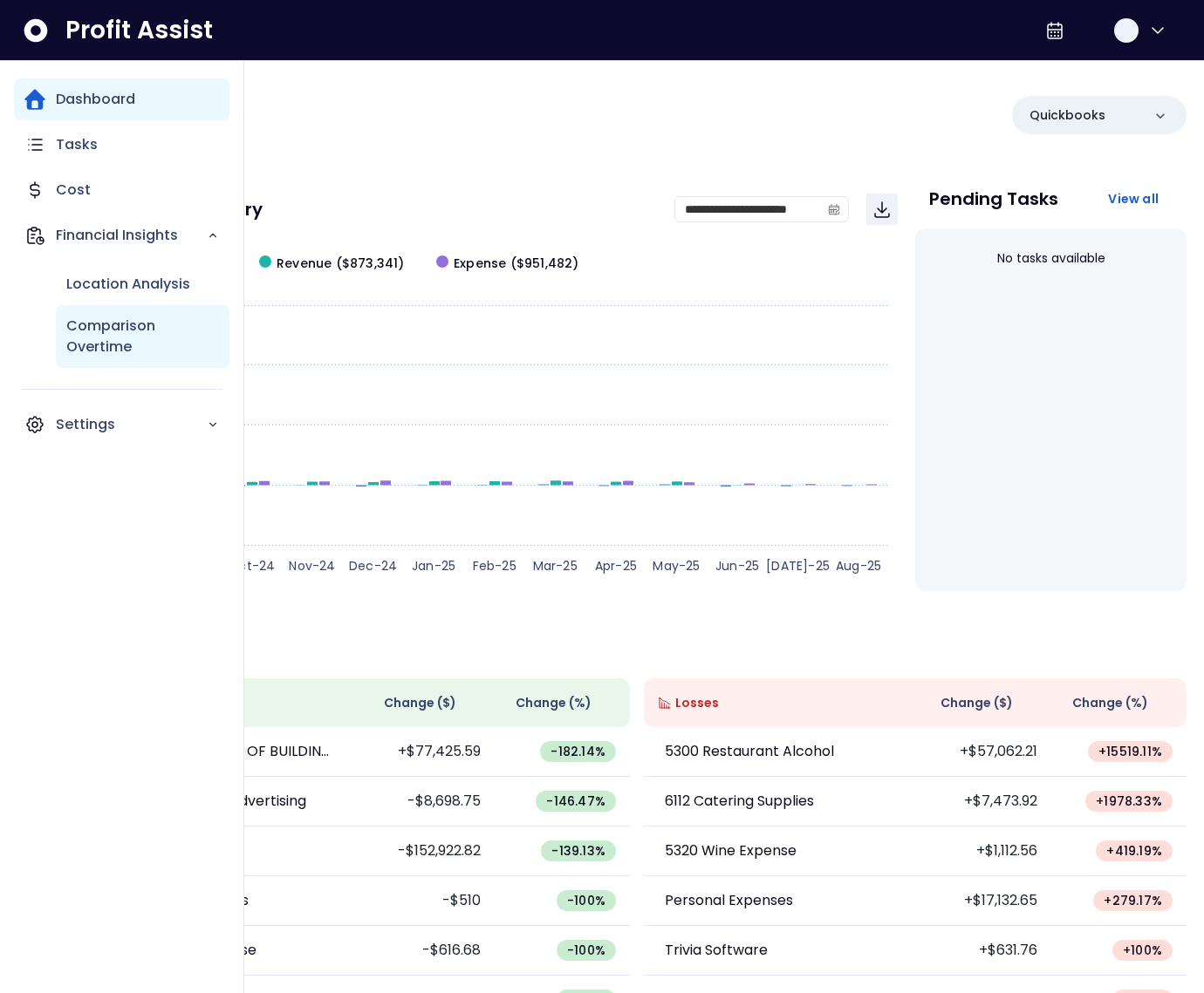
click at [95, 324] on p "Comparison Overtime" at bounding box center [143, 336] width 152 height 42
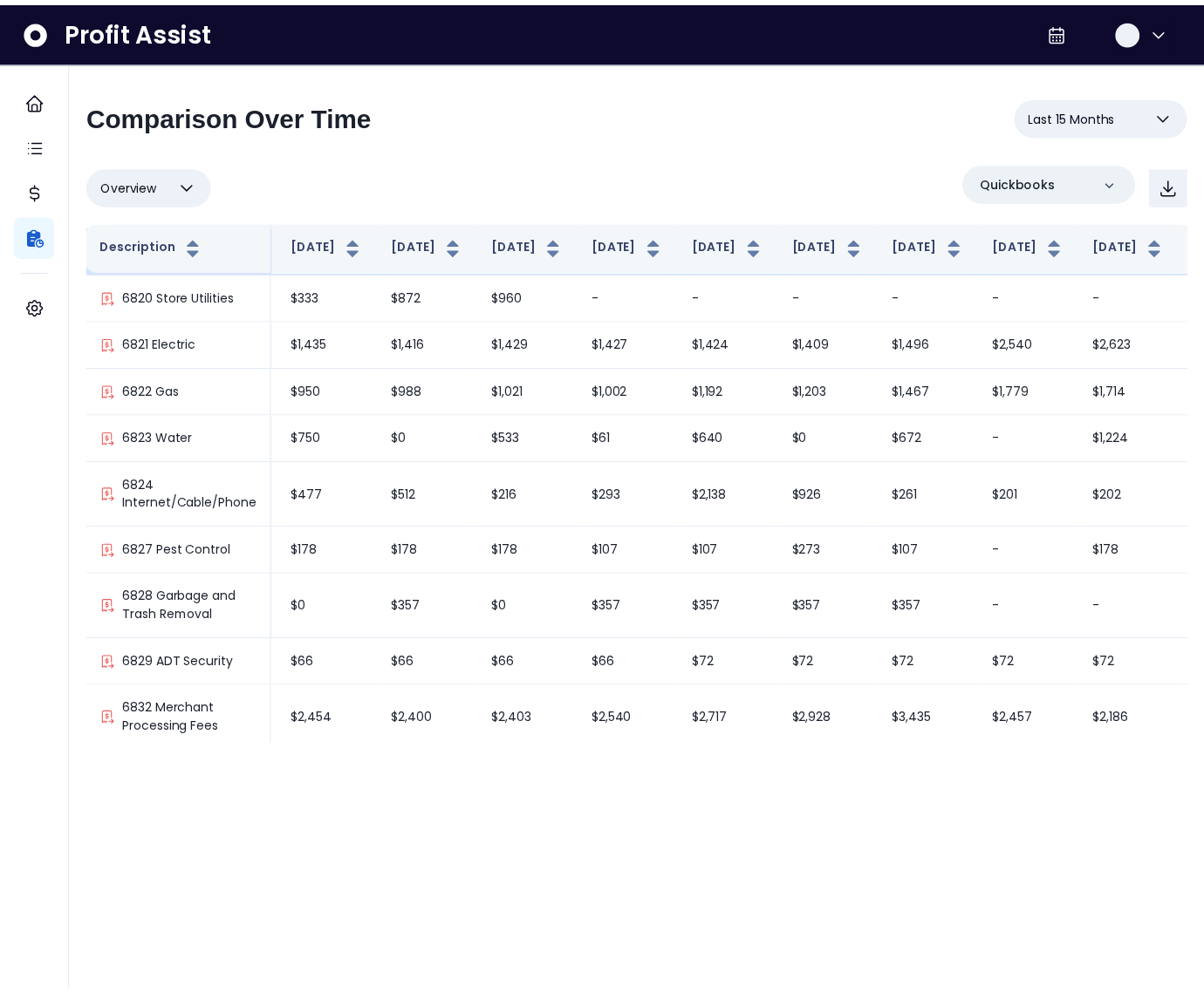
scroll to position [2642, 399]
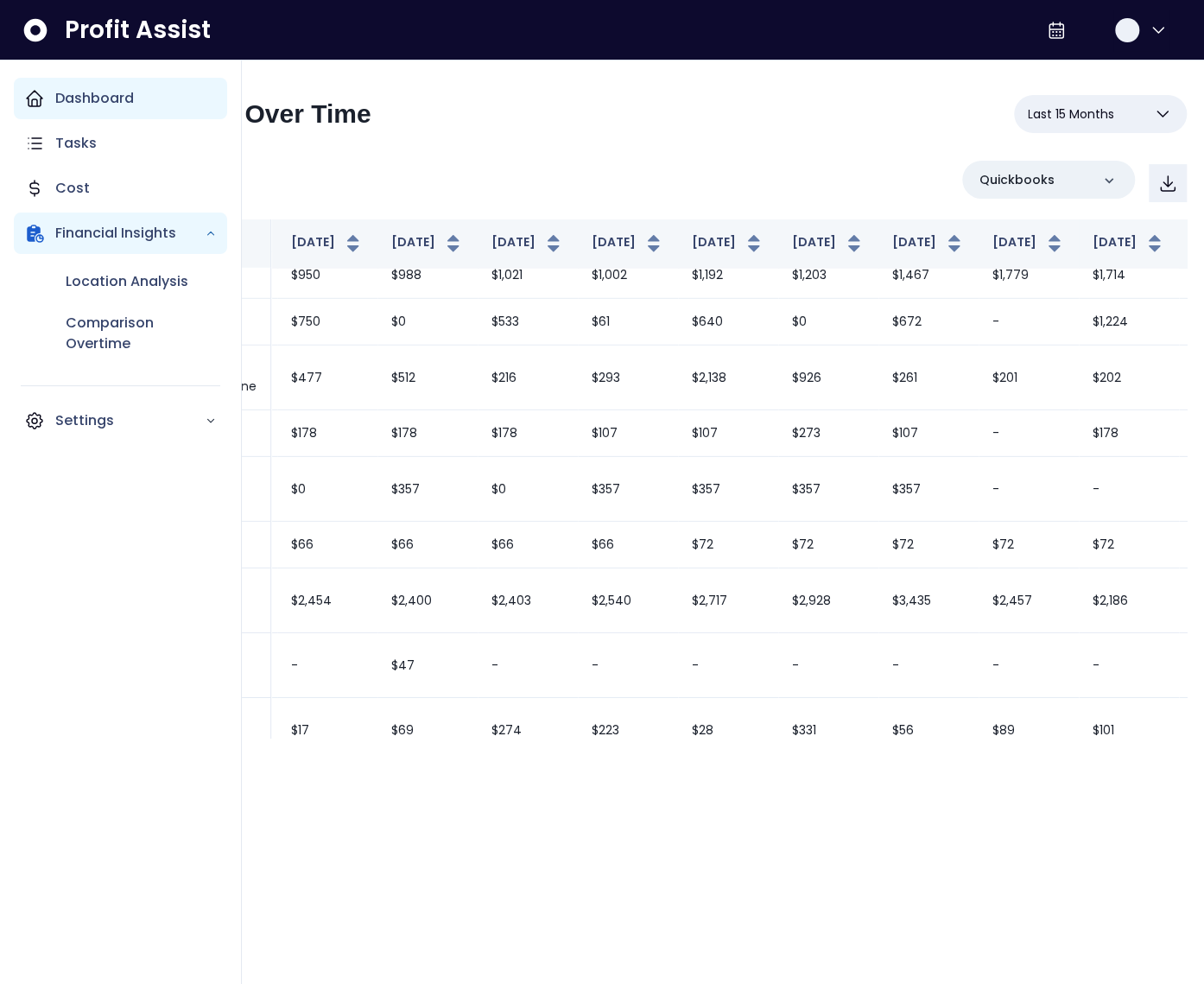
click at [75, 106] on p "Dashboard" at bounding box center [94, 98] width 79 height 20
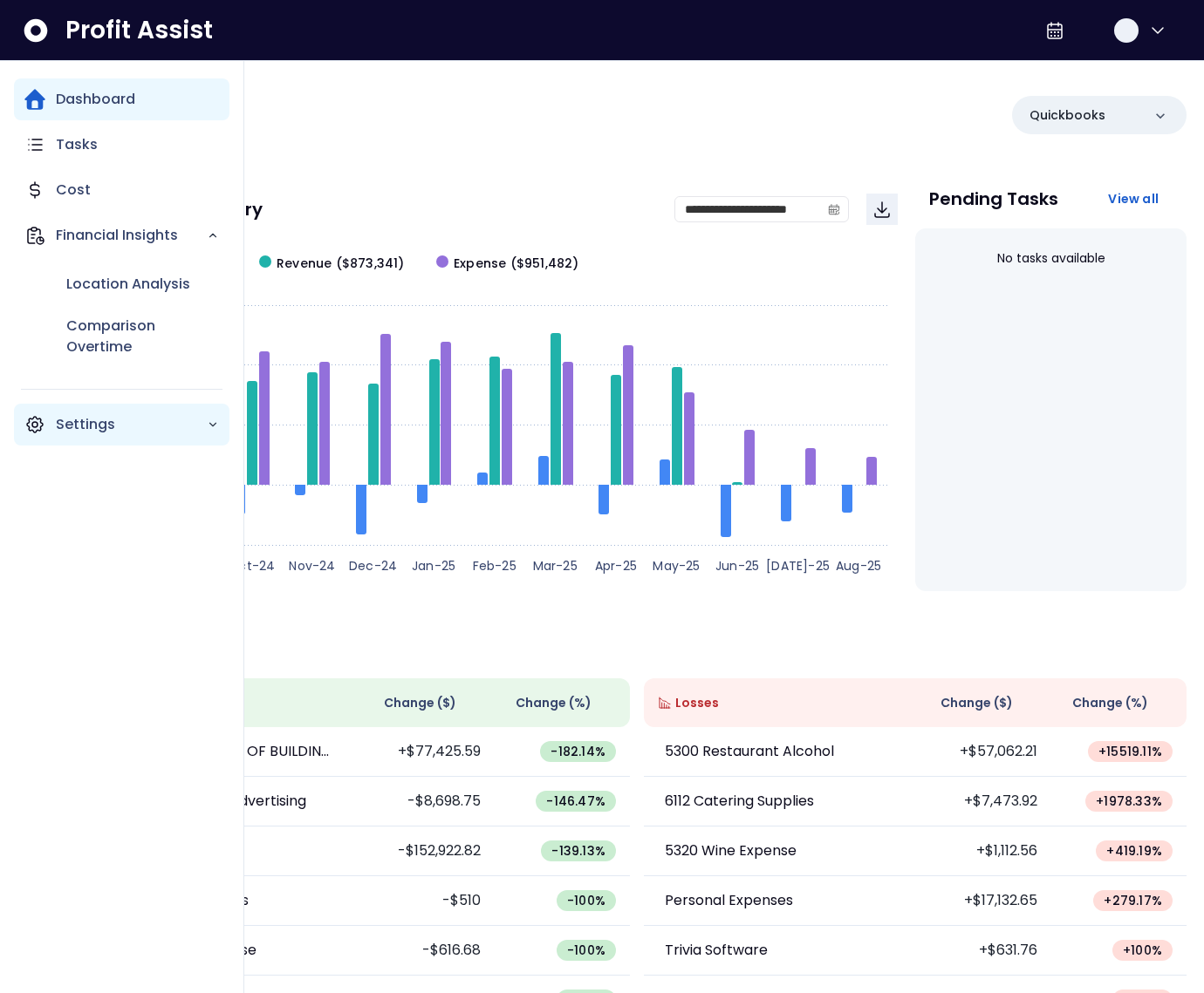
click at [140, 422] on p "Settings" at bounding box center [131, 424] width 151 height 21
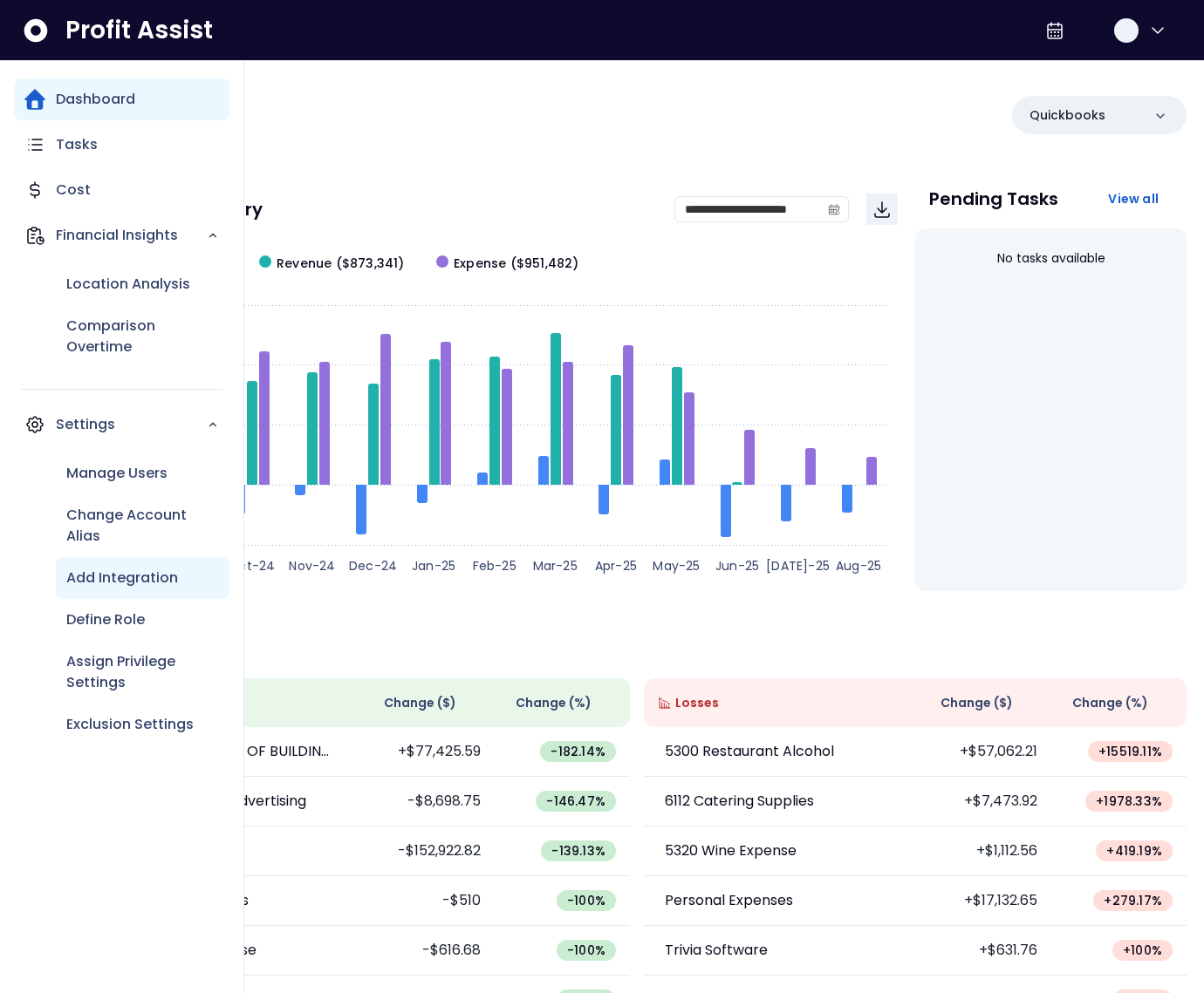
click at [122, 580] on p "Add Integration" at bounding box center [122, 577] width 112 height 21
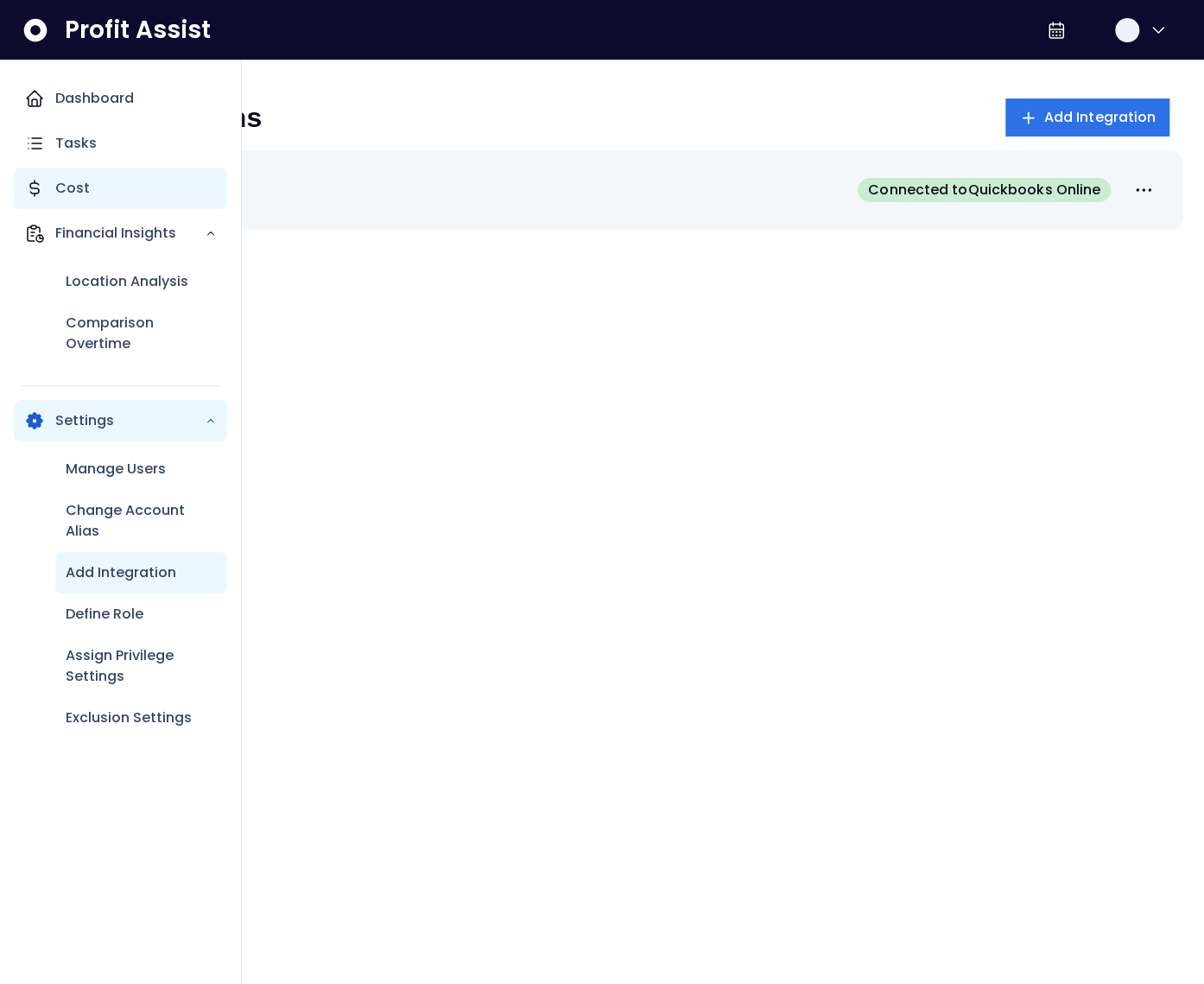
click at [46, 176] on div "Cost" at bounding box center [121, 188] width 213 height 42
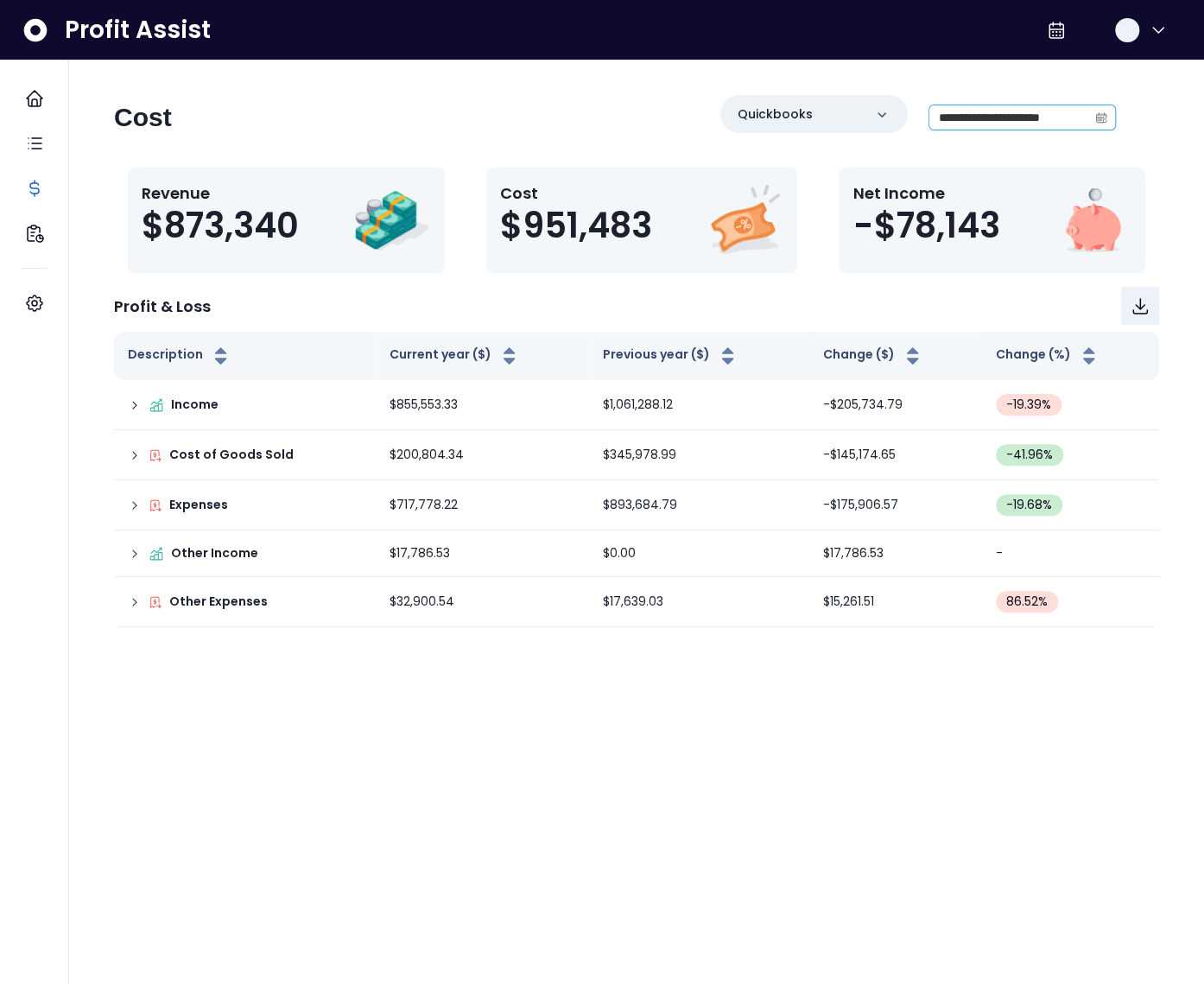
click at [1094, 123] on span at bounding box center [1101, 117] width 28 height 24
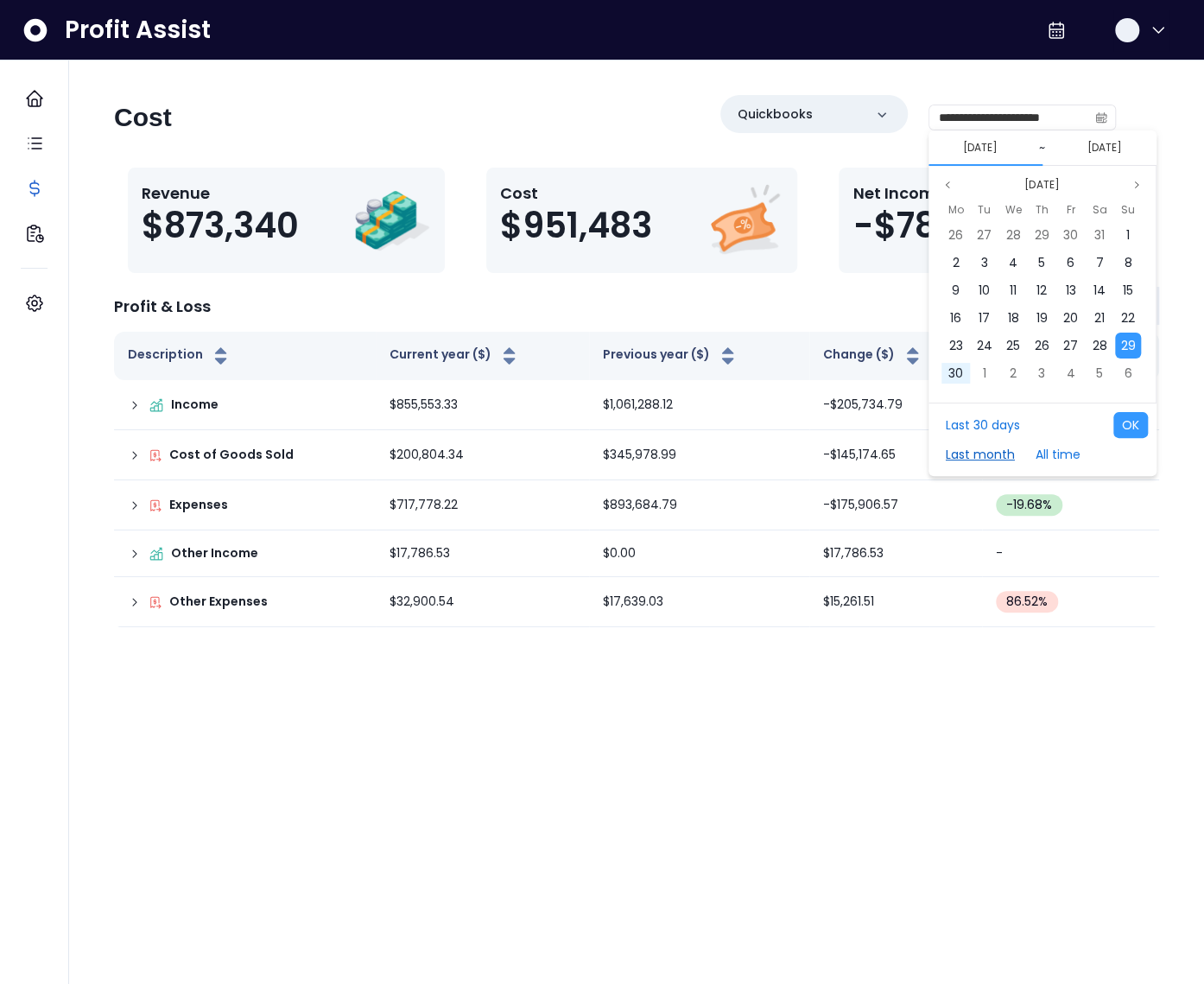
click at [998, 456] on button "Last month" at bounding box center [980, 454] width 86 height 26
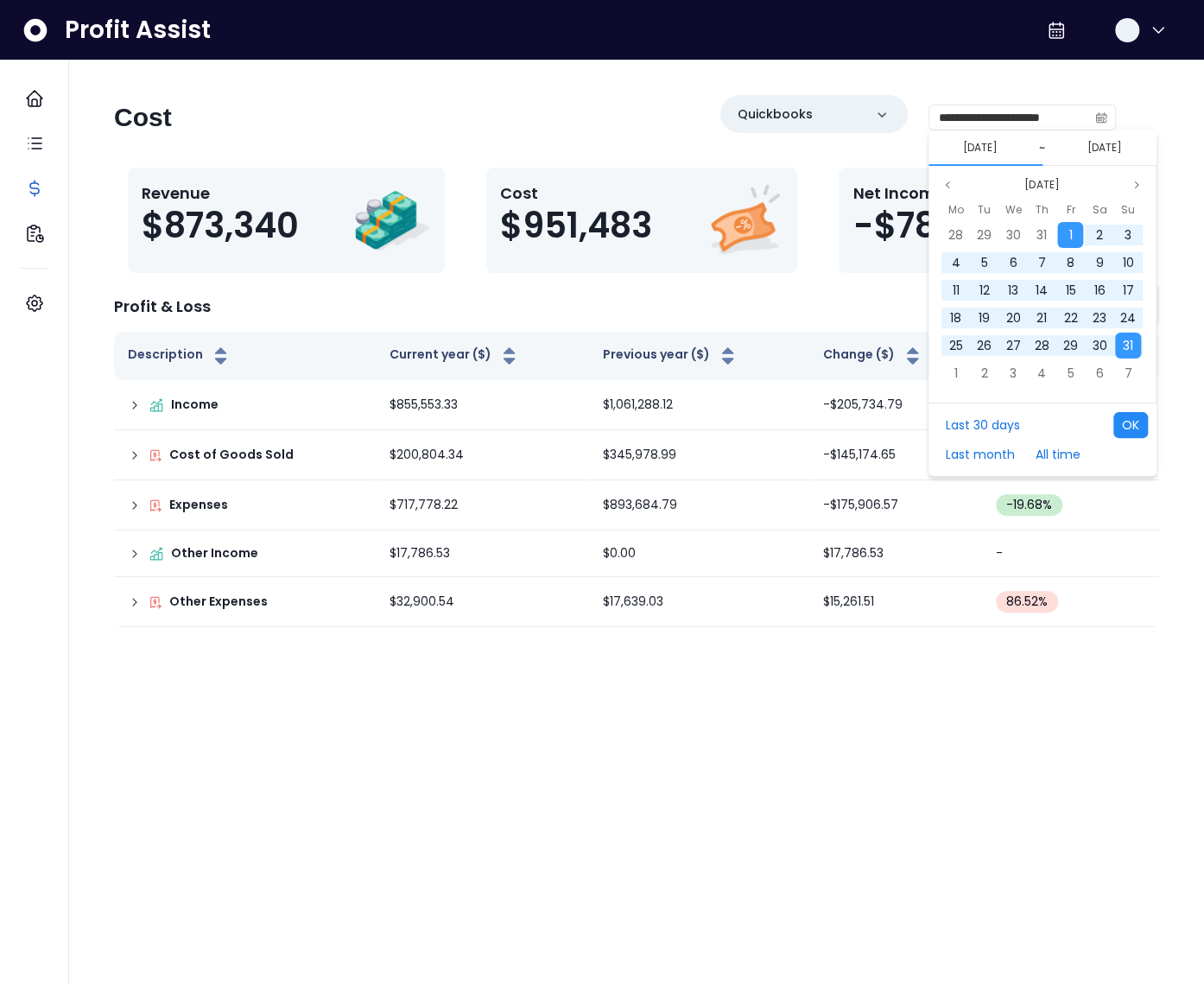
click at [1135, 424] on button "OK" at bounding box center [1130, 425] width 35 height 26
type input "**********"
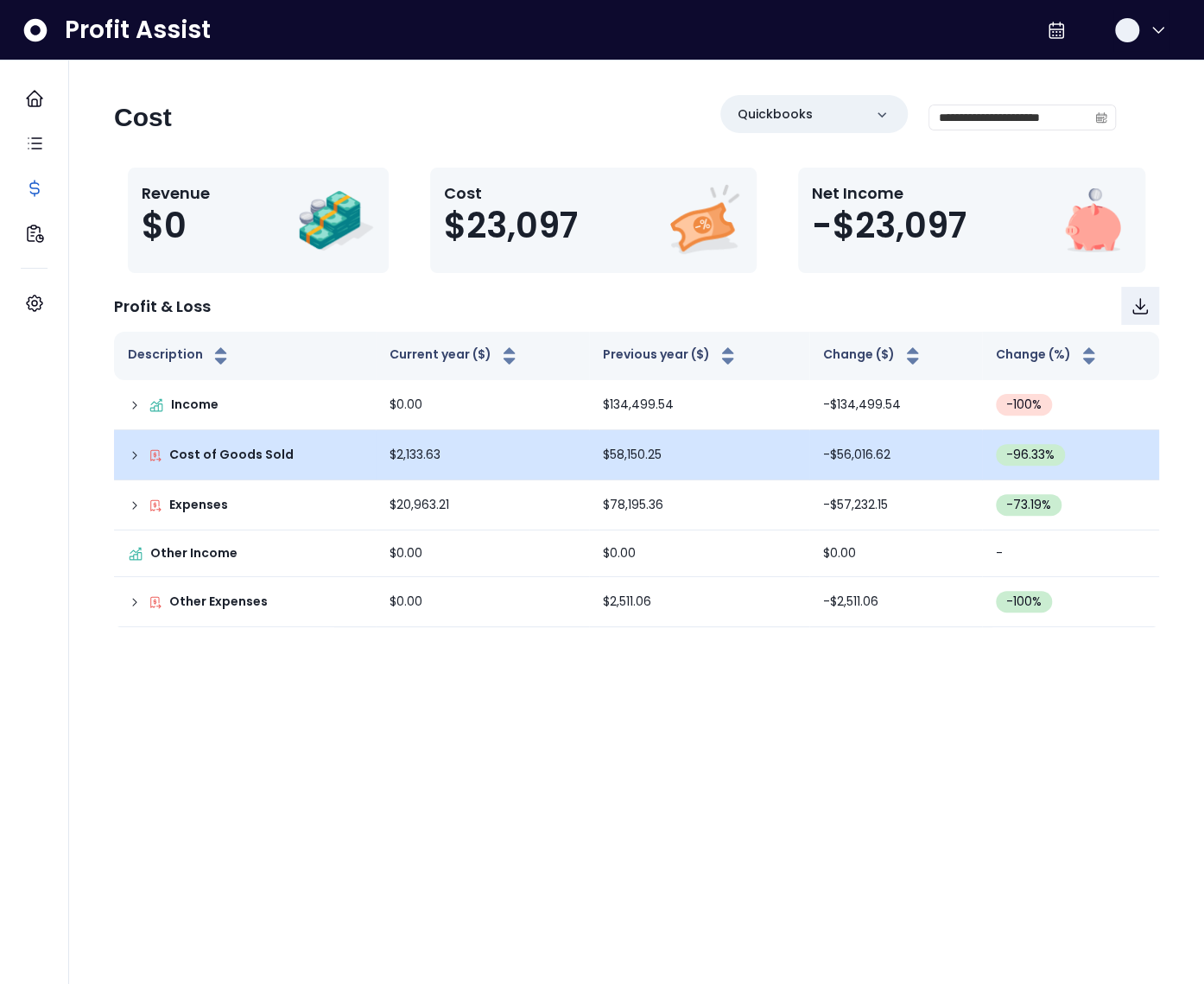
click at [131, 453] on icon at bounding box center [135, 456] width 14 height 14
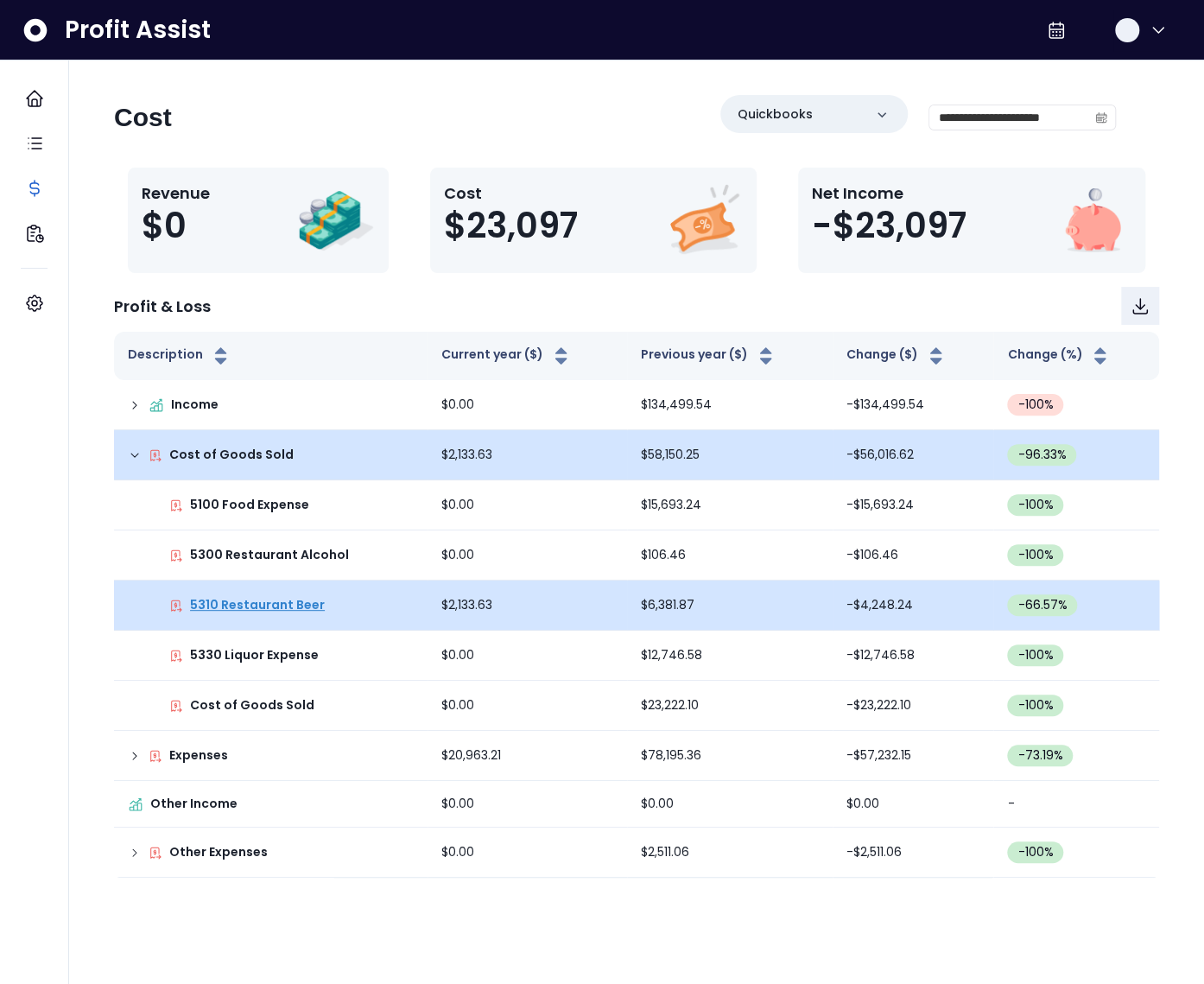
click at [289, 606] on p "5310 Restaurant Beer" at bounding box center [257, 605] width 135 height 18
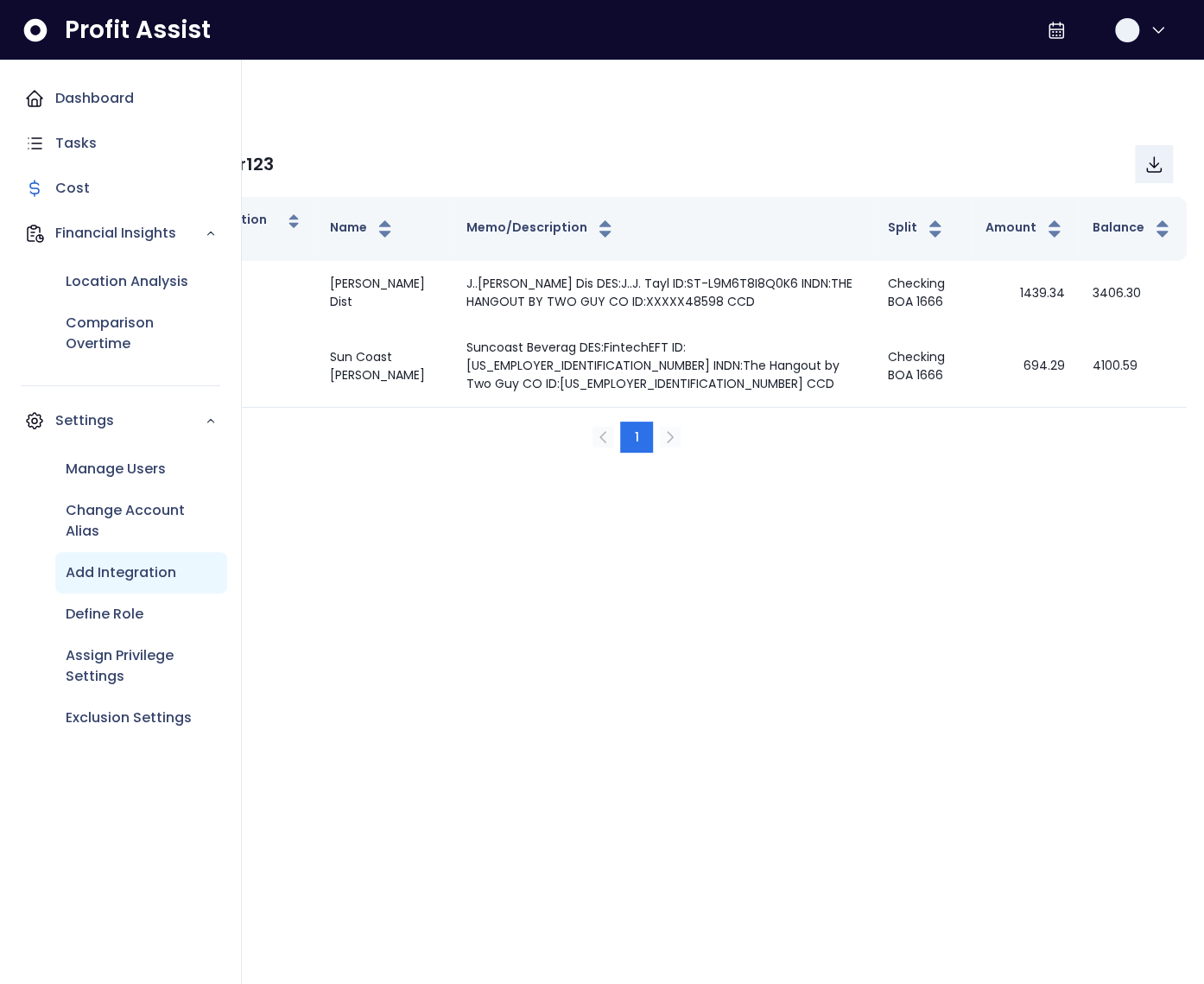
click at [107, 564] on p "Add Integration" at bounding box center [121, 572] width 111 height 20
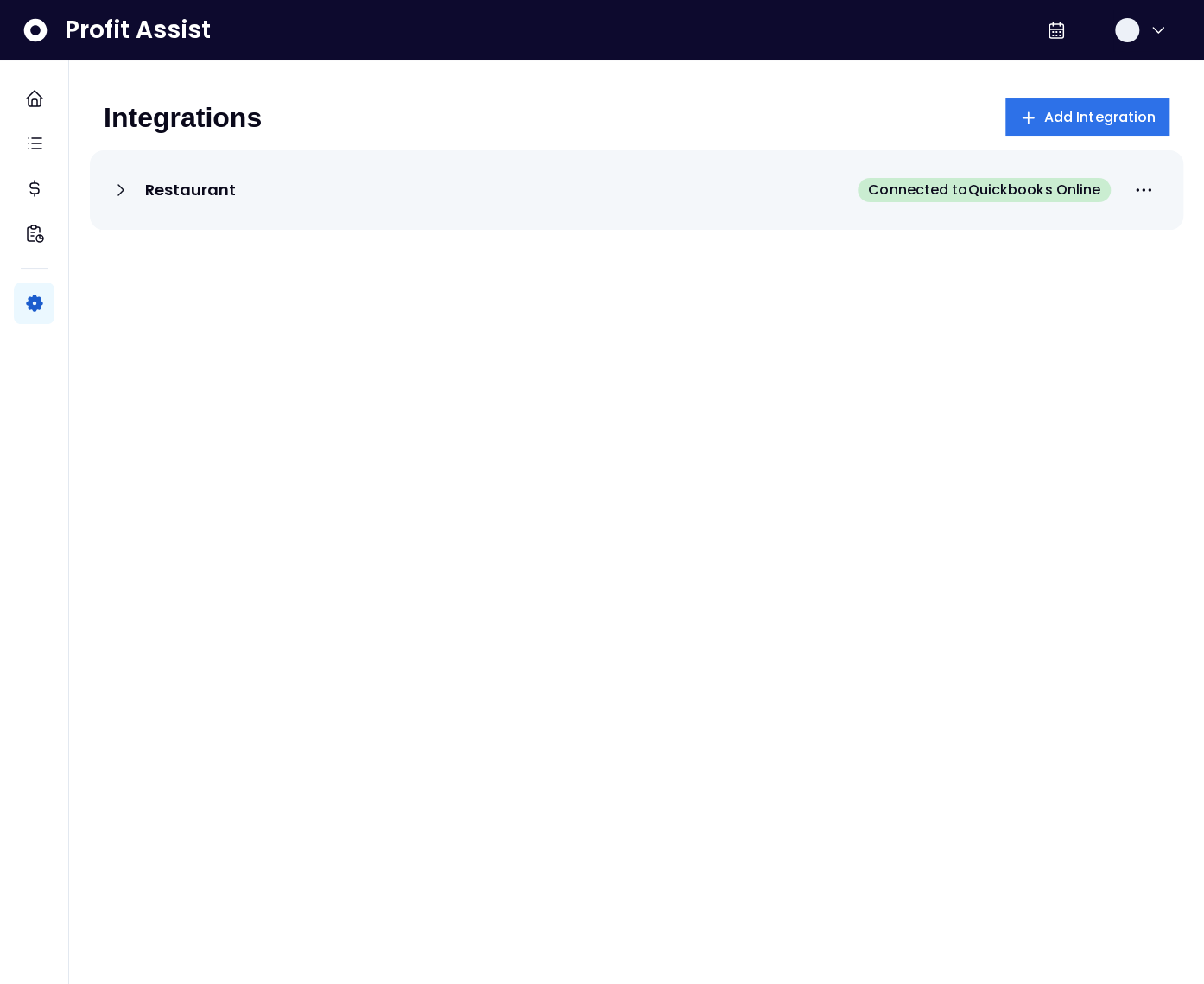
click at [122, 193] on icon at bounding box center [121, 189] width 20 height 20
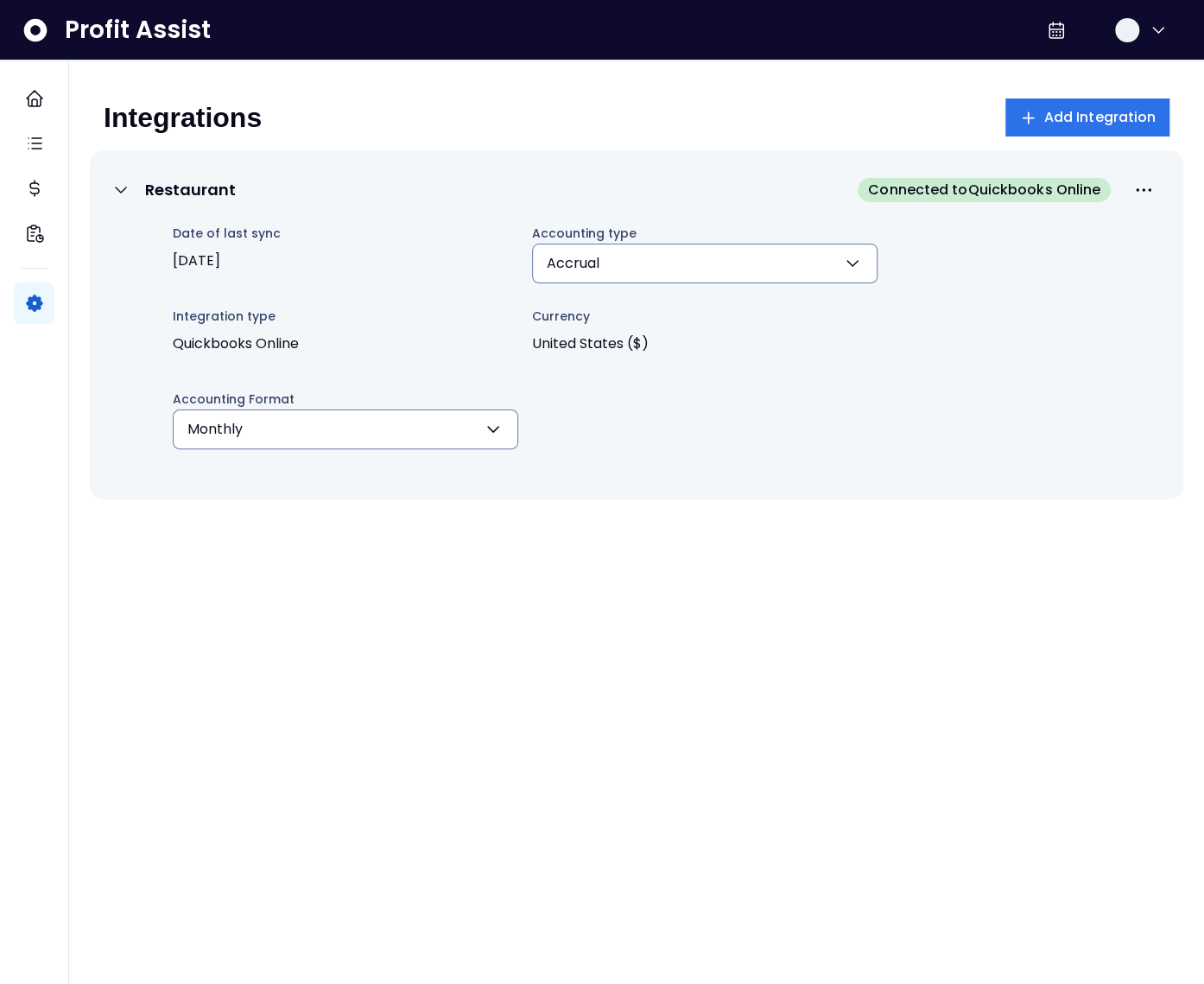
click at [247, 264] on span "[DATE]" at bounding box center [345, 260] width 345 height 35
click at [221, 265] on span "[DATE]" at bounding box center [345, 260] width 345 height 35
click at [234, 259] on span "[DATE]" at bounding box center [345, 260] width 345 height 35
click at [234, 262] on span "[DATE]" at bounding box center [345, 260] width 345 height 35
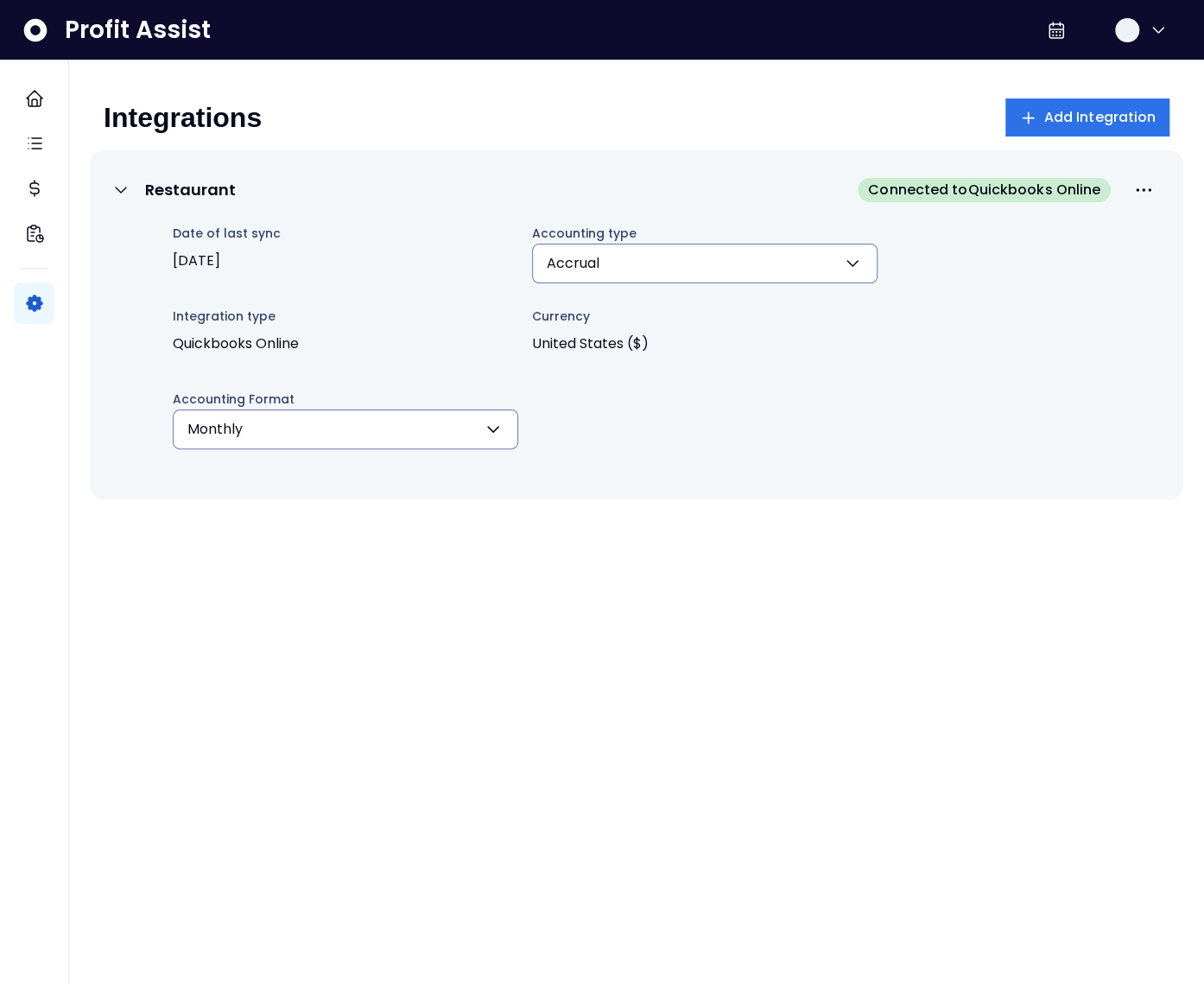
click at [234, 262] on span "[DATE]" at bounding box center [345, 260] width 345 height 35
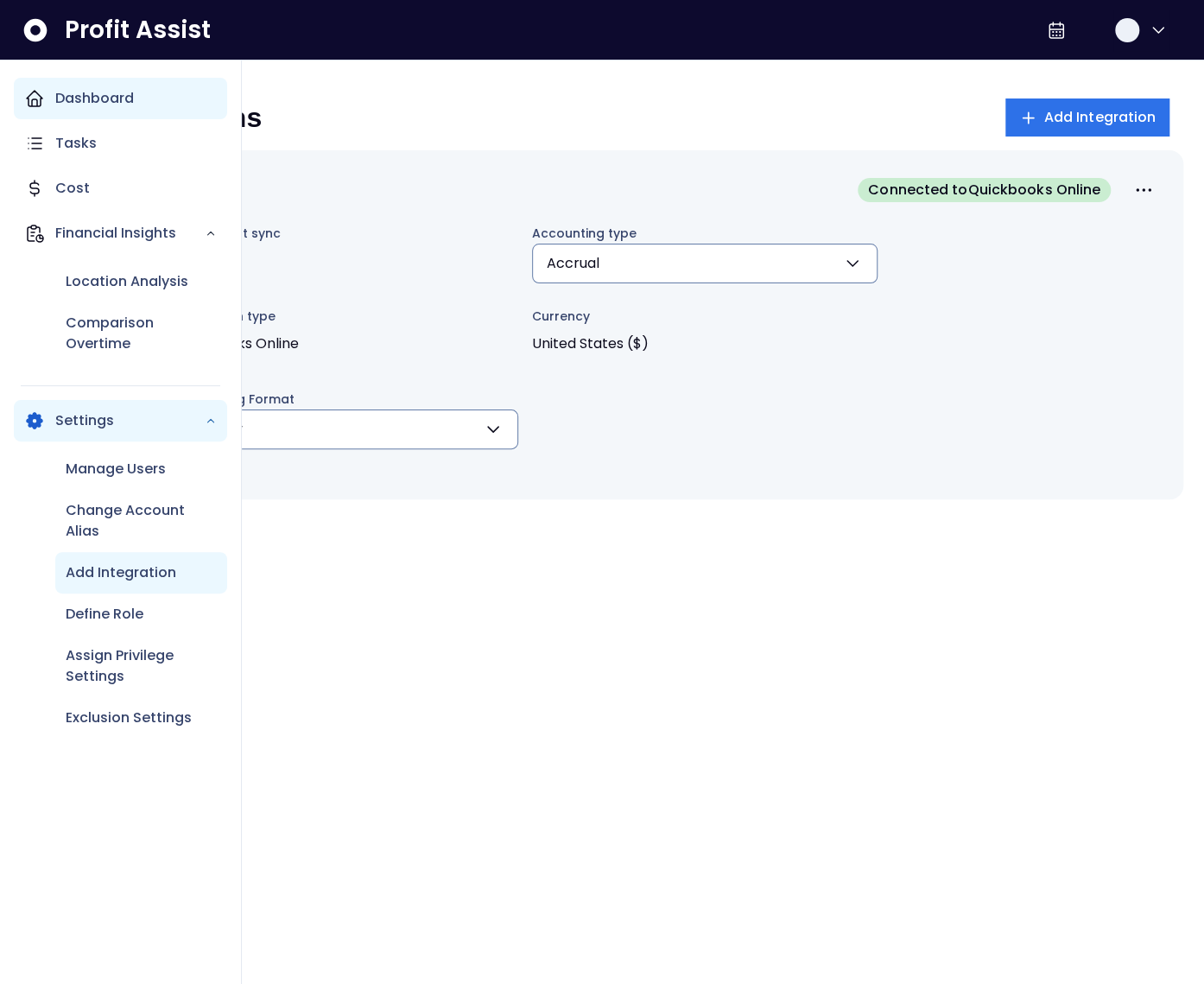
click at [67, 91] on p "Dashboard" at bounding box center [94, 98] width 79 height 20
